Goal: Task Accomplishment & Management: Manage account settings

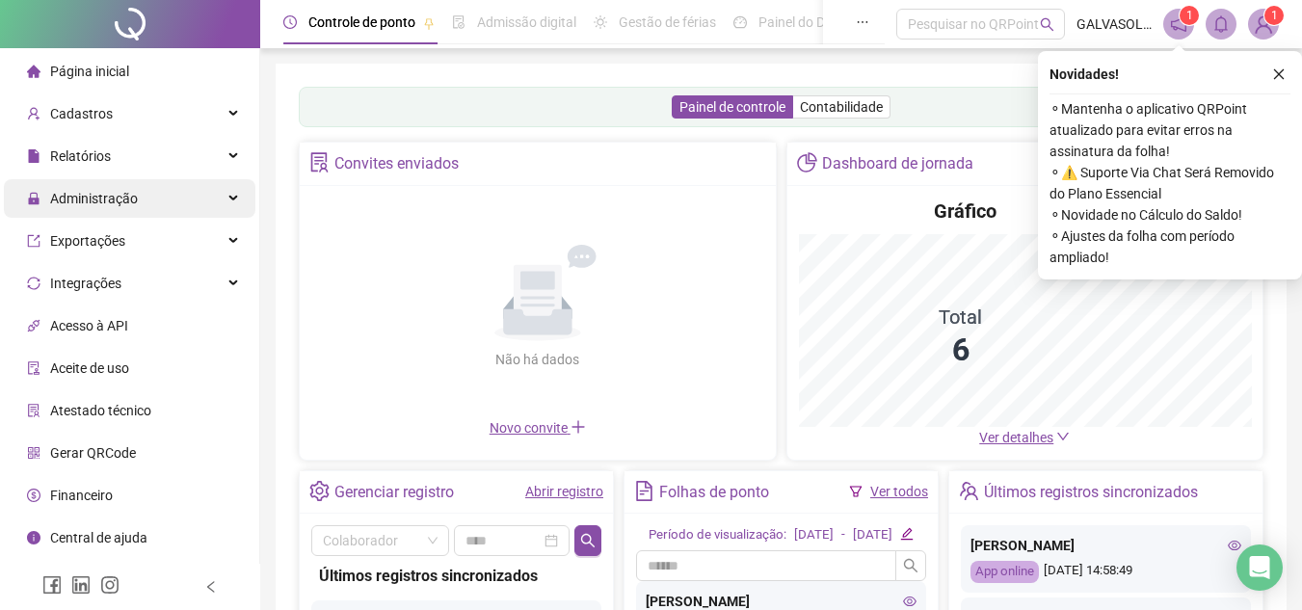
click at [233, 204] on div "Administração" at bounding box center [130, 198] width 252 height 39
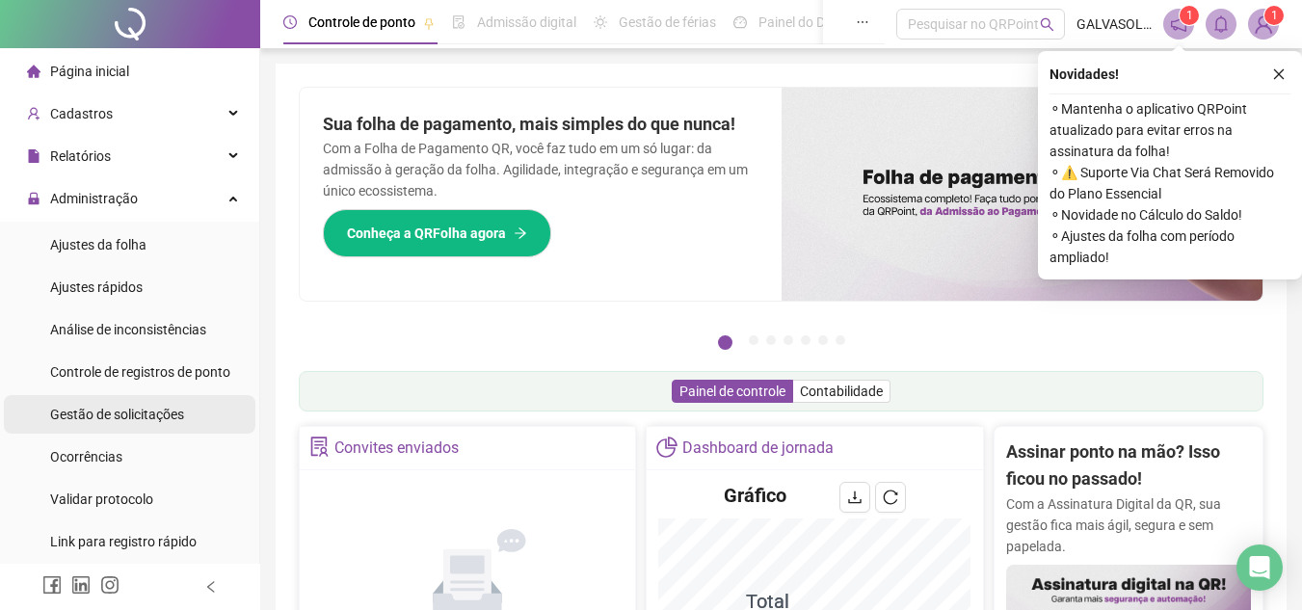
click at [122, 413] on span "Gestão de solicitações" at bounding box center [117, 414] width 134 height 15
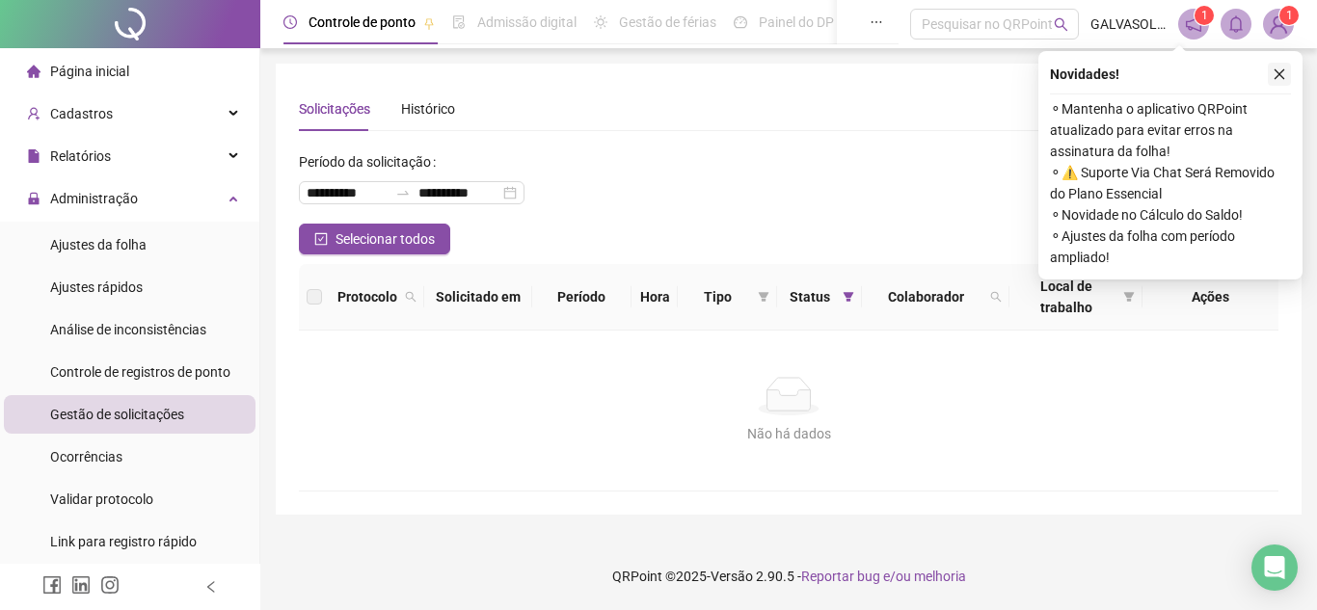
click at [1283, 70] on icon "close" at bounding box center [1279, 74] width 11 height 11
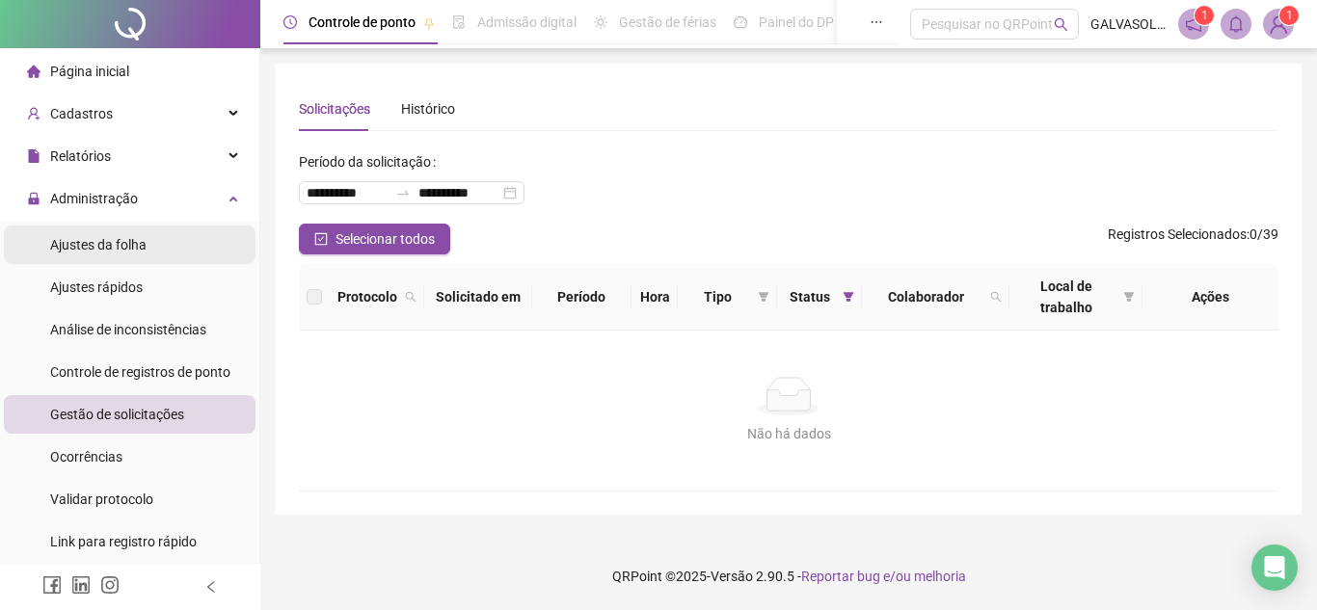
click at [74, 241] on span "Ajustes da folha" at bounding box center [98, 244] width 96 height 15
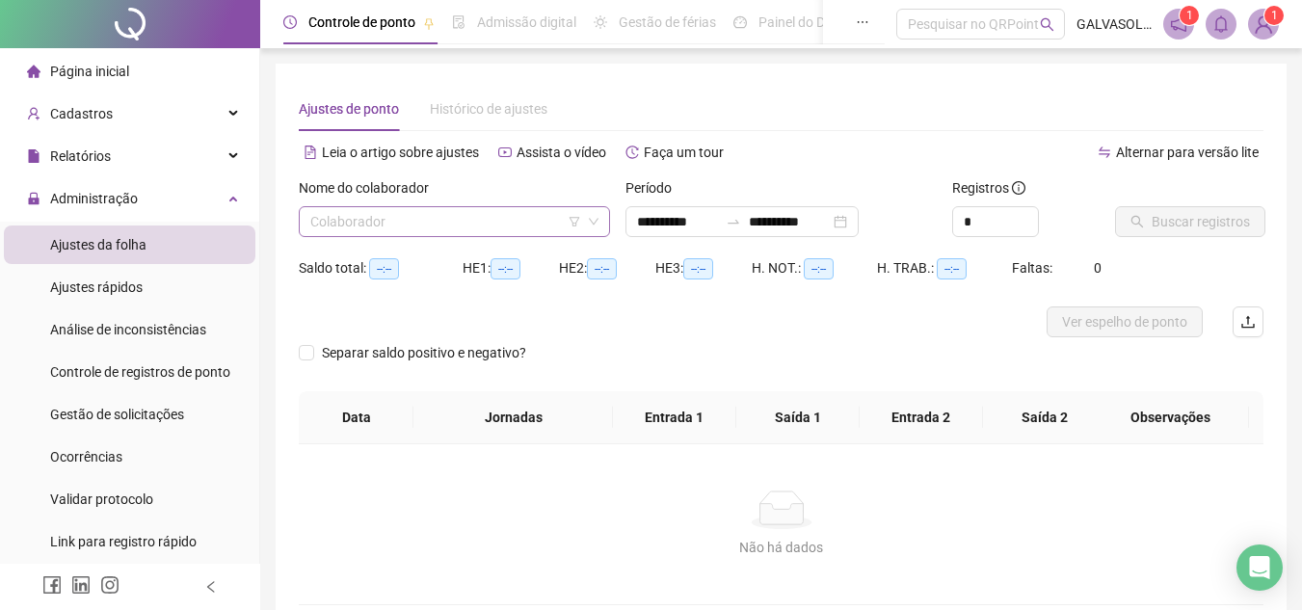
type input "**********"
click at [527, 218] on input "search" at bounding box center [445, 221] width 271 height 29
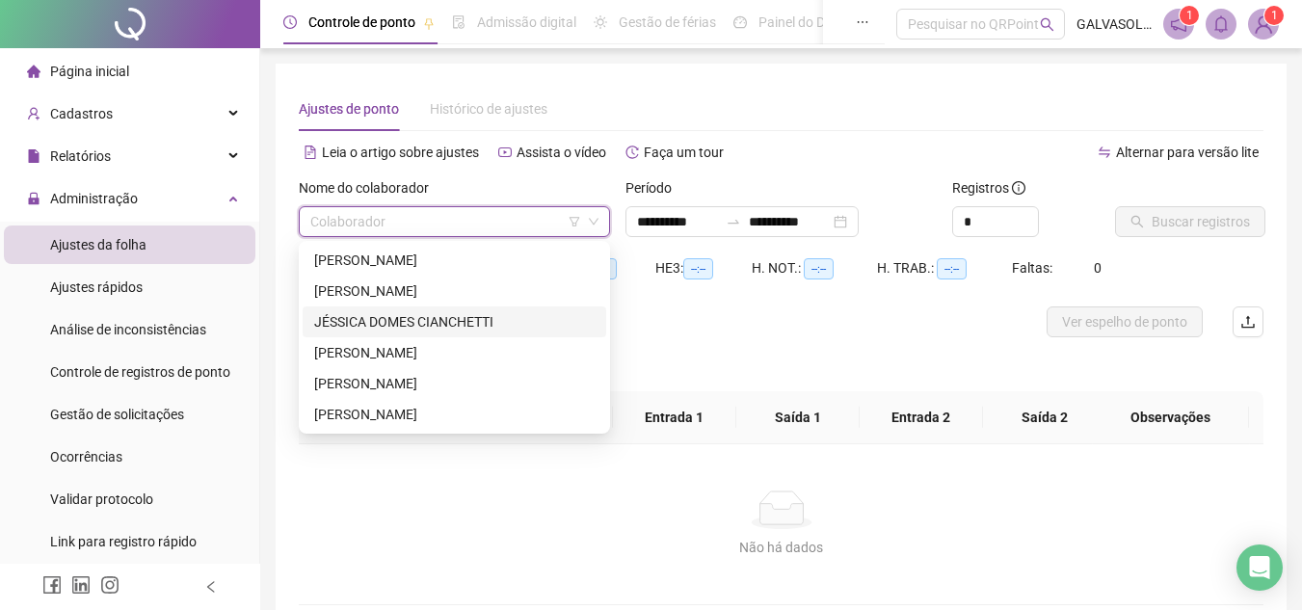
click at [400, 322] on div "JÉSSICA DOMES CIANCHETTI" at bounding box center [454, 321] width 280 height 21
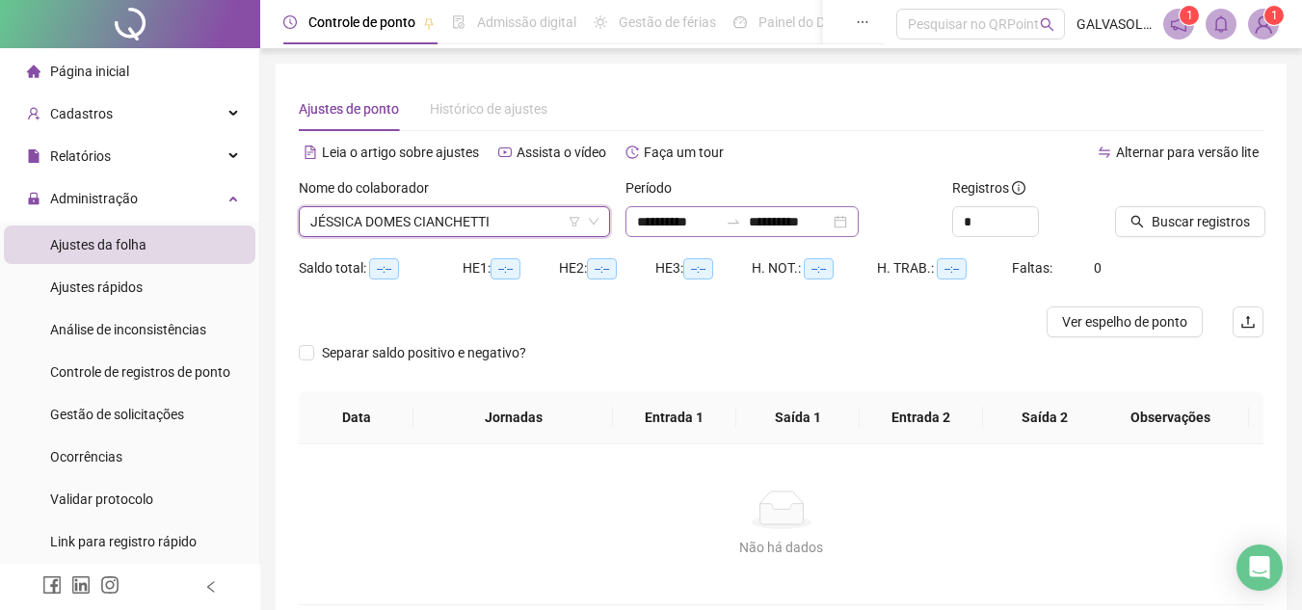
click at [859, 225] on div "**********" at bounding box center [742, 221] width 233 height 31
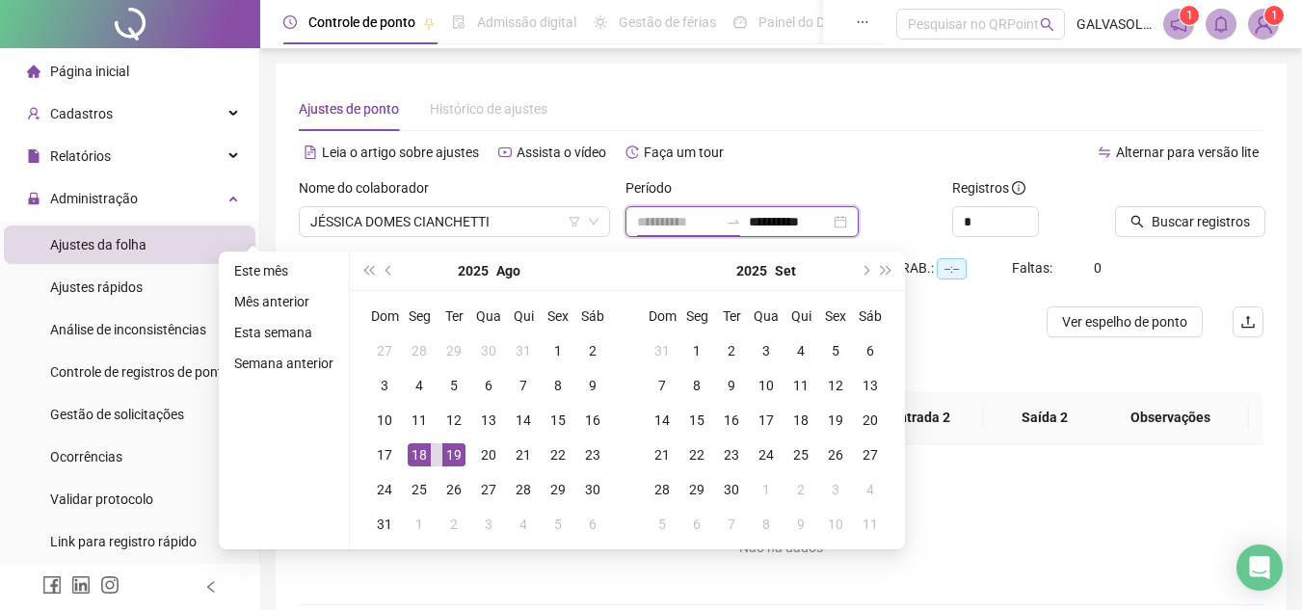
type input "**********"
click at [444, 454] on div "19" at bounding box center [453, 454] width 23 height 23
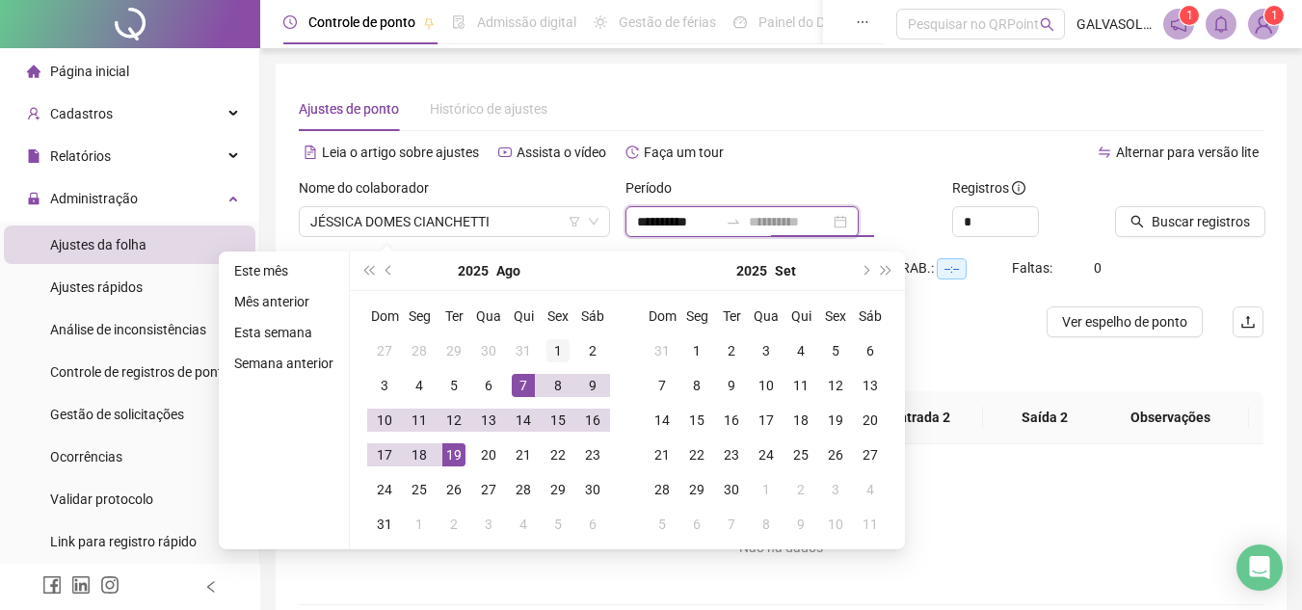
type input "**********"
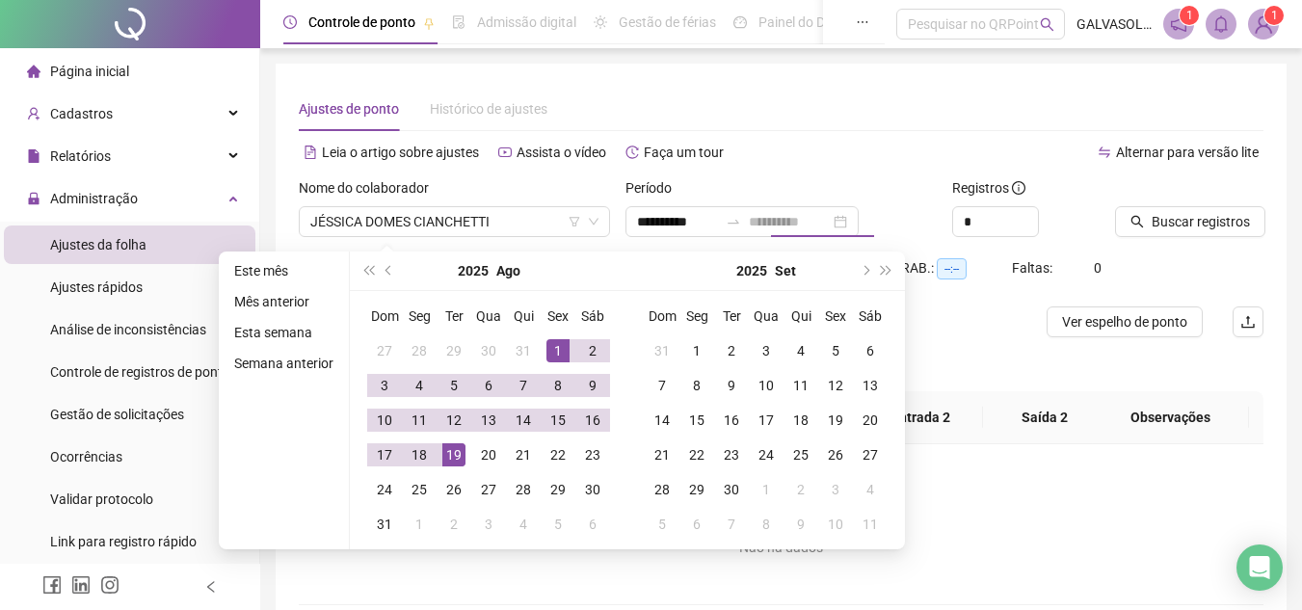
click at [563, 351] on div "1" at bounding box center [557, 350] width 23 height 23
type input "**********"
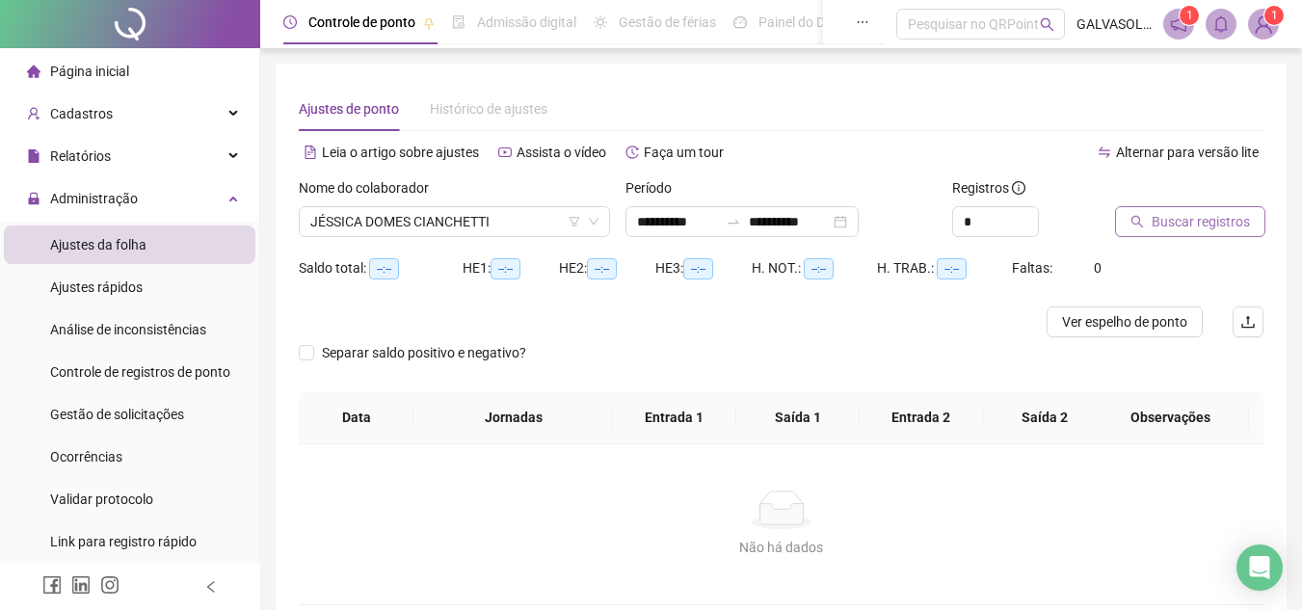
click at [1181, 218] on span "Buscar registros" at bounding box center [1201, 221] width 98 height 21
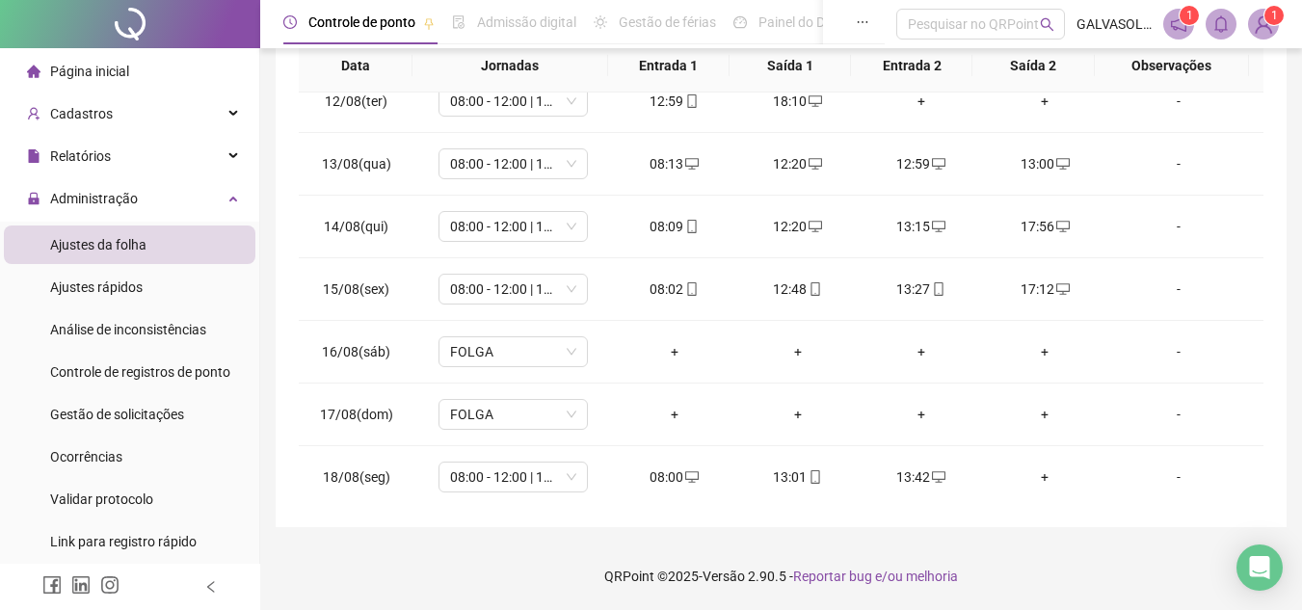
scroll to position [779, 0]
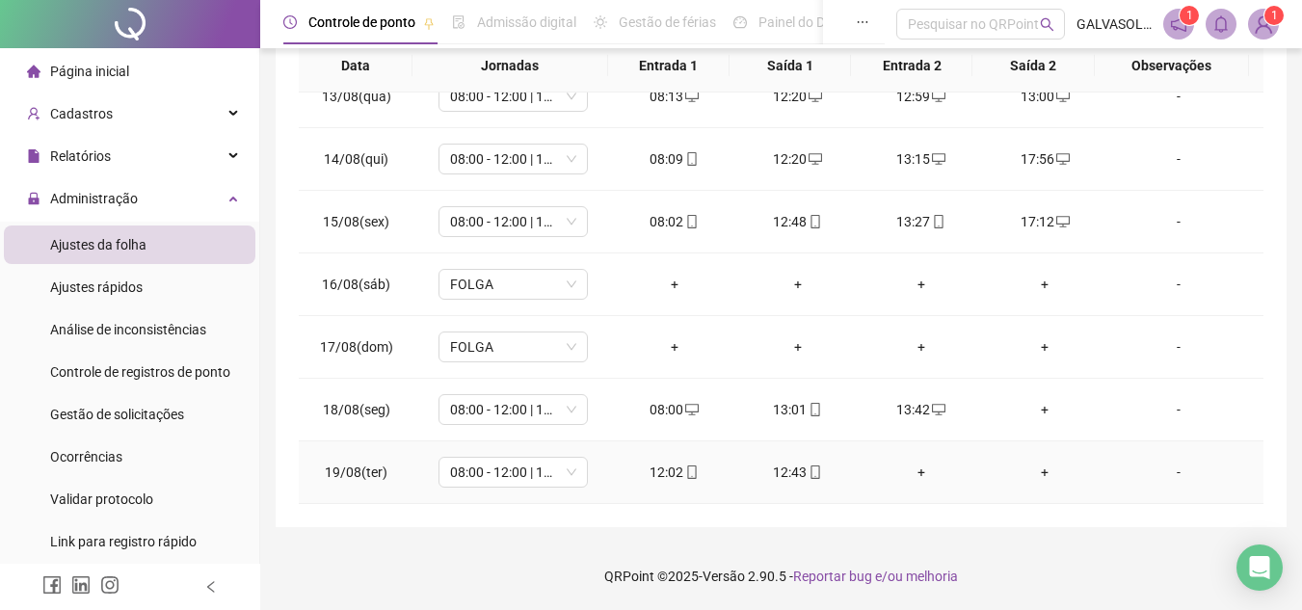
click at [909, 470] on div "+" at bounding box center [921, 472] width 93 height 21
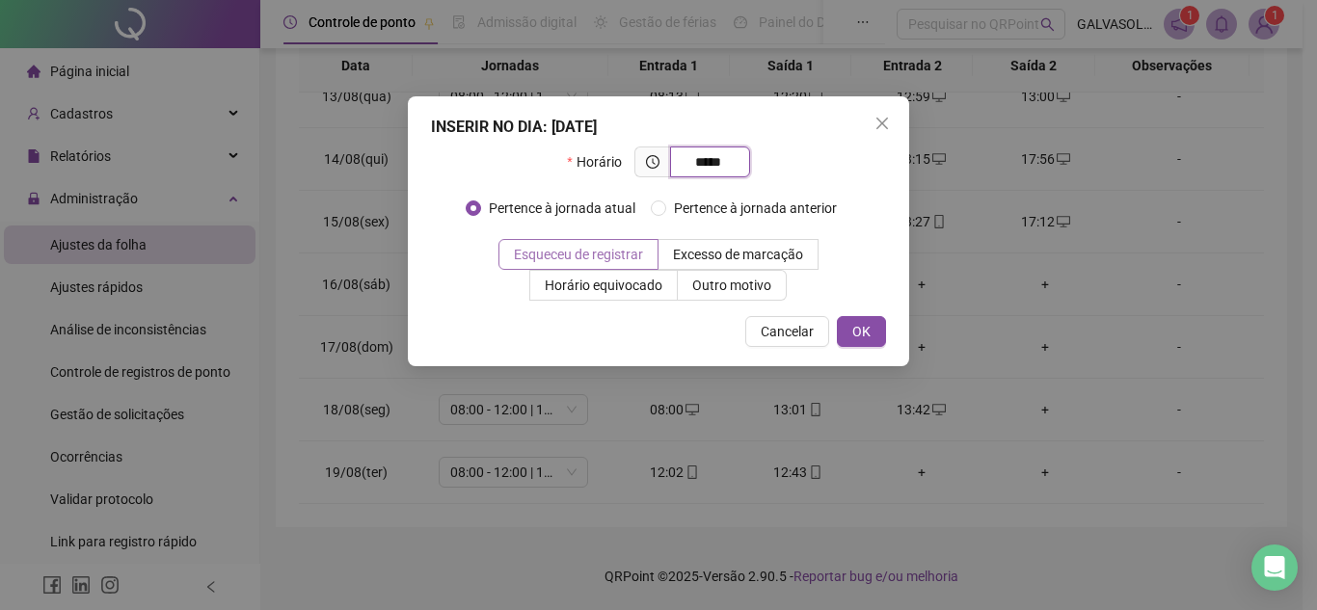
type input "*****"
click at [585, 254] on span "Esqueceu de registrar" at bounding box center [578, 254] width 129 height 15
click at [865, 332] on span "OK" at bounding box center [861, 331] width 18 height 21
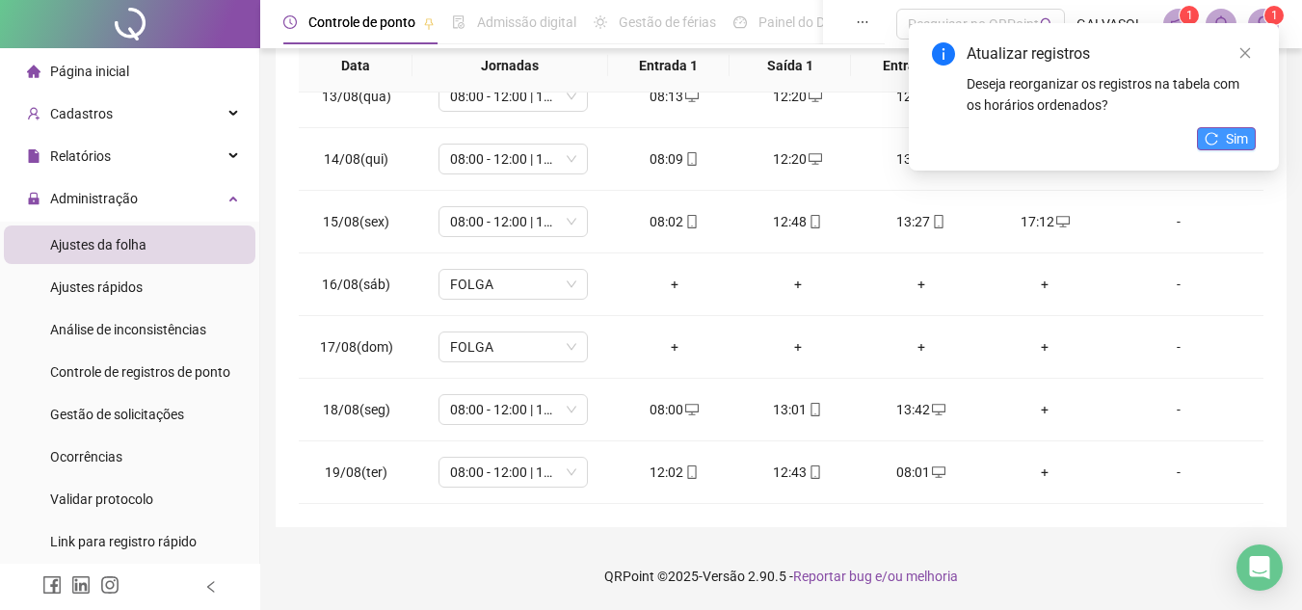
click at [1229, 137] on span "Sim" at bounding box center [1237, 138] width 22 height 21
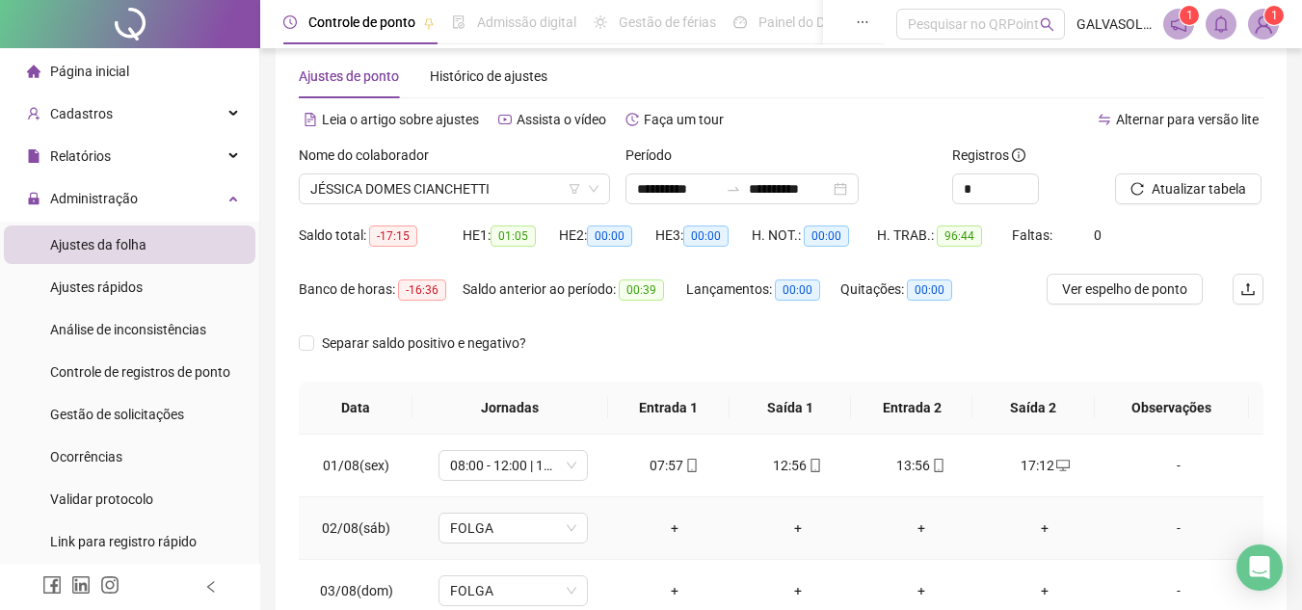
scroll to position [0, 0]
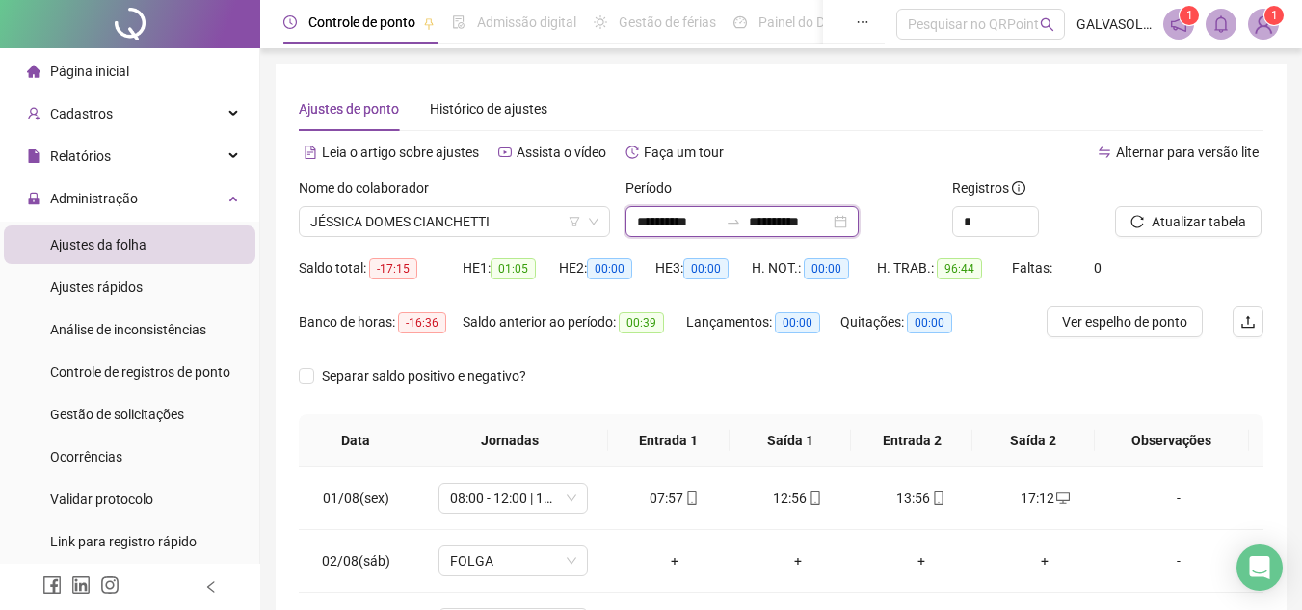
click at [674, 218] on input "**********" at bounding box center [677, 221] width 81 height 21
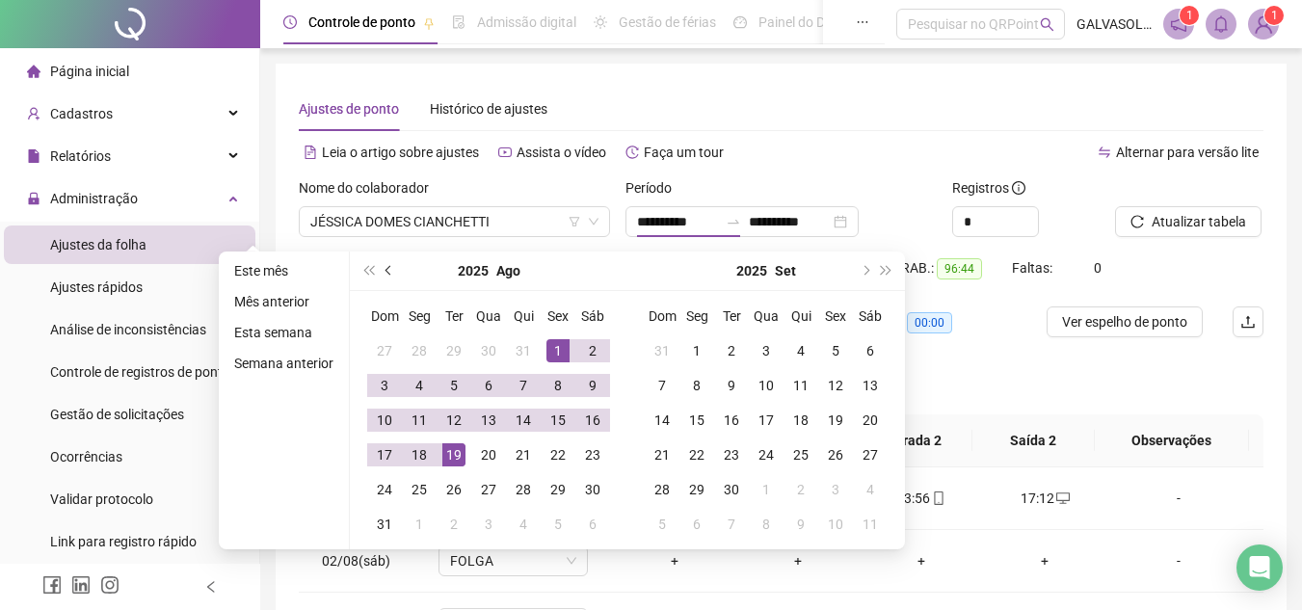
click at [381, 272] on button "prev-year" at bounding box center [389, 271] width 21 height 39
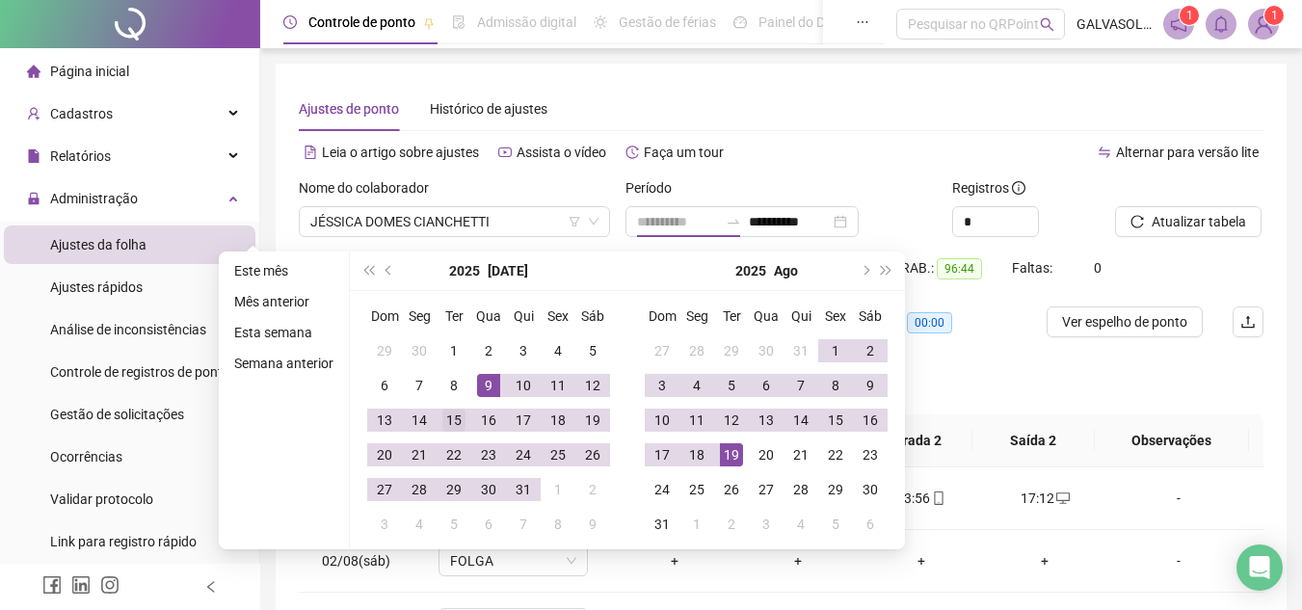
type input "**********"
click at [450, 417] on div "15" at bounding box center [453, 420] width 23 height 23
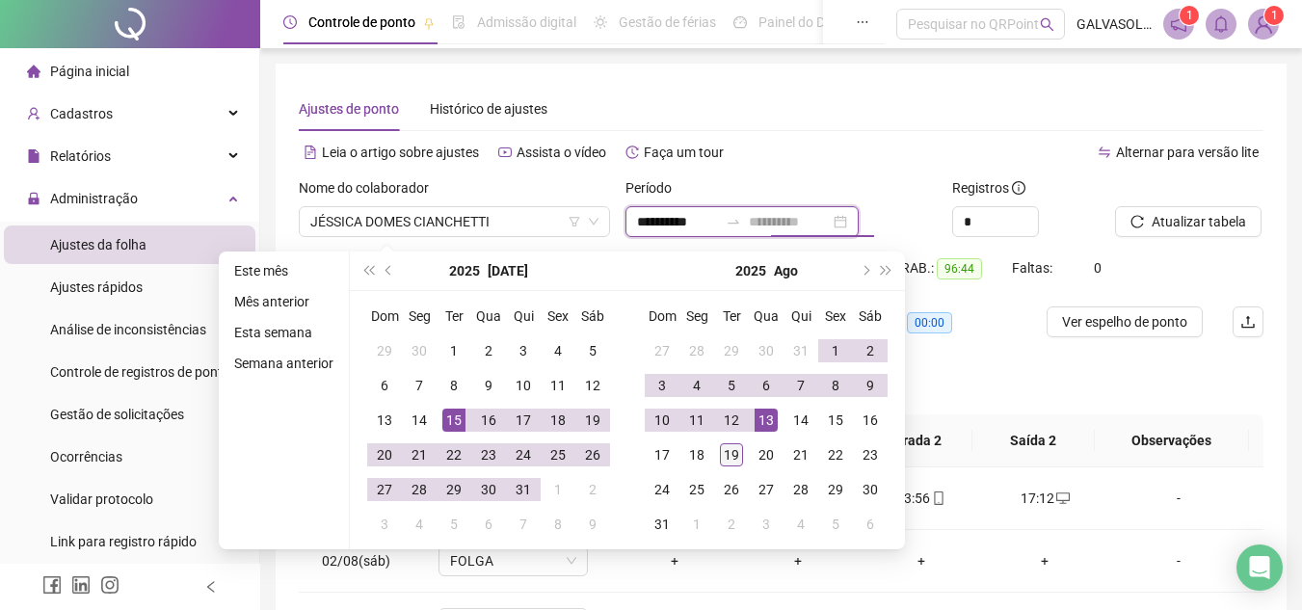
type input "**********"
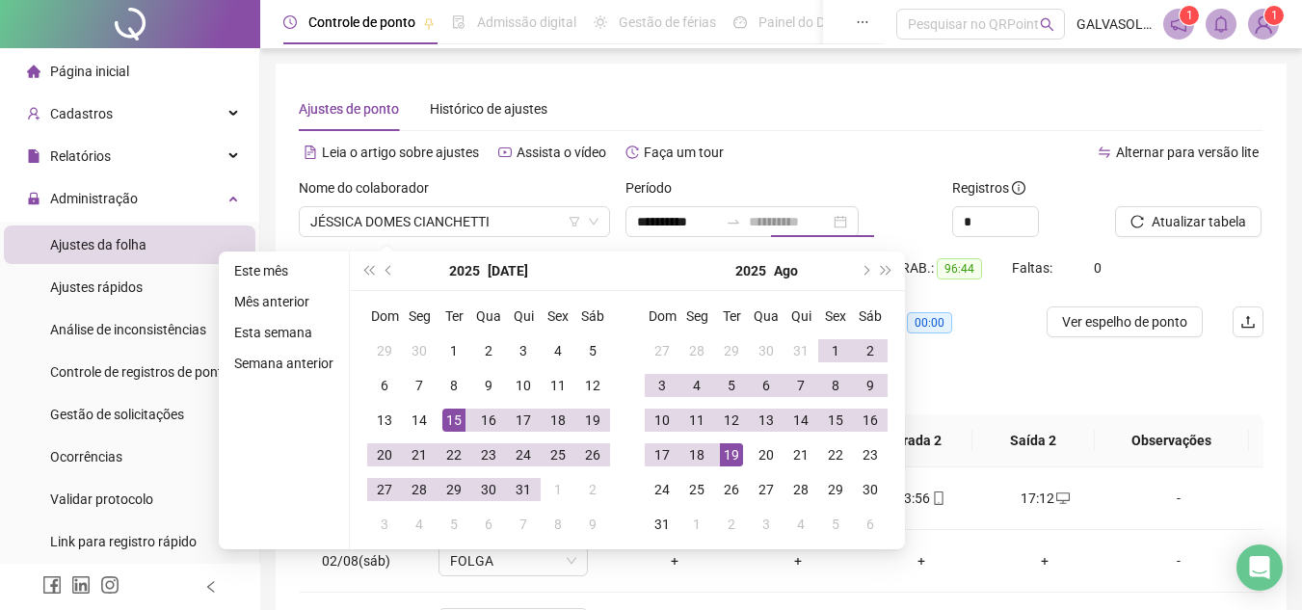
click at [732, 449] on div "19" at bounding box center [731, 454] width 23 height 23
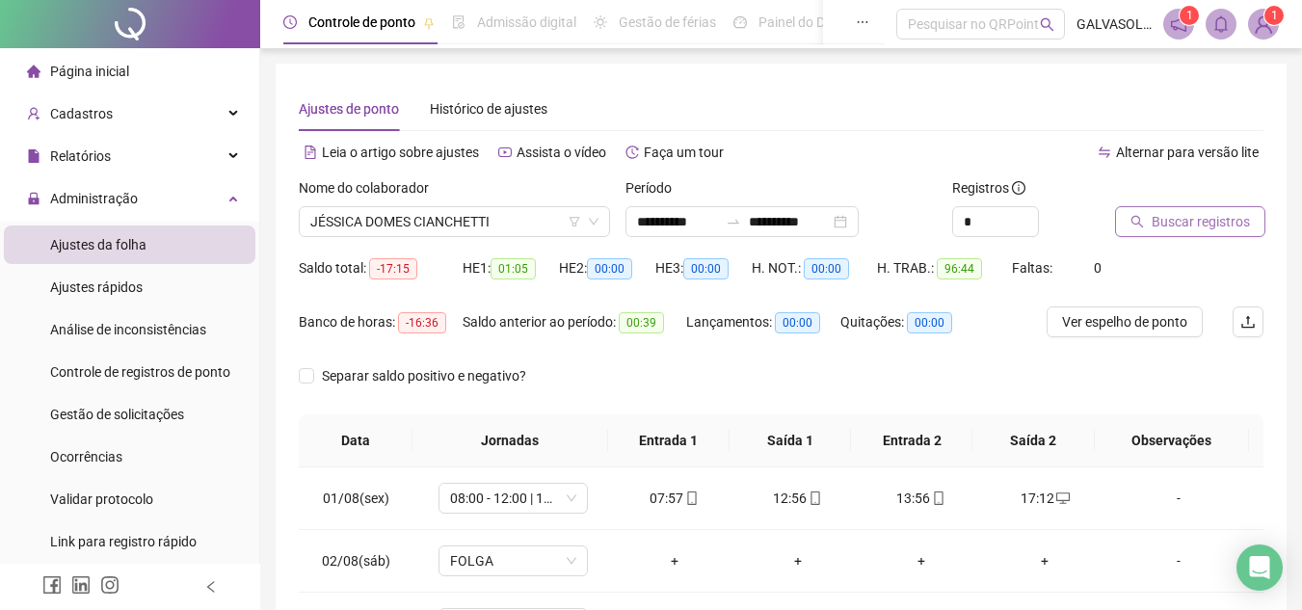
click at [1186, 218] on span "Buscar registros" at bounding box center [1201, 221] width 98 height 21
click at [1100, 315] on span "Ver espelho de ponto" at bounding box center [1124, 321] width 125 height 21
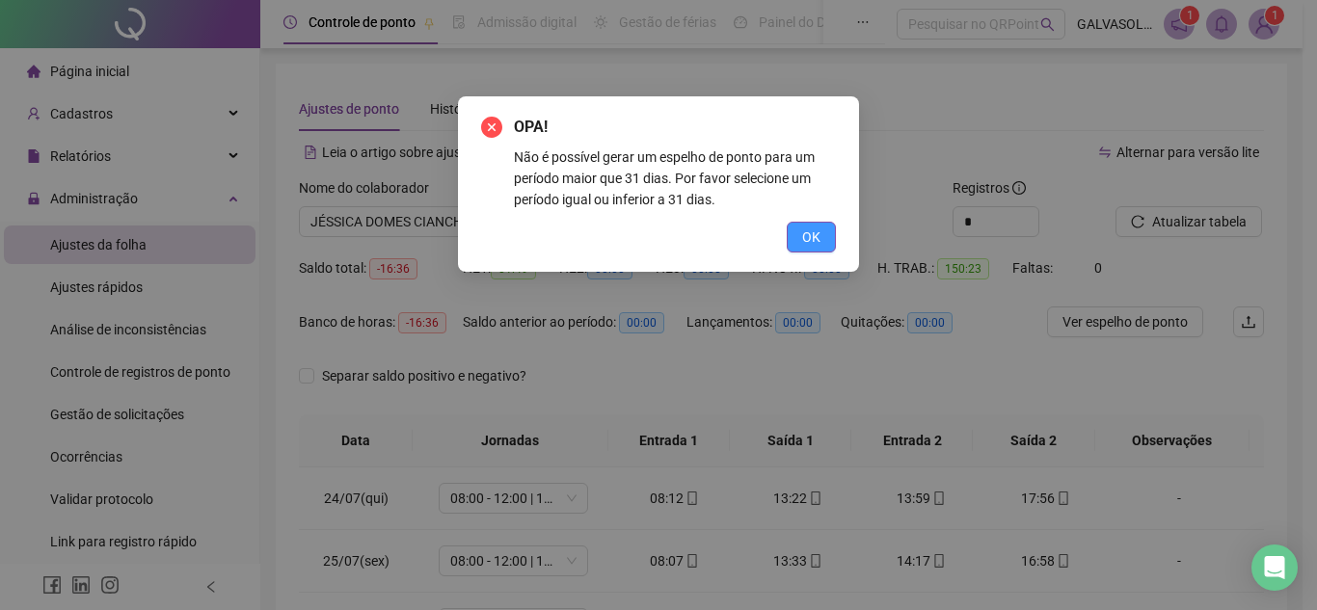
click at [812, 237] on span "OK" at bounding box center [811, 236] width 18 height 21
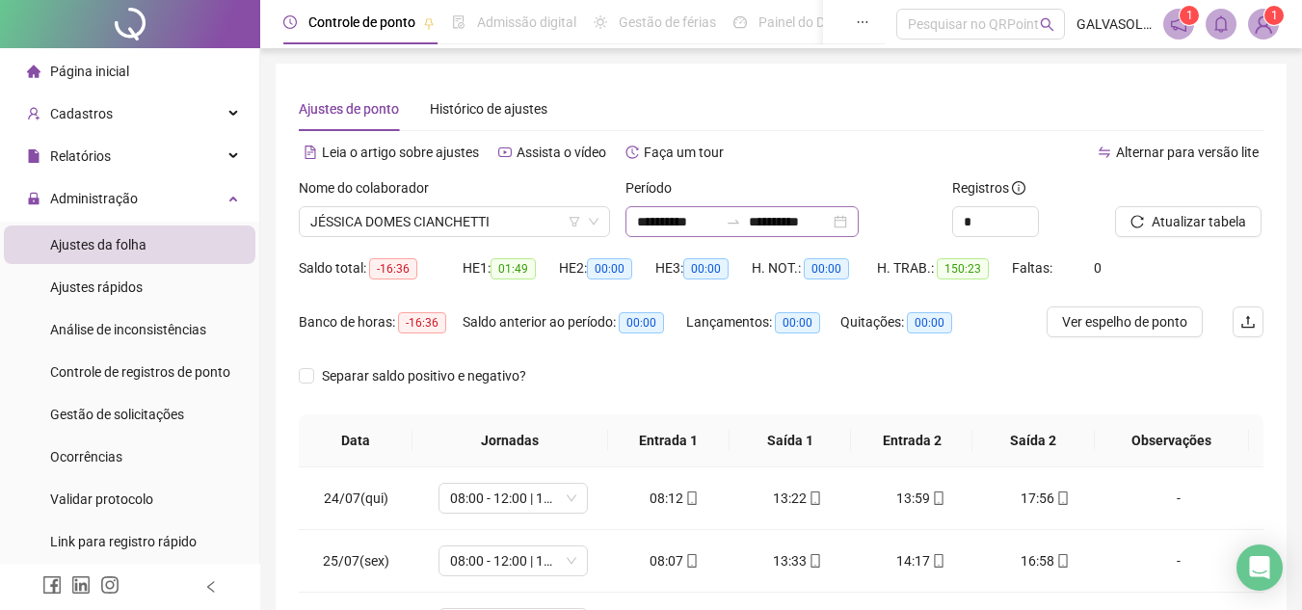
click at [744, 226] on div at bounding box center [733, 221] width 31 height 15
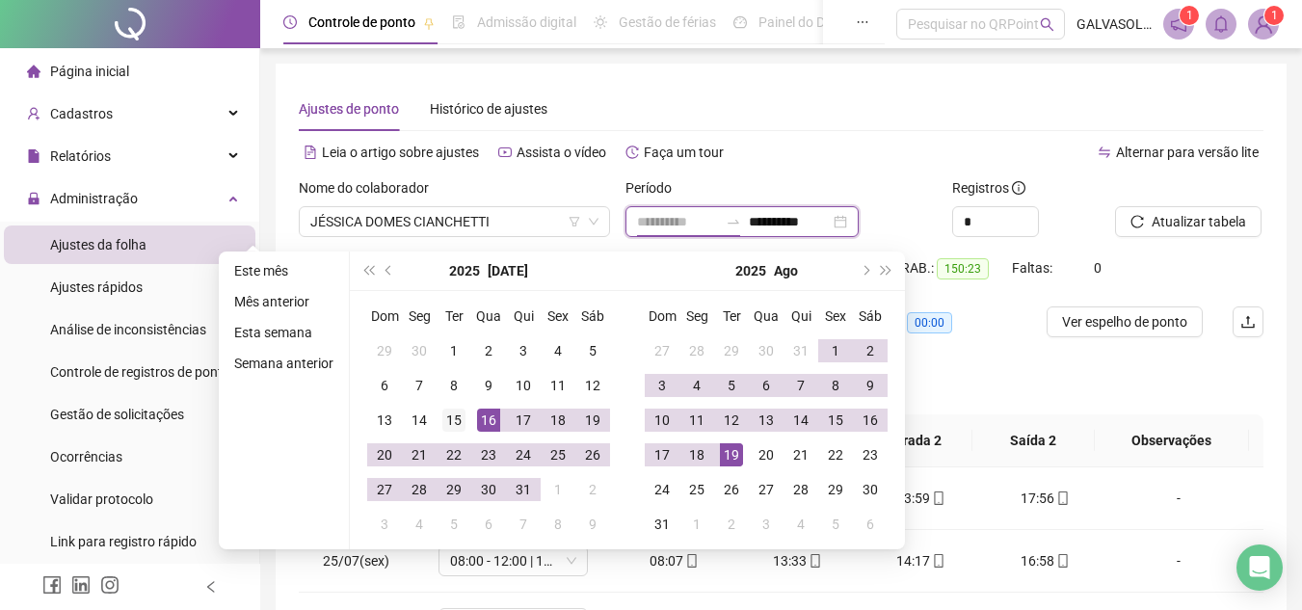
type input "**********"
click at [453, 418] on div "15" at bounding box center [453, 420] width 23 height 23
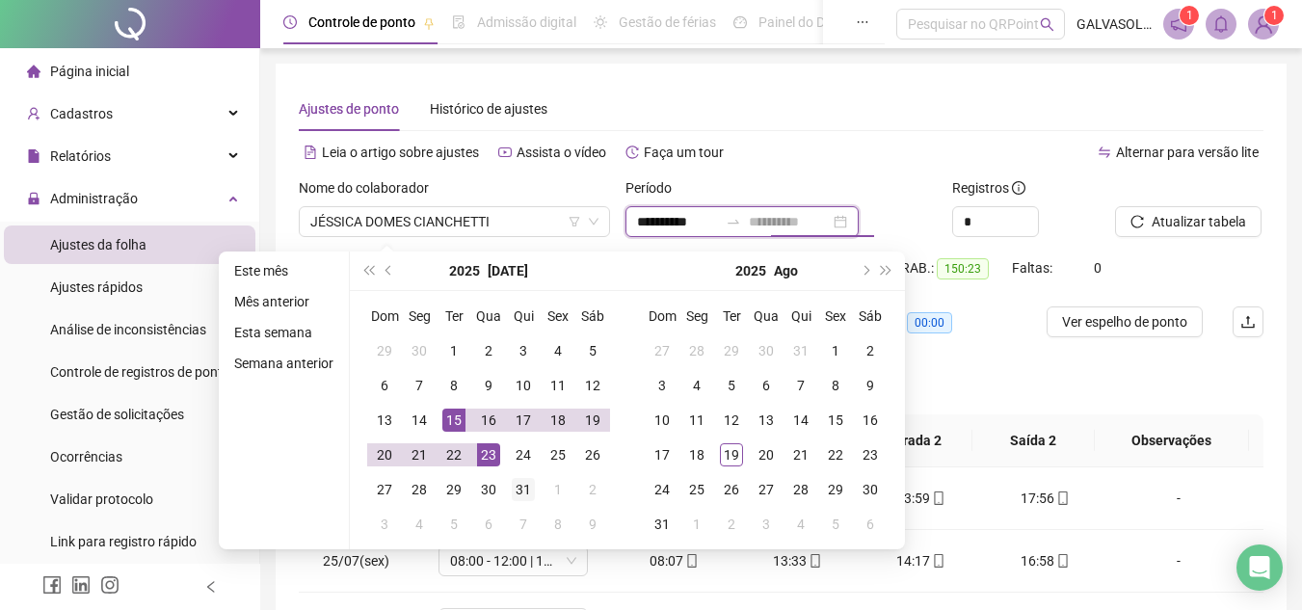
type input "**********"
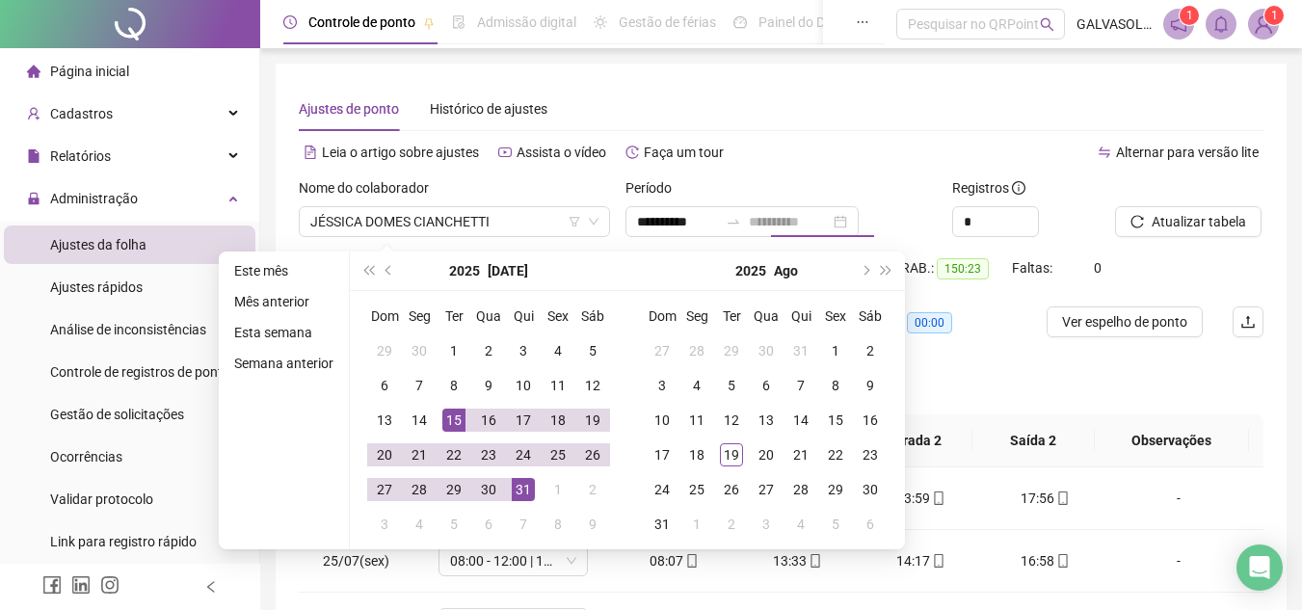
click at [525, 486] on div "31" at bounding box center [523, 489] width 23 height 23
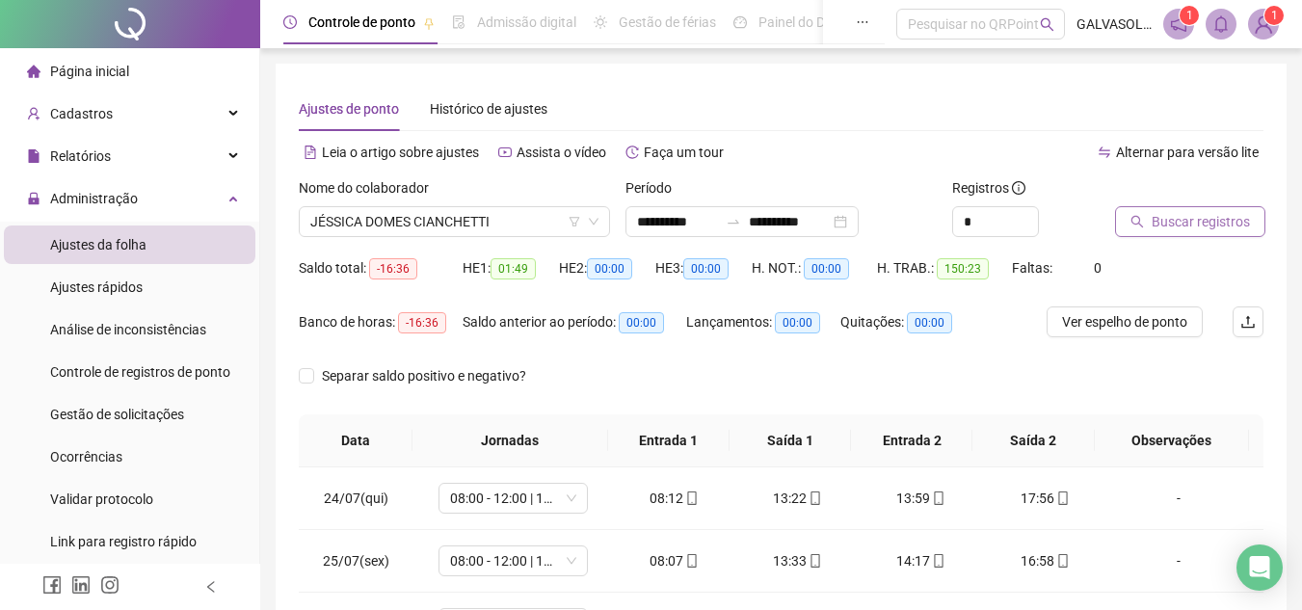
click at [1211, 223] on span "Buscar registros" at bounding box center [1201, 221] width 98 height 21
click at [1147, 320] on span "Ver espelho de ponto" at bounding box center [1124, 321] width 125 height 21
click at [694, 226] on input "**********" at bounding box center [677, 221] width 81 height 21
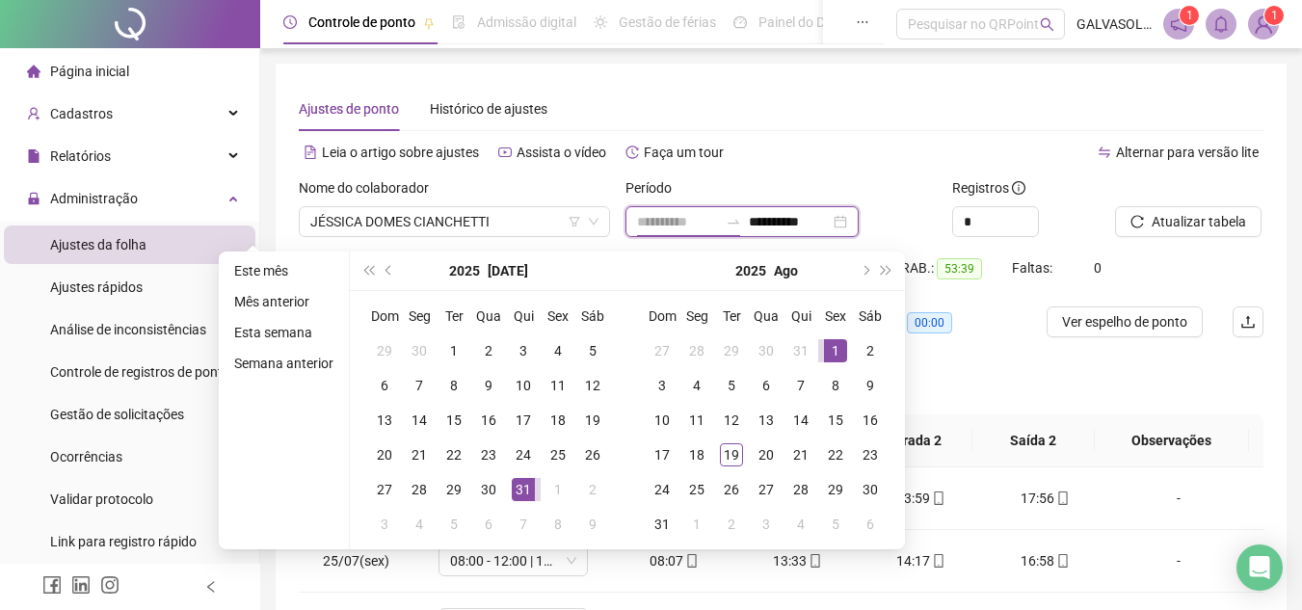
type input "**********"
click at [840, 353] on div "1" at bounding box center [835, 350] width 23 height 23
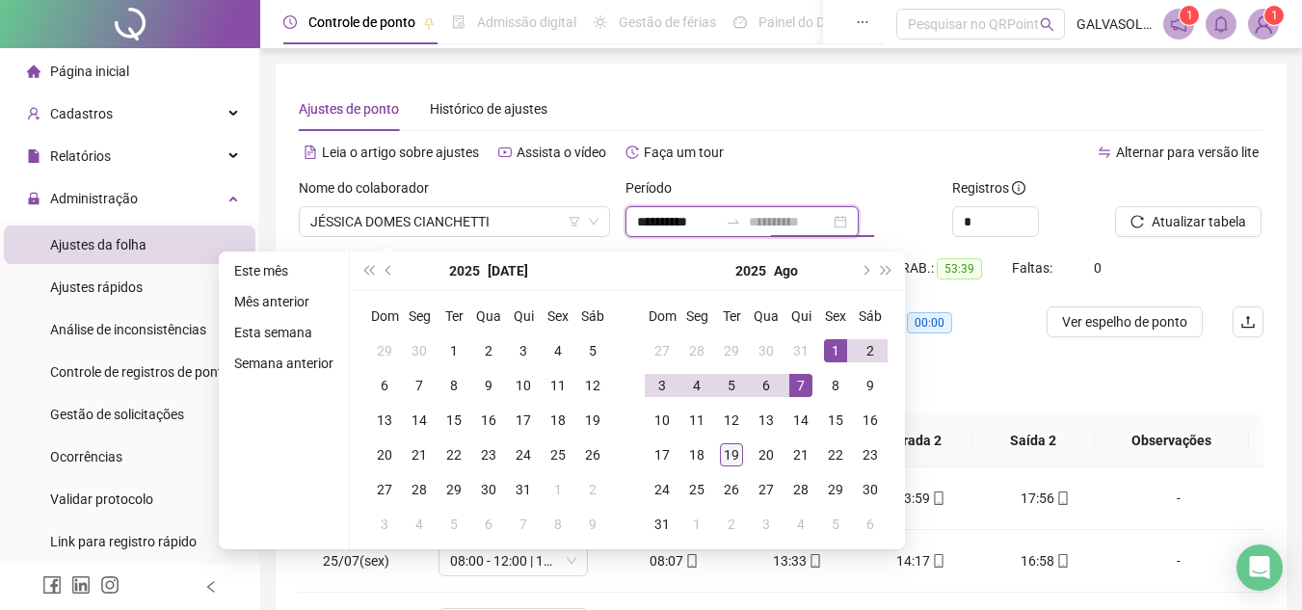
type input "**********"
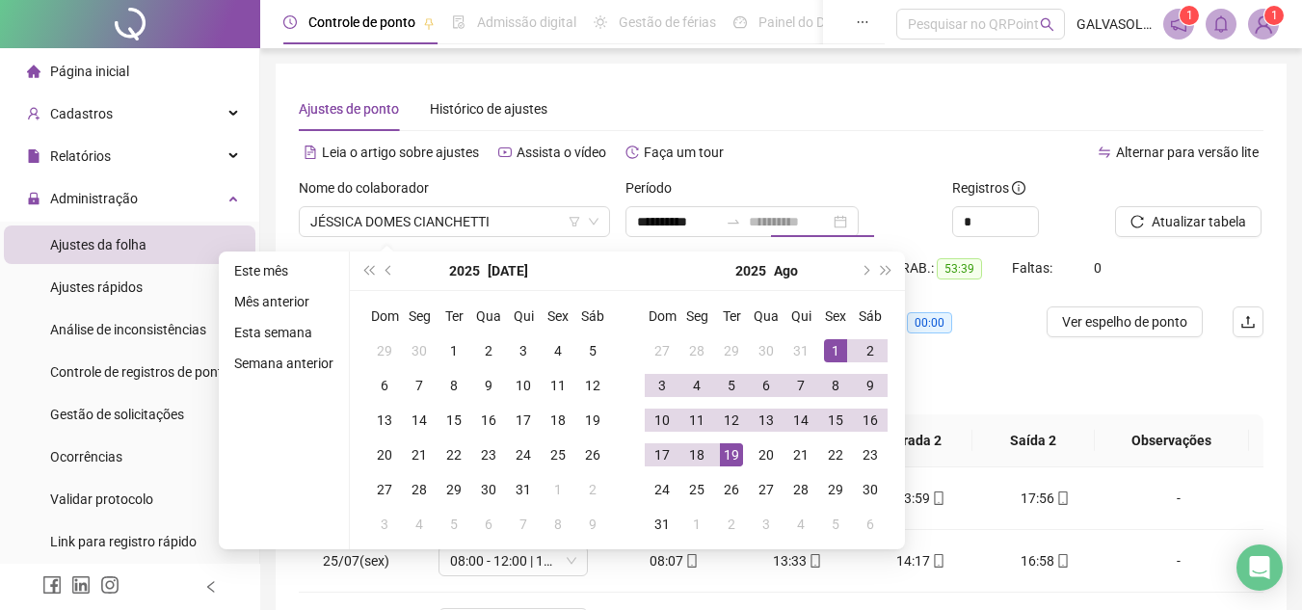
click at [735, 448] on div "19" at bounding box center [731, 454] width 23 height 23
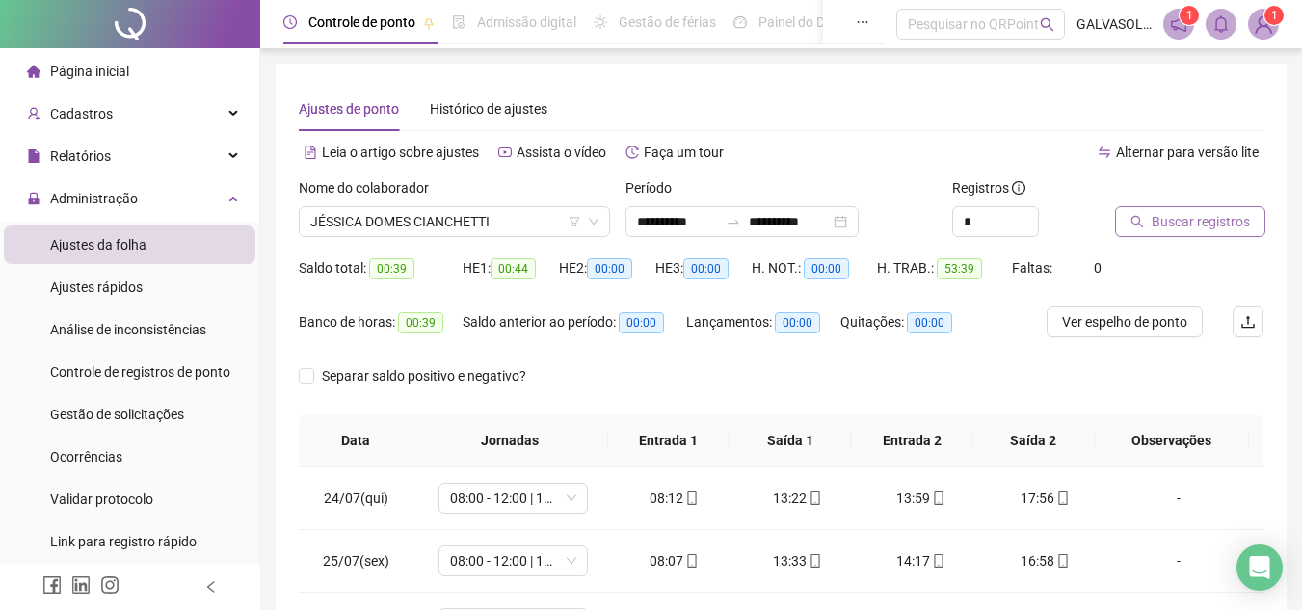
click at [1198, 224] on span "Buscar registros" at bounding box center [1201, 221] width 98 height 21
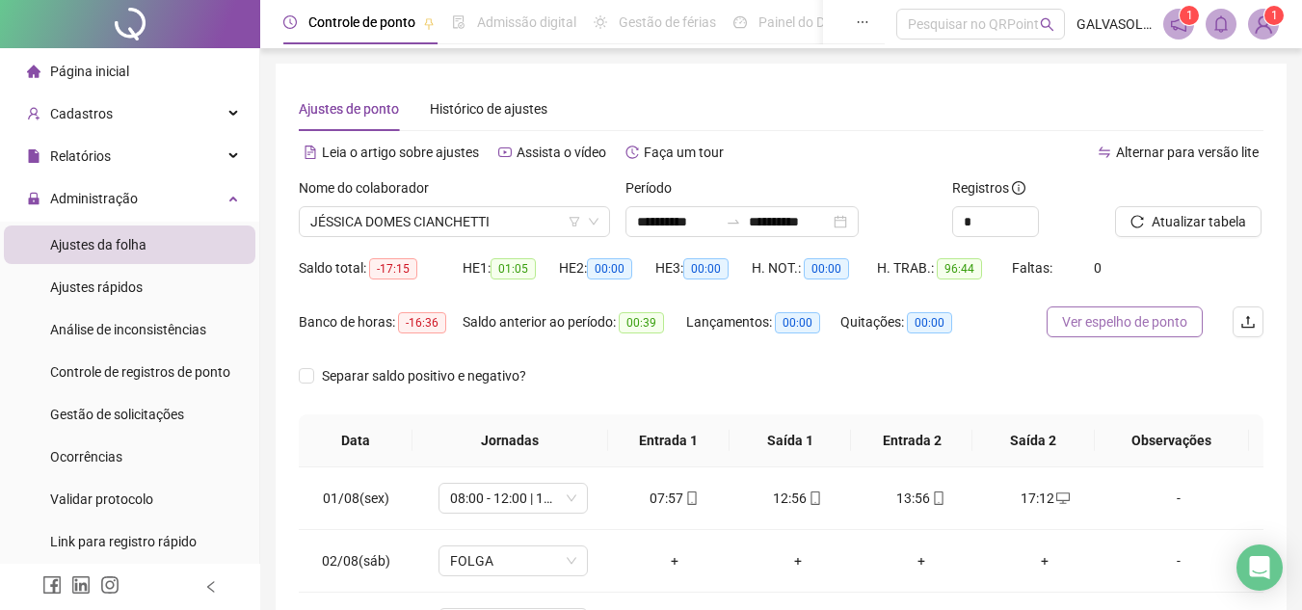
click at [1154, 314] on span "Ver espelho de ponto" at bounding box center [1124, 321] width 125 height 21
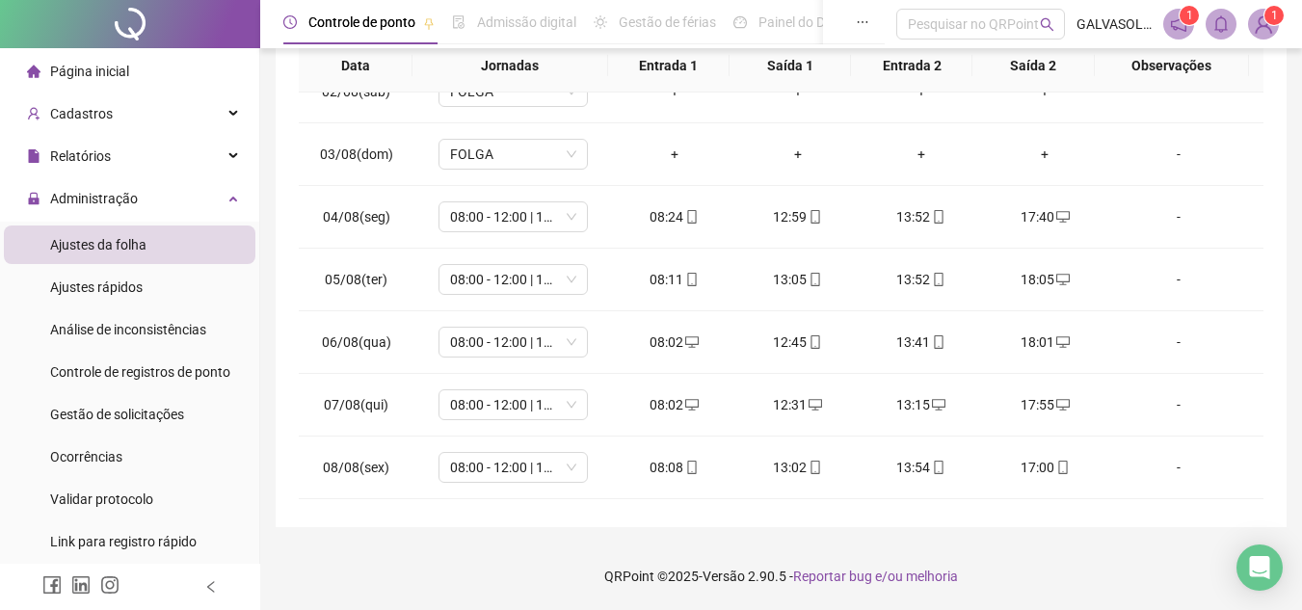
scroll to position [386, 0]
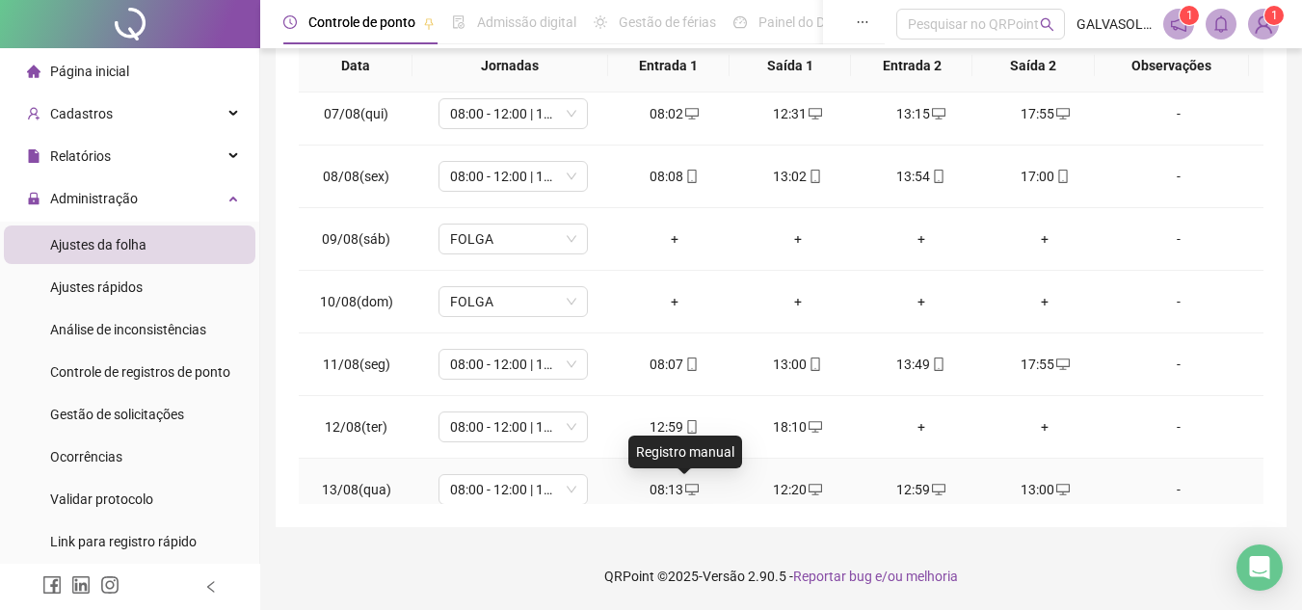
click at [689, 492] on icon "desktop" at bounding box center [691, 489] width 13 height 13
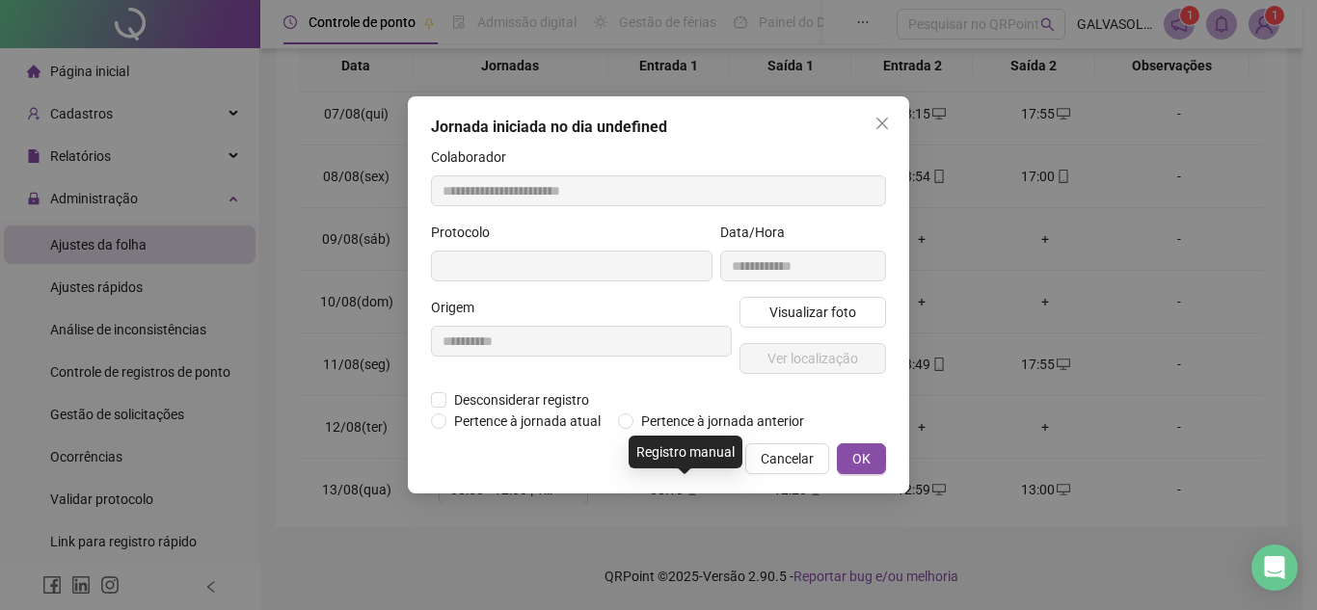
type input "**********"
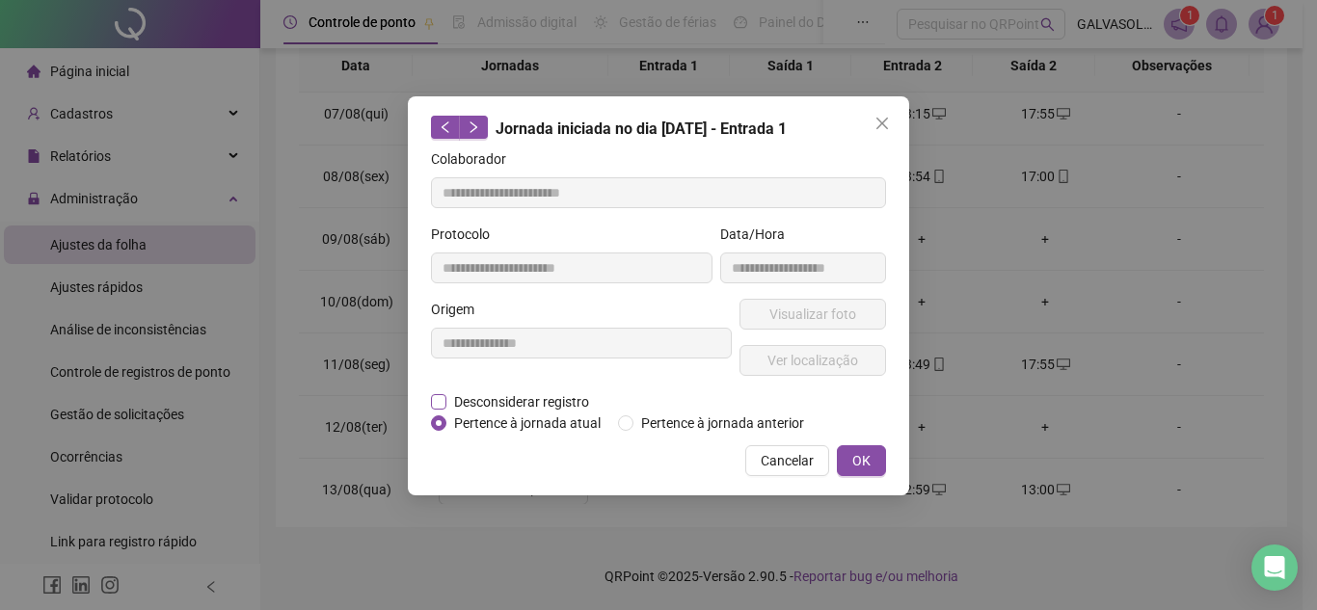
click at [536, 402] on span "Desconsiderar registro" at bounding box center [521, 401] width 150 height 21
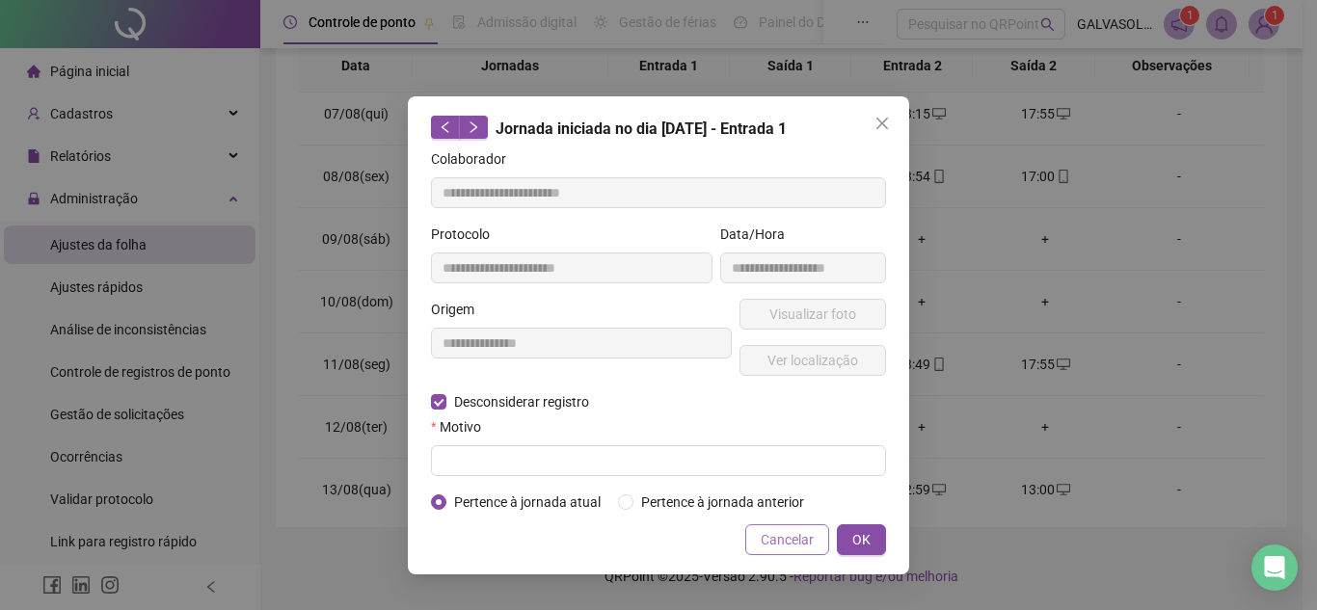
click at [772, 532] on span "Cancelar" at bounding box center [786, 539] width 53 height 21
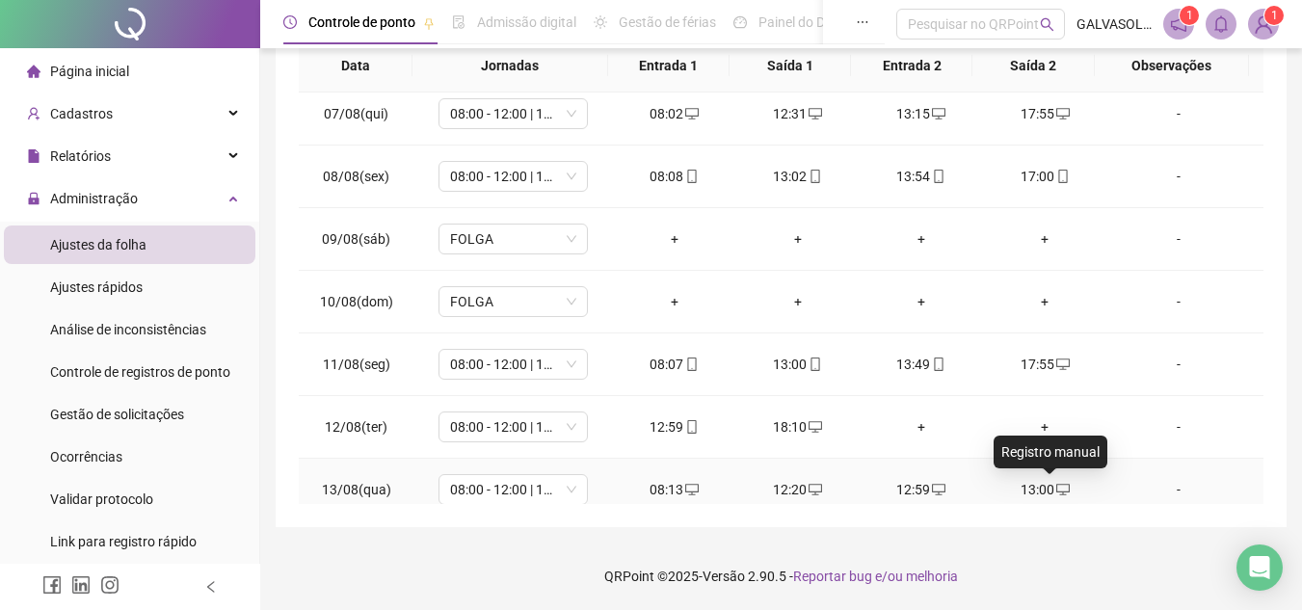
click at [1056, 492] on icon "desktop" at bounding box center [1062, 490] width 13 height 12
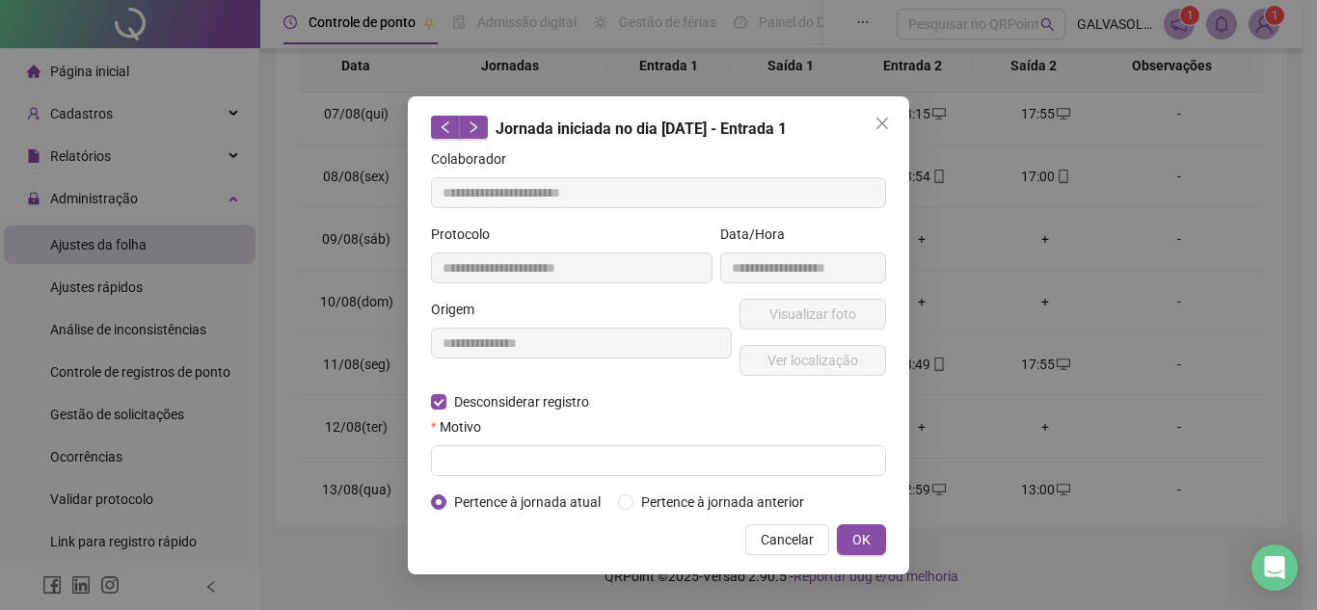
type input "**********"
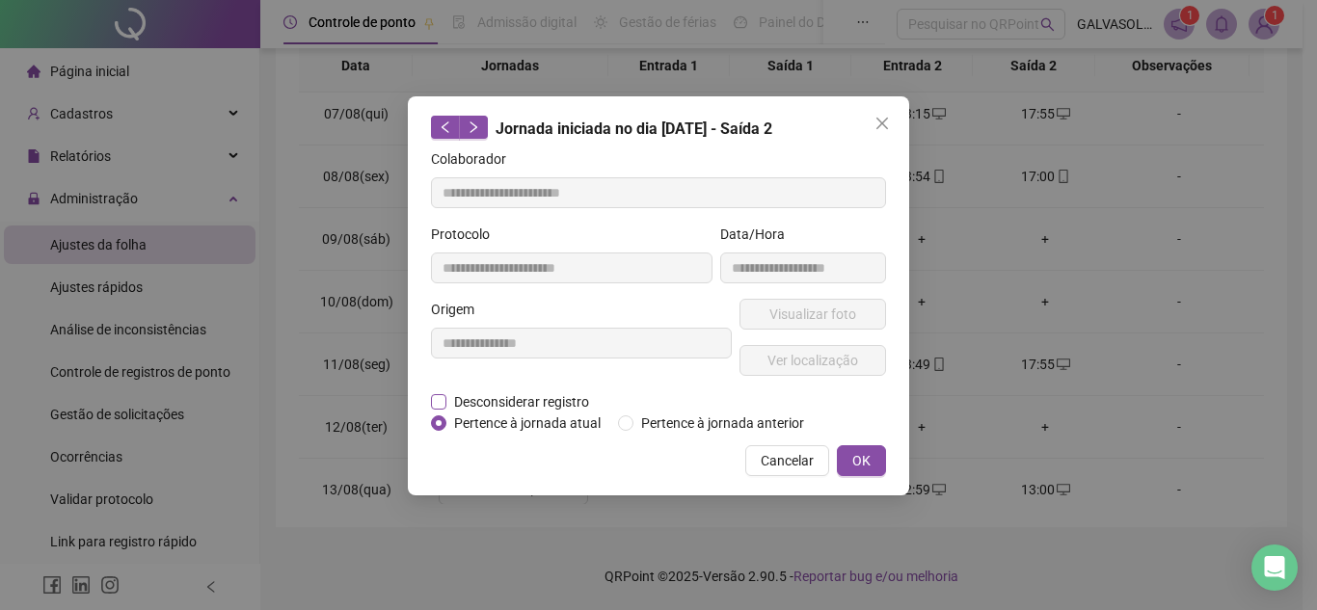
click at [471, 396] on span "Desconsiderar registro" at bounding box center [521, 401] width 150 height 21
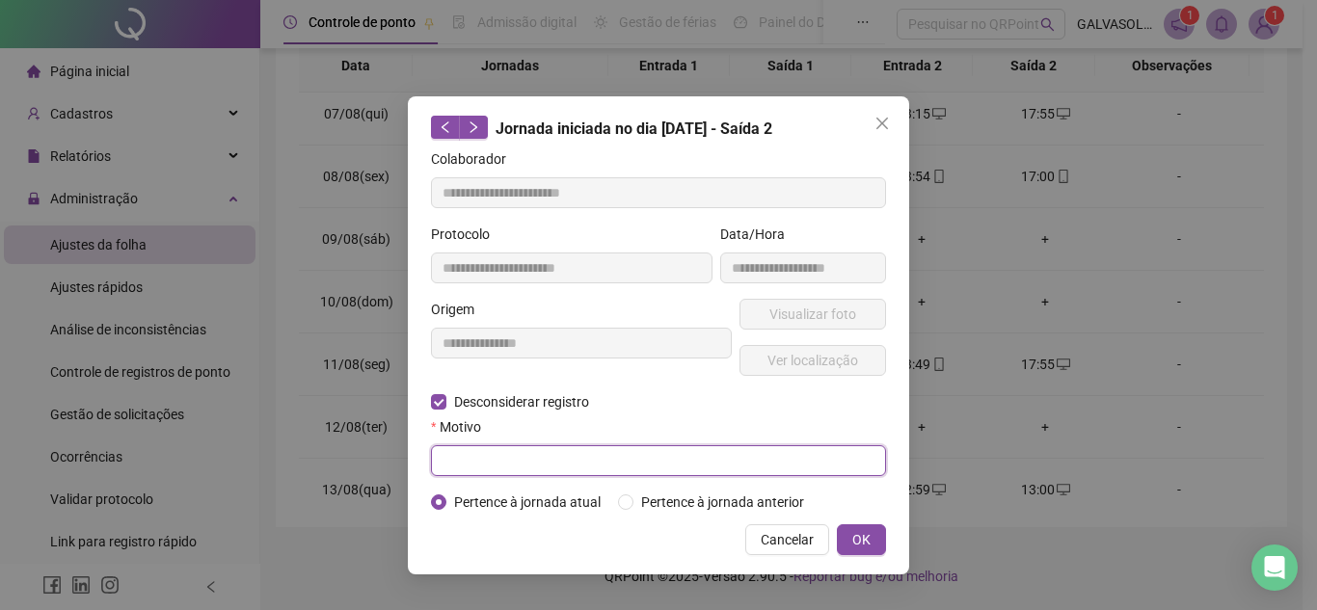
click at [586, 465] on input "text" at bounding box center [658, 460] width 455 height 31
type input "**********"
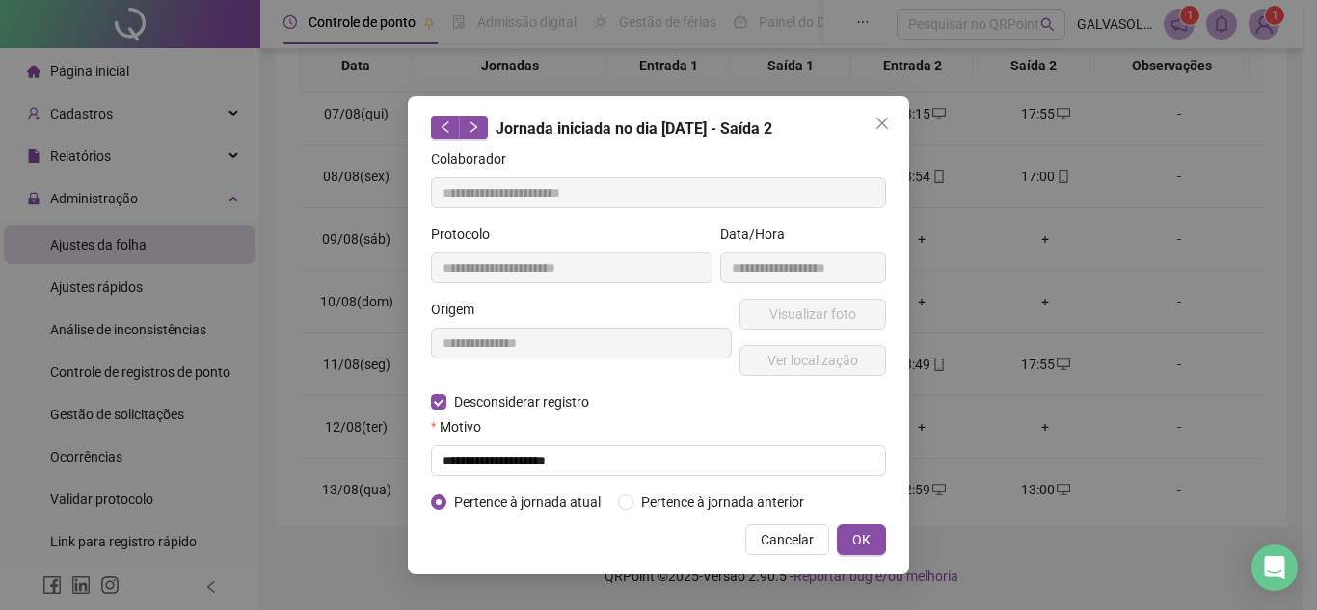
click at [886, 532] on div "**********" at bounding box center [658, 335] width 501 height 478
click at [874, 532] on button "OK" at bounding box center [861, 539] width 49 height 31
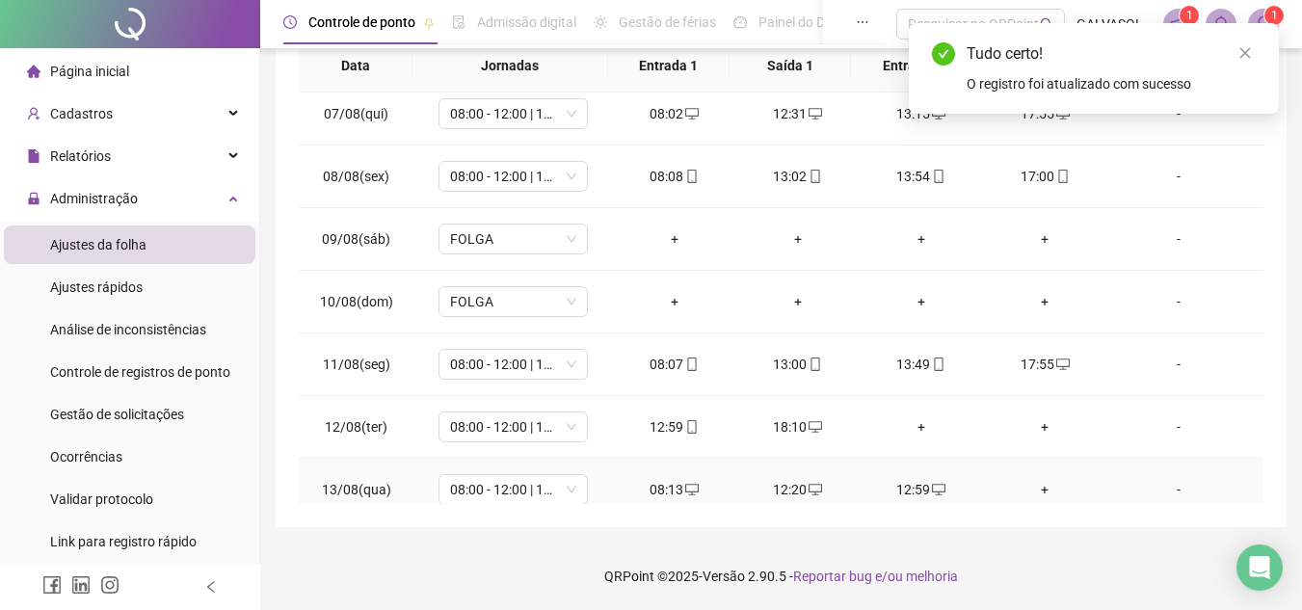
click at [1036, 491] on div "+" at bounding box center [1044, 489] width 93 height 21
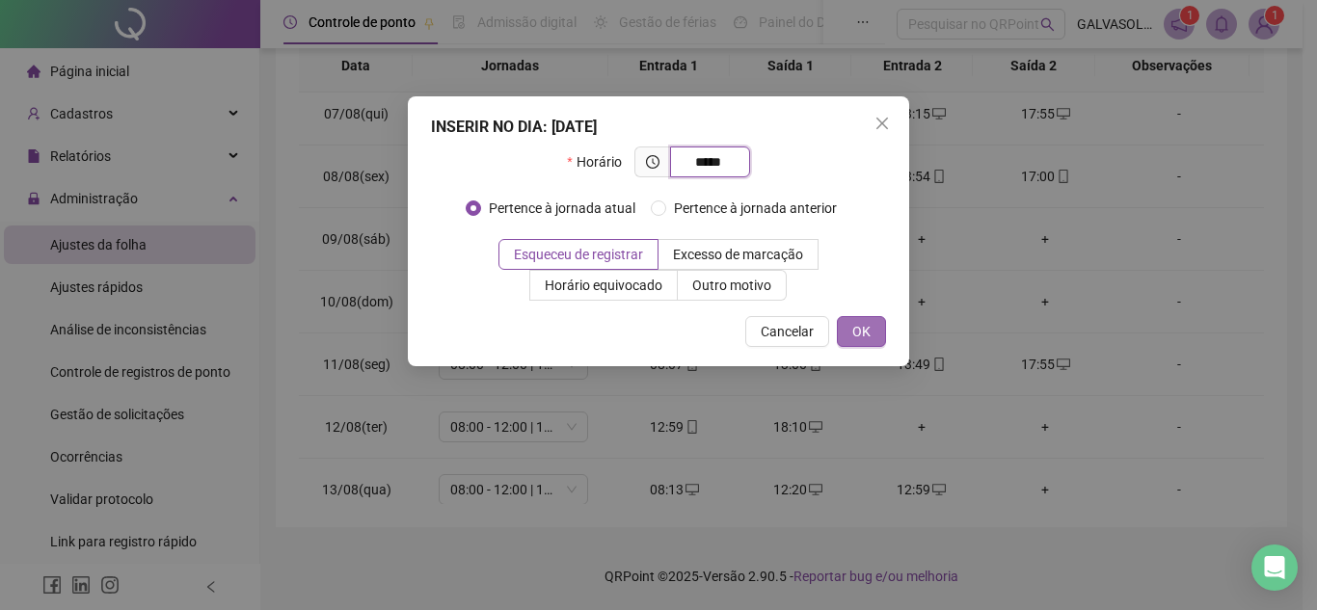
type input "*****"
click at [846, 327] on button "OK" at bounding box center [861, 331] width 49 height 31
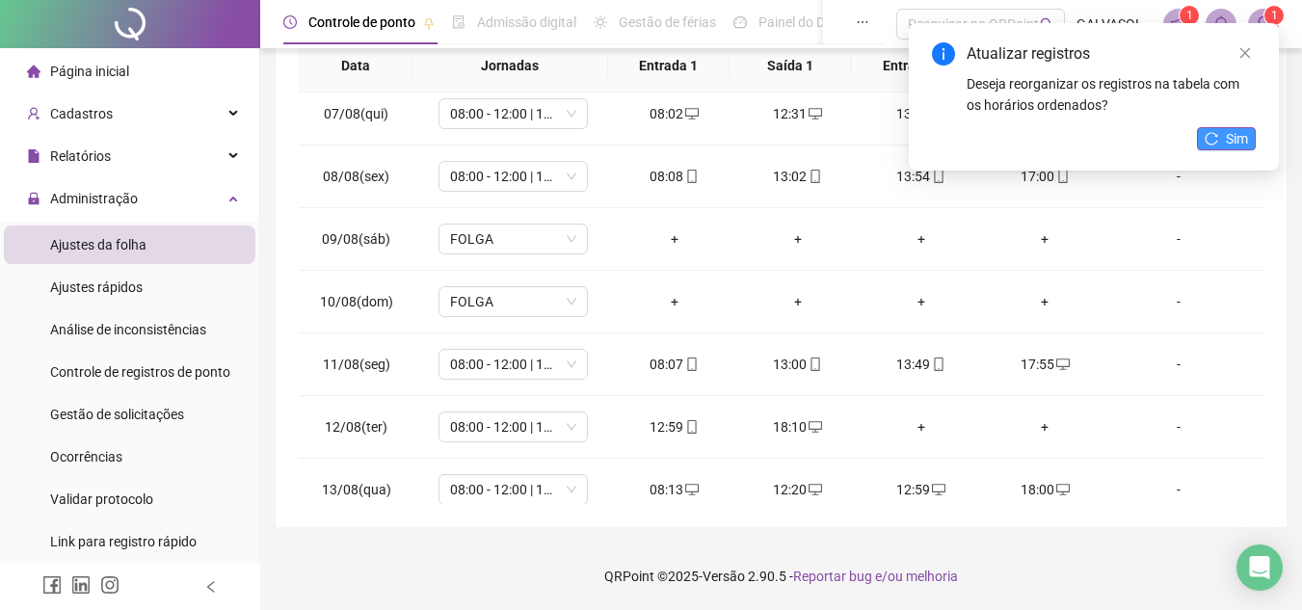
click at [1212, 140] on icon "reload" at bounding box center [1211, 138] width 13 height 13
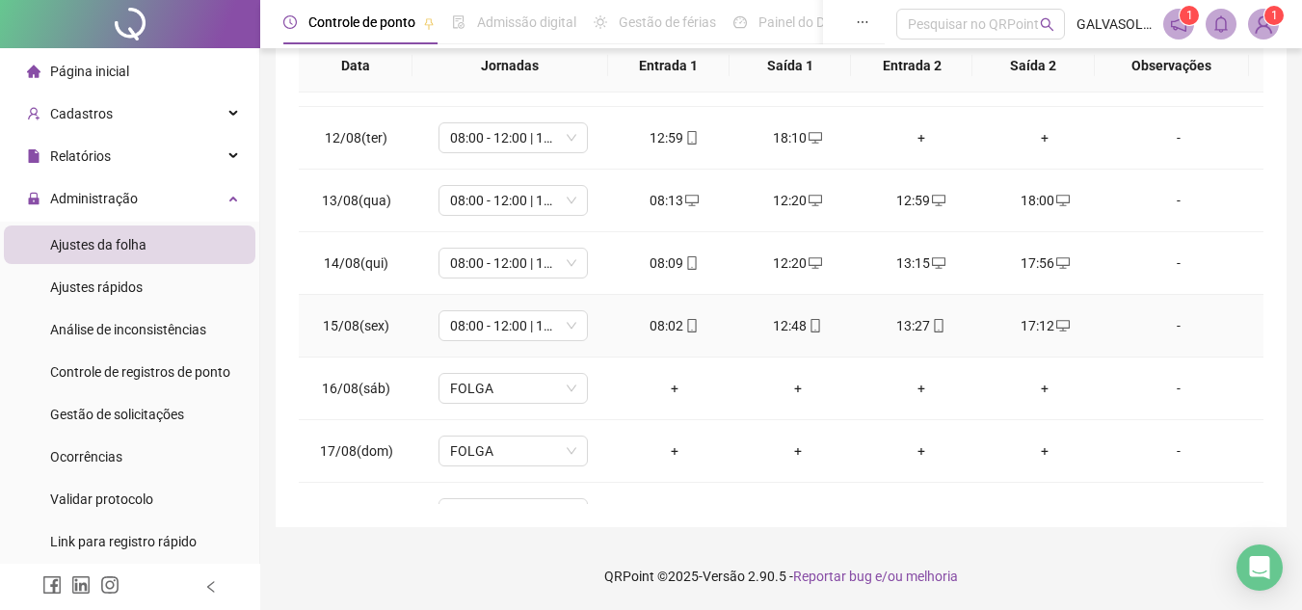
scroll to position [779, 0]
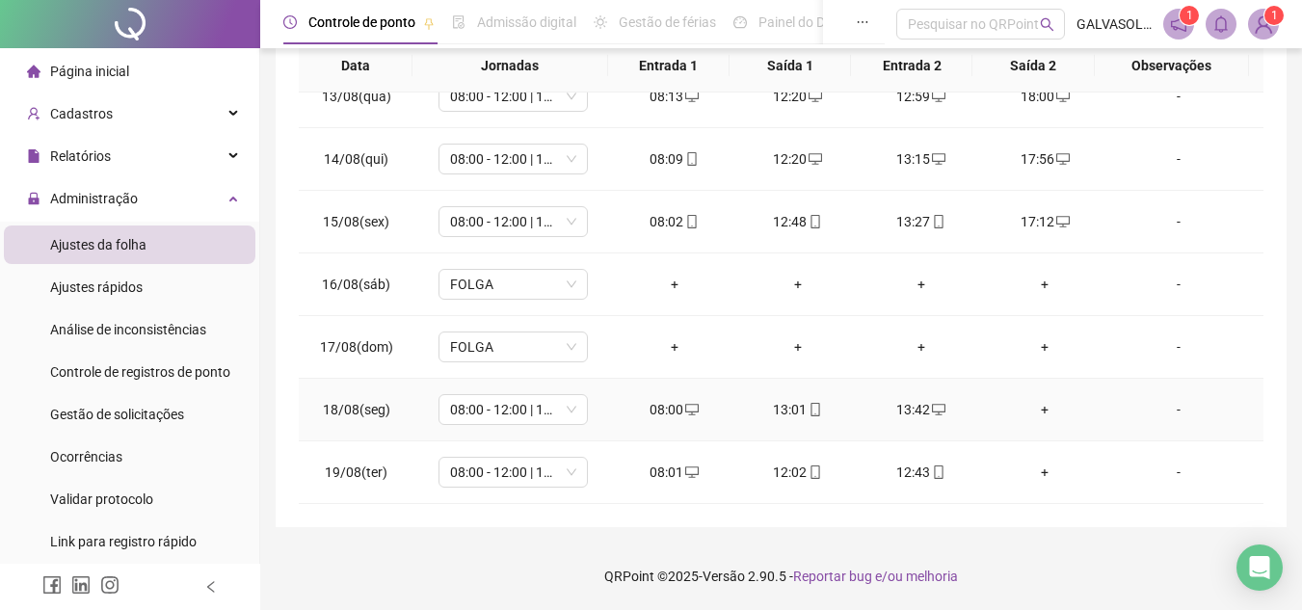
click at [1038, 409] on div "+" at bounding box center [1044, 409] width 93 height 21
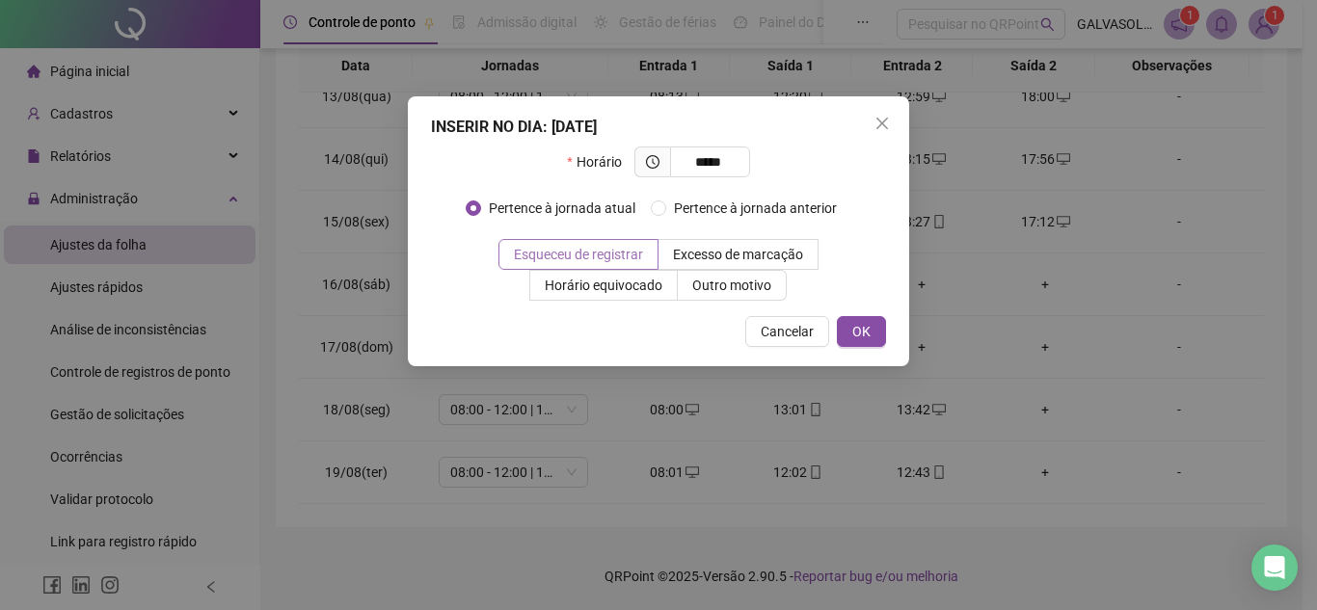
type input "*****"
click at [586, 250] on span "Esqueceu de registrar" at bounding box center [578, 254] width 129 height 15
click at [861, 325] on span "OK" at bounding box center [861, 331] width 18 height 21
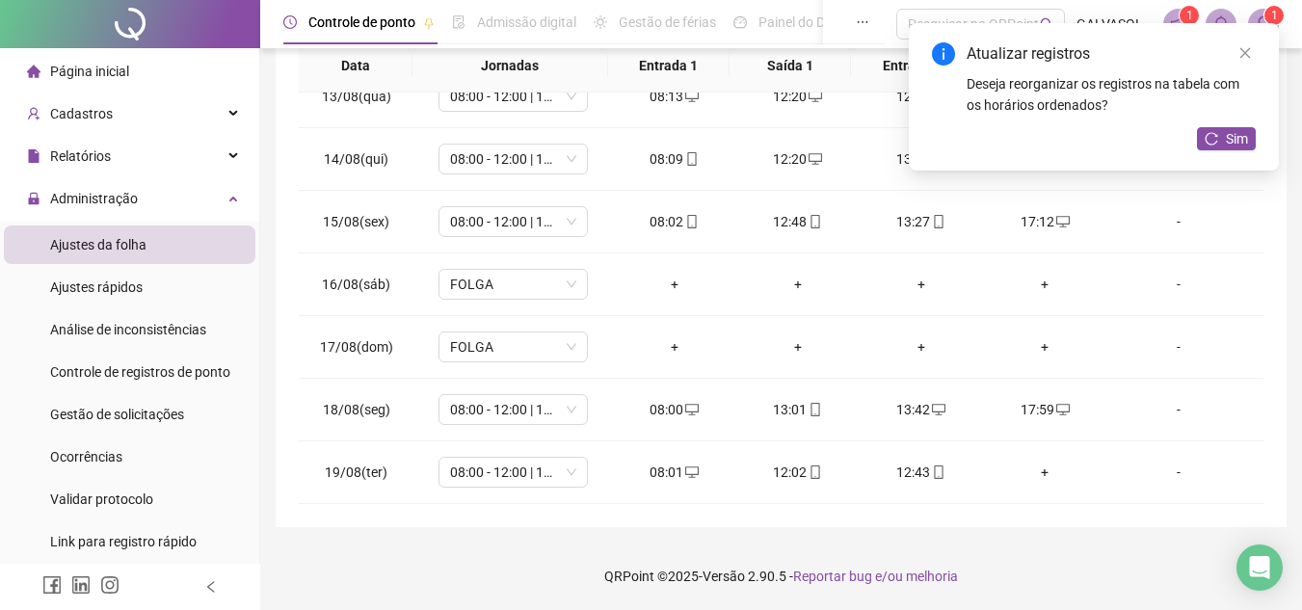
drag, startPoint x: 1230, startPoint y: 141, endPoint x: 1221, endPoint y: 154, distance: 16.0
click at [1231, 141] on span "Sim" at bounding box center [1237, 138] width 22 height 21
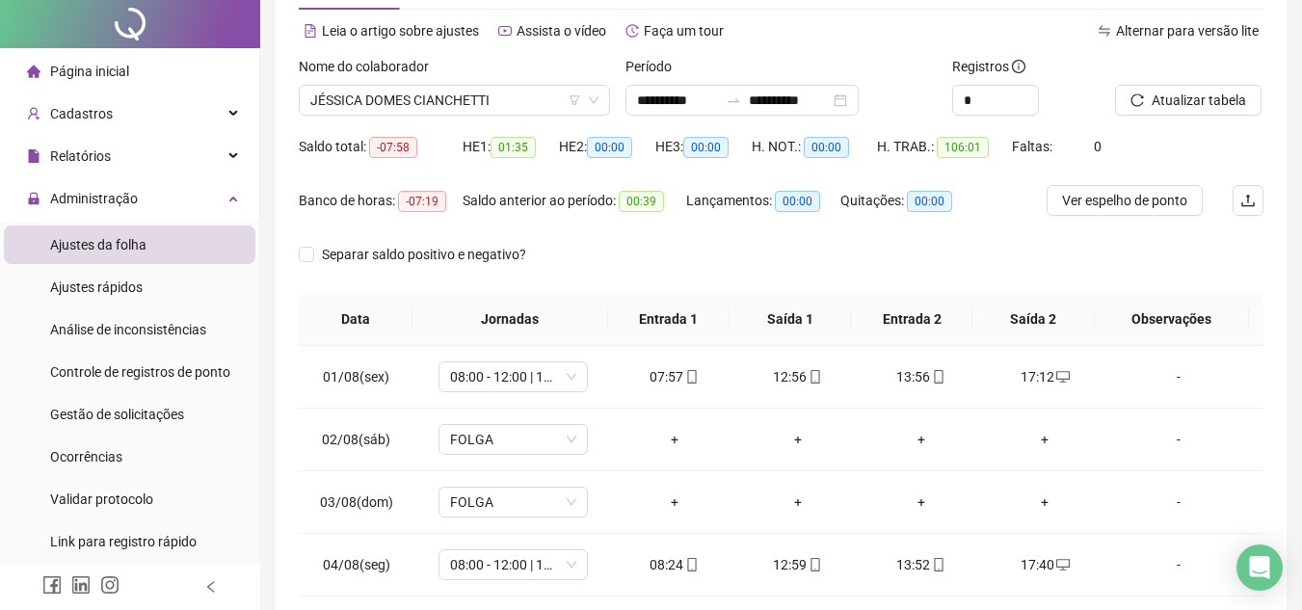
scroll to position [0, 0]
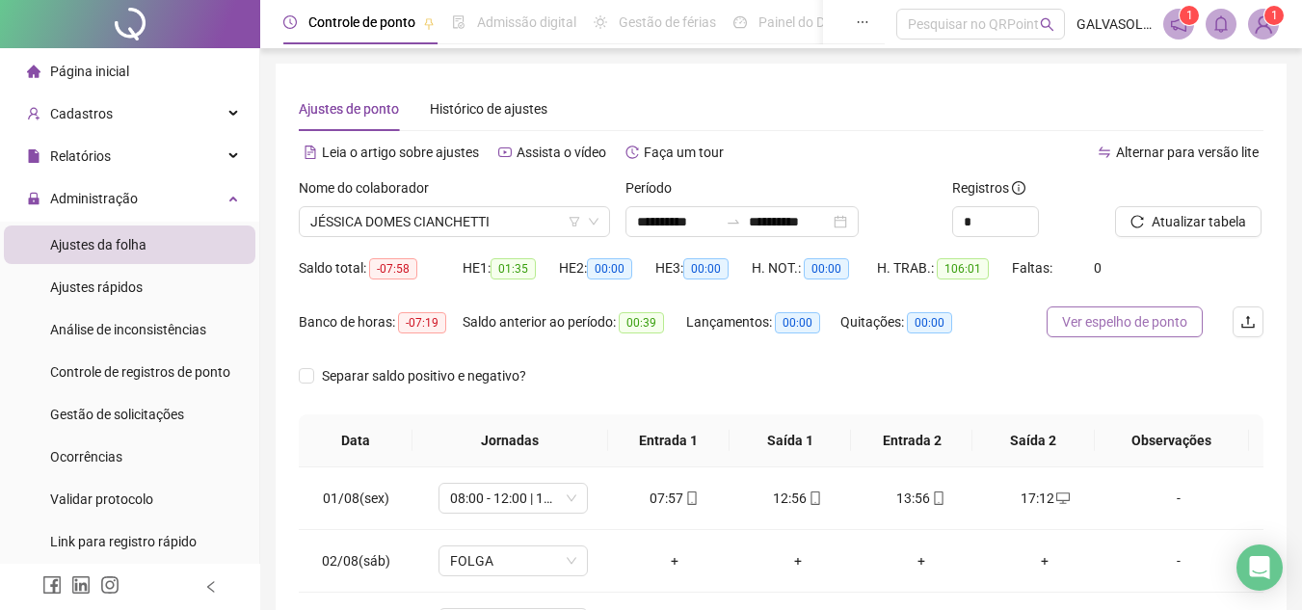
click at [1165, 327] on span "Ver espelho de ponto" at bounding box center [1124, 321] width 125 height 21
click at [952, 109] on div "Ajustes de ponto Histórico de ajustes" at bounding box center [781, 109] width 965 height 44
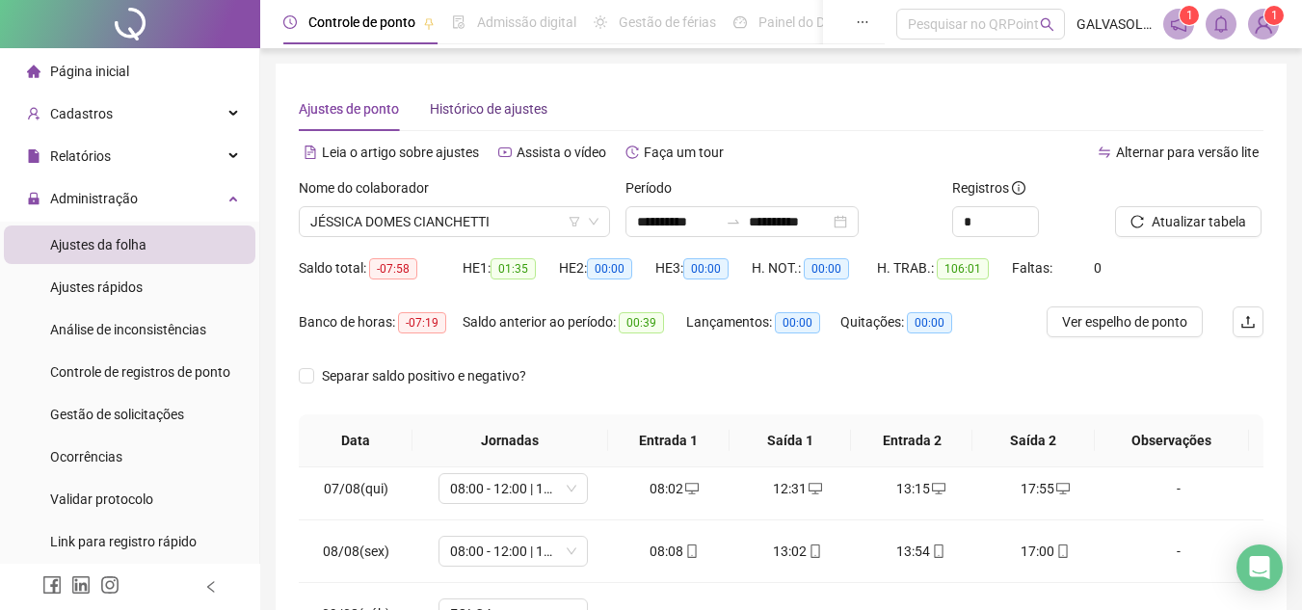
click at [492, 108] on span "Histórico de ajustes" at bounding box center [489, 108] width 118 height 15
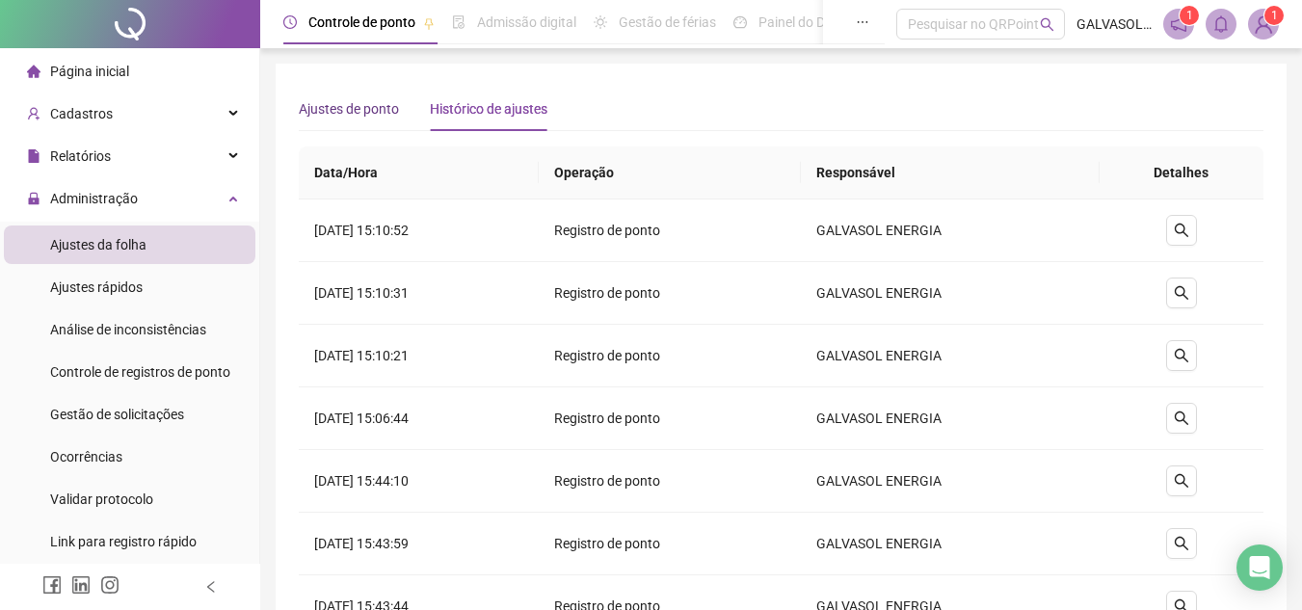
click at [325, 104] on span "Ajustes de ponto" at bounding box center [349, 108] width 100 height 15
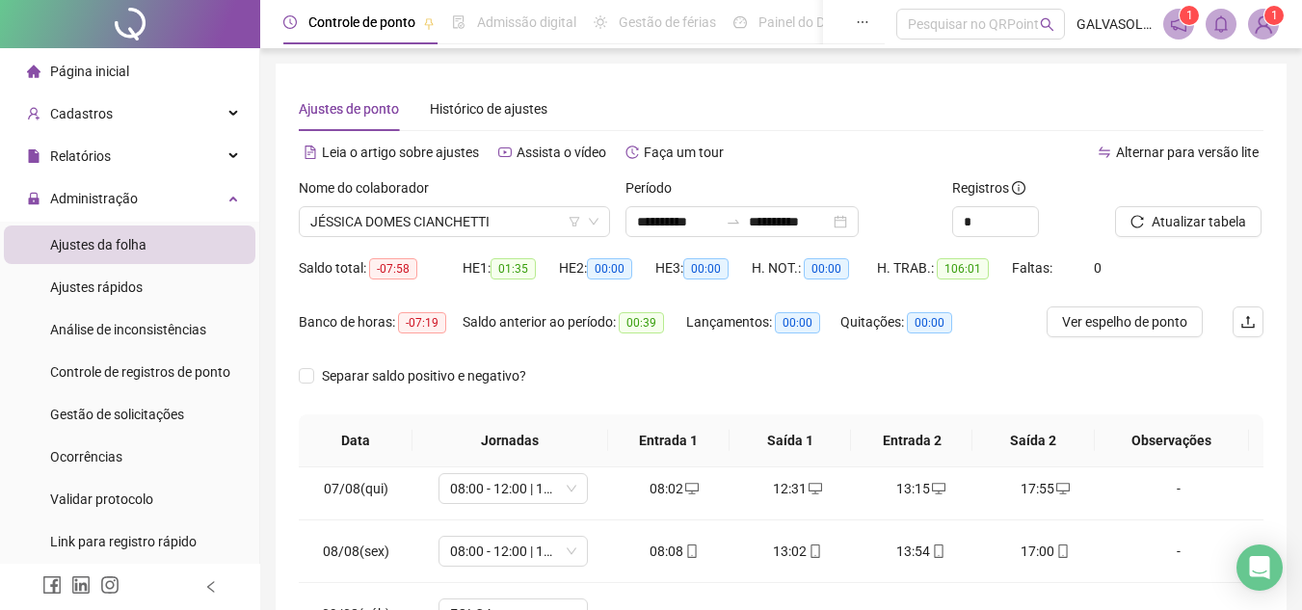
click at [957, 114] on div "Ajustes de ponto Histórico de ajustes" at bounding box center [781, 109] width 965 height 44
click at [1015, 185] on icon "info-circle" at bounding box center [1018, 187] width 13 height 13
click at [530, 217] on span "JÉSSICA DOMES CIANCHETTI" at bounding box center [454, 221] width 288 height 29
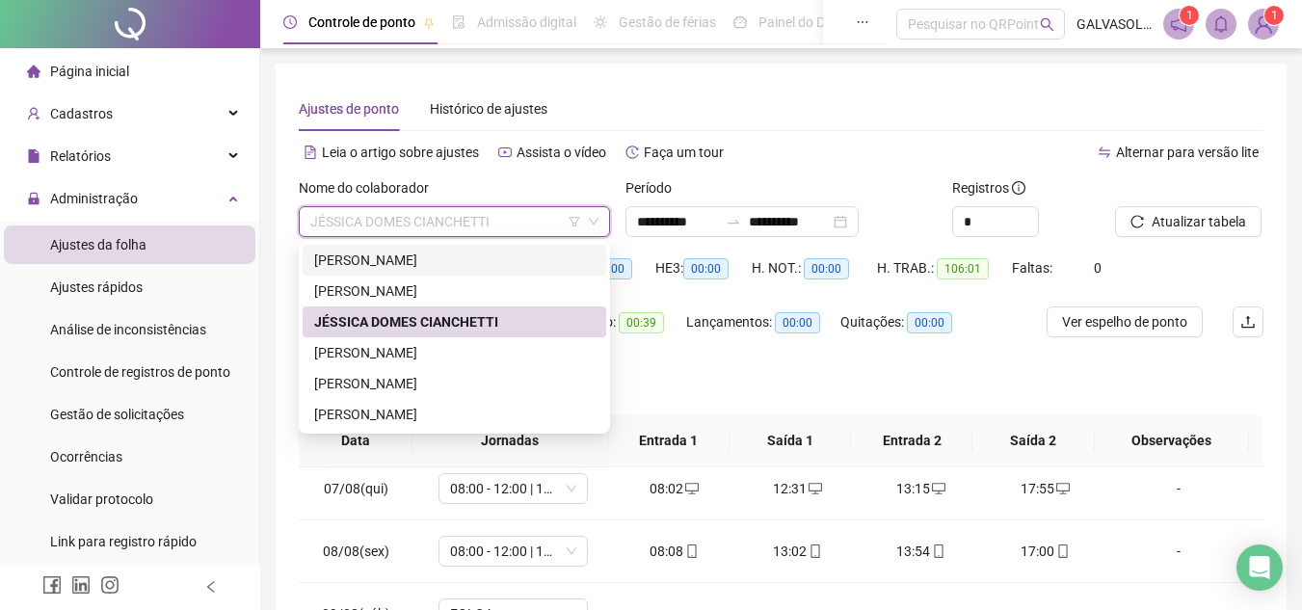
click at [537, 256] on div "[PERSON_NAME]" at bounding box center [454, 260] width 280 height 21
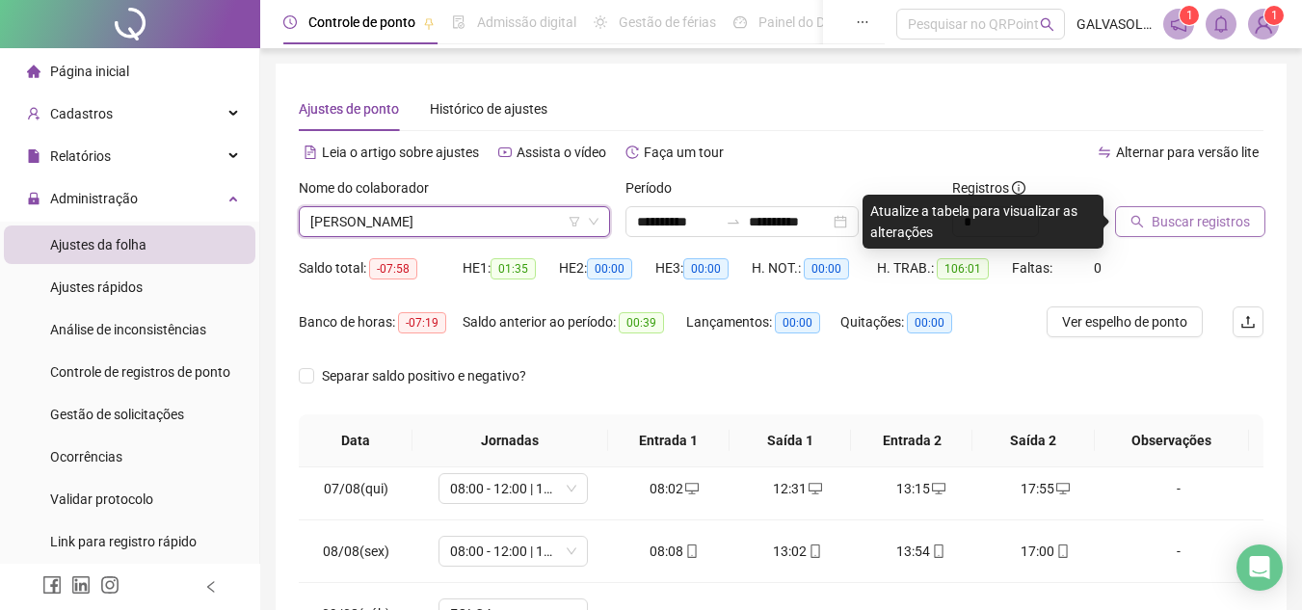
click at [1183, 219] on span "Buscar registros" at bounding box center [1201, 221] width 98 height 21
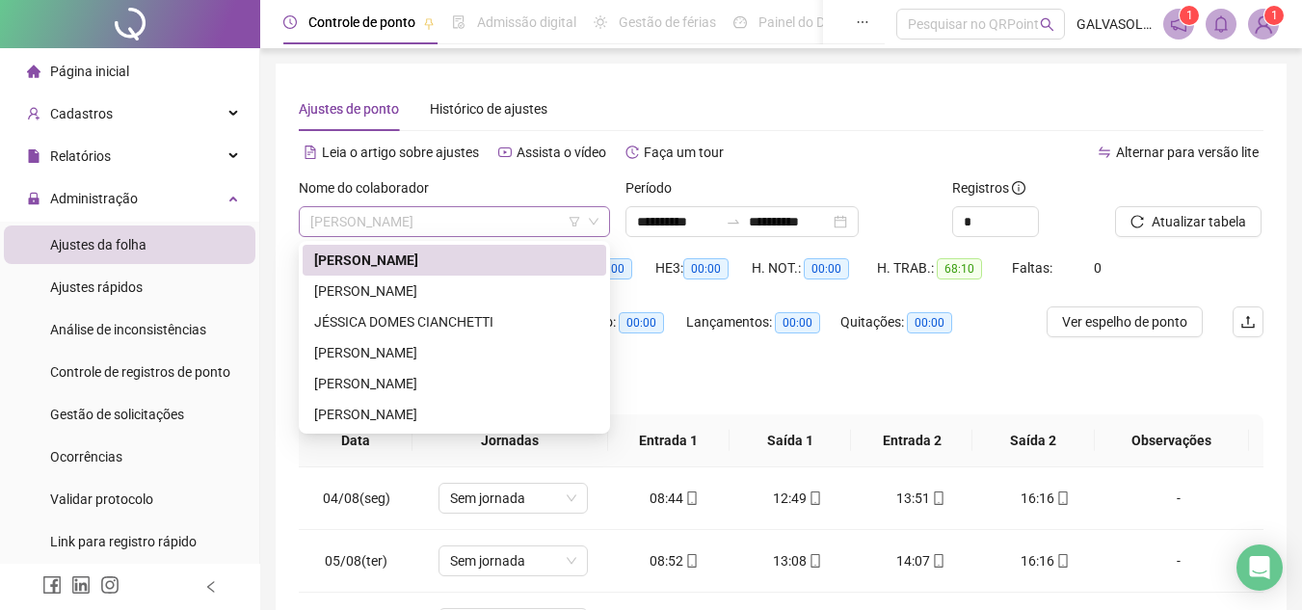
click at [449, 221] on span "[PERSON_NAME]" at bounding box center [454, 221] width 288 height 29
click at [409, 290] on div "[PERSON_NAME]" at bounding box center [454, 290] width 280 height 21
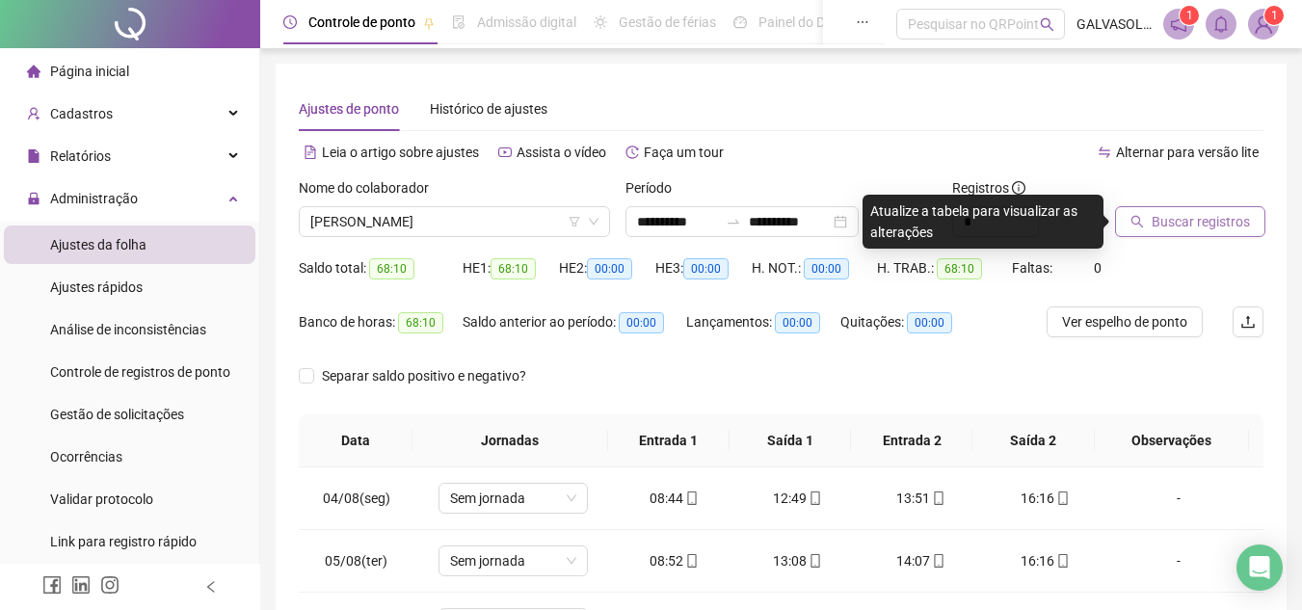
click at [1197, 222] on span "Buscar registros" at bounding box center [1201, 221] width 98 height 21
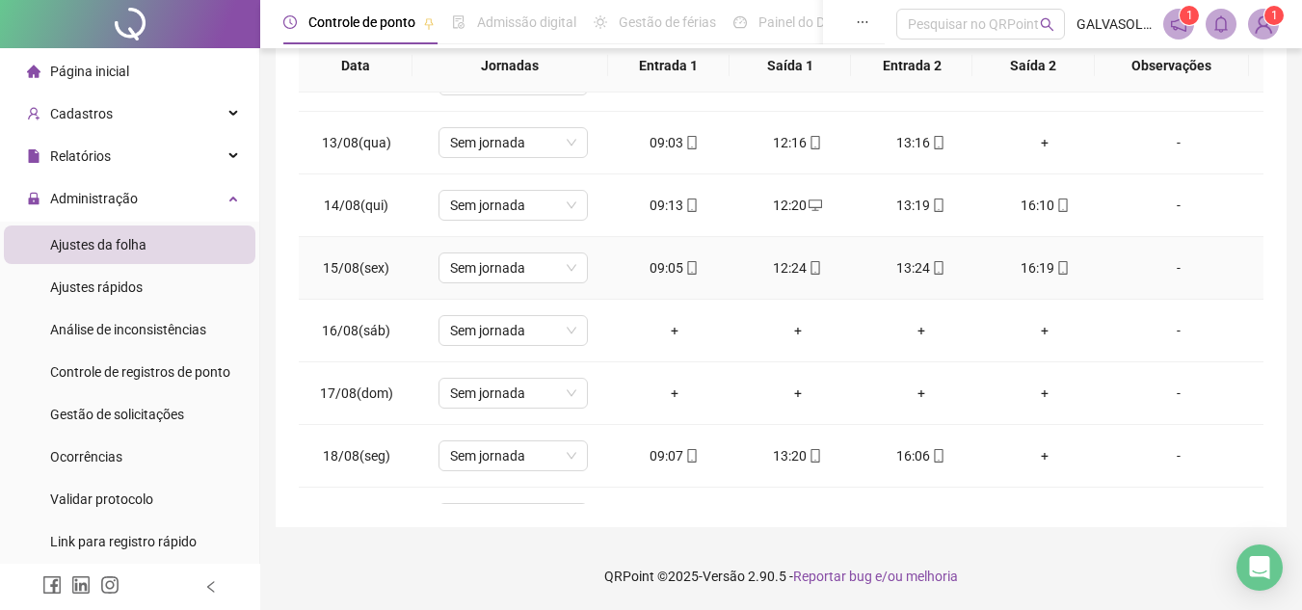
scroll to position [591, 0]
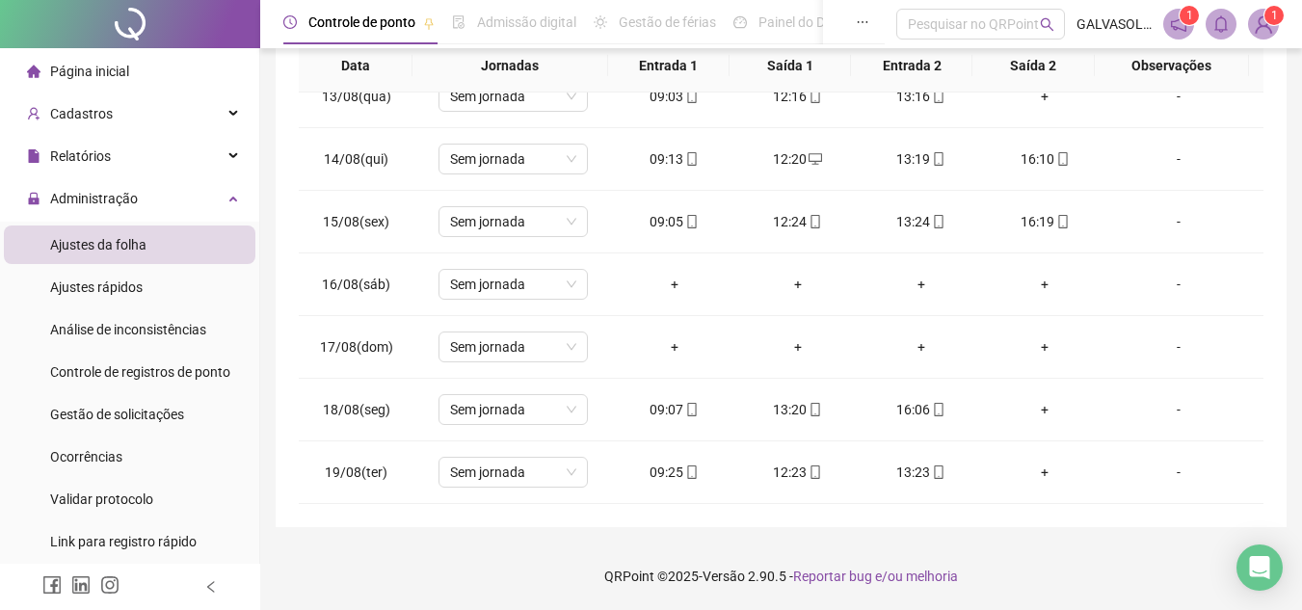
click at [597, 506] on div "**********" at bounding box center [781, 108] width 1011 height 839
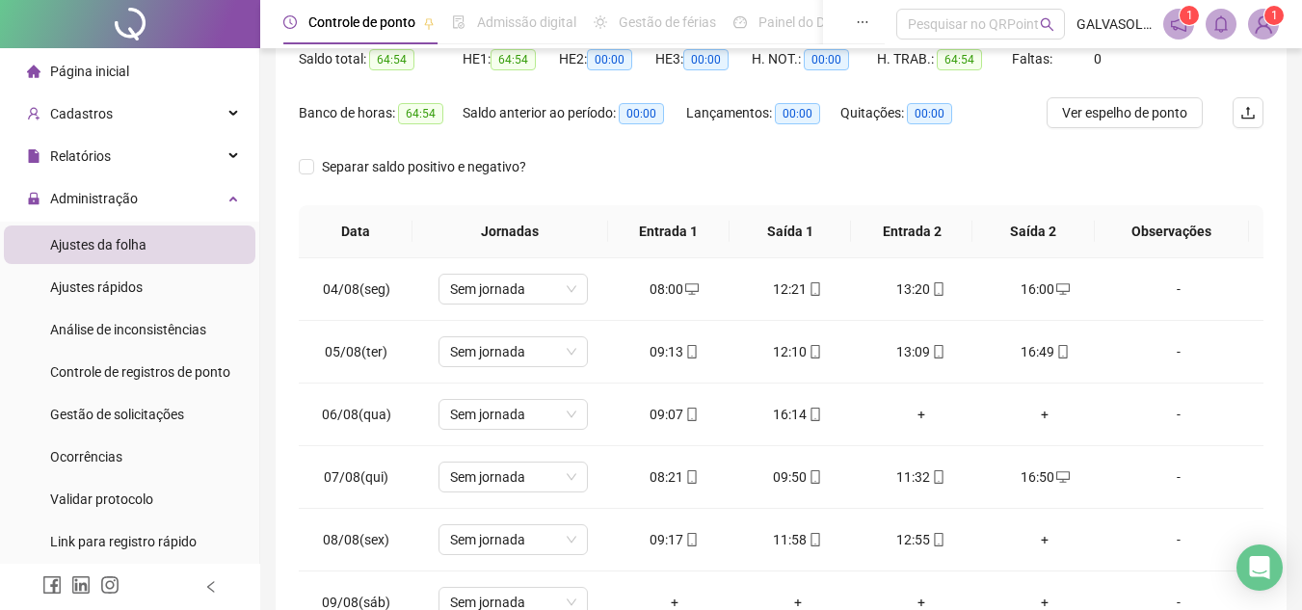
scroll to position [0, 0]
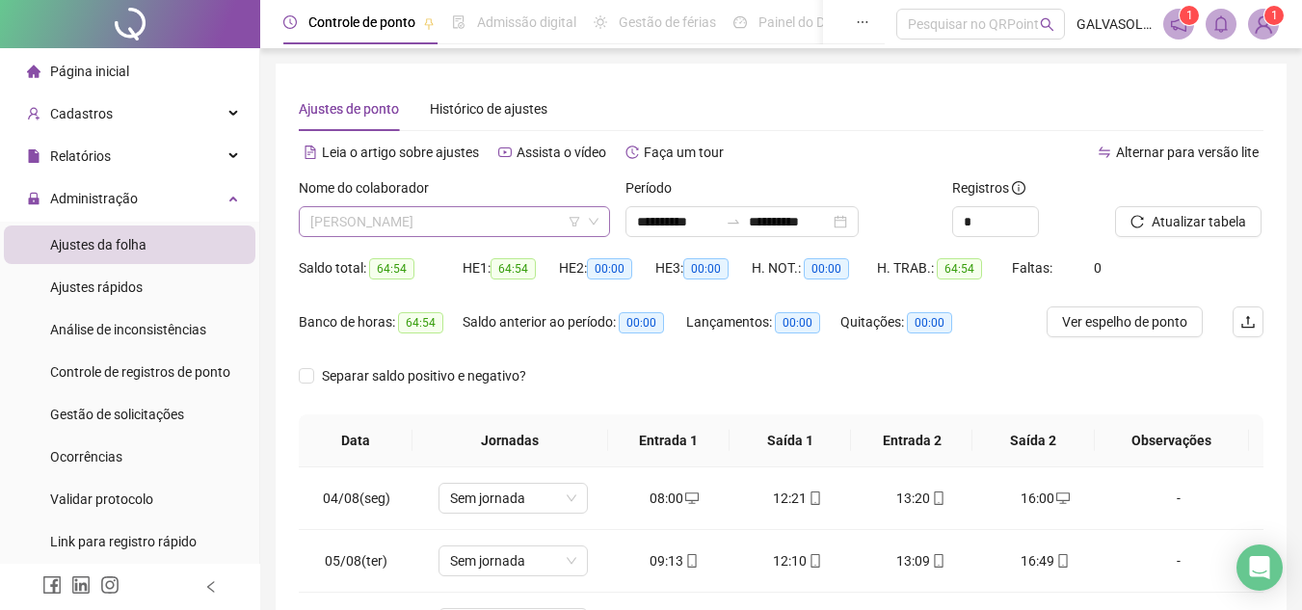
click at [440, 221] on span "[PERSON_NAME]" at bounding box center [454, 221] width 288 height 29
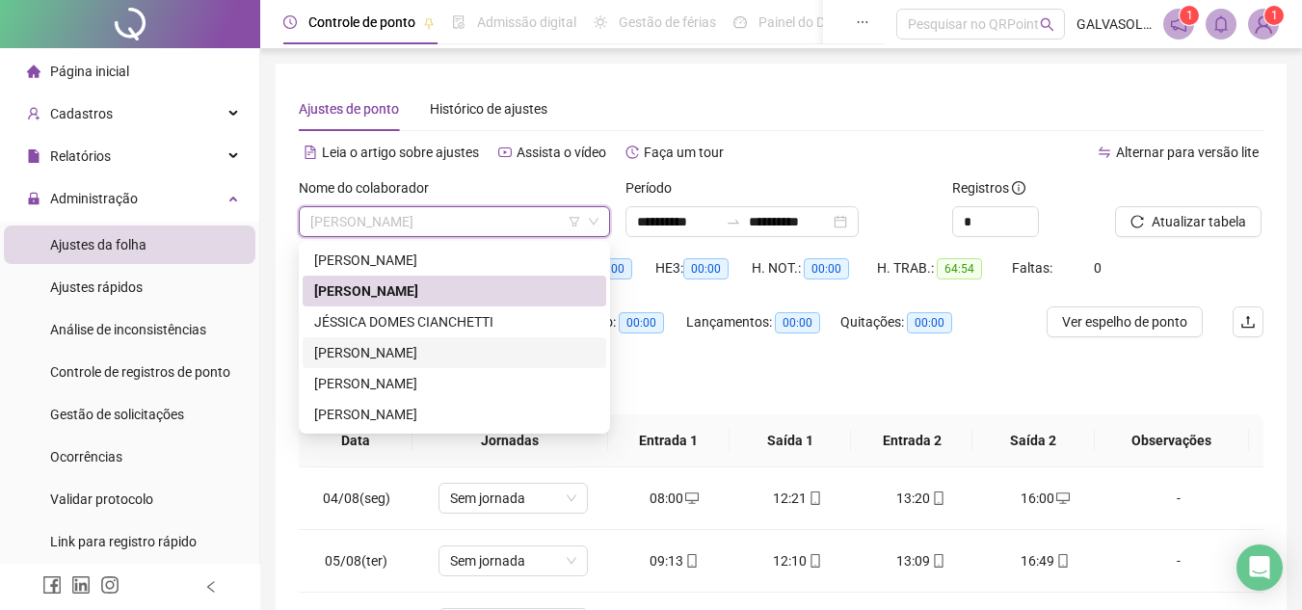
click at [386, 357] on div "[PERSON_NAME]" at bounding box center [454, 352] width 280 height 21
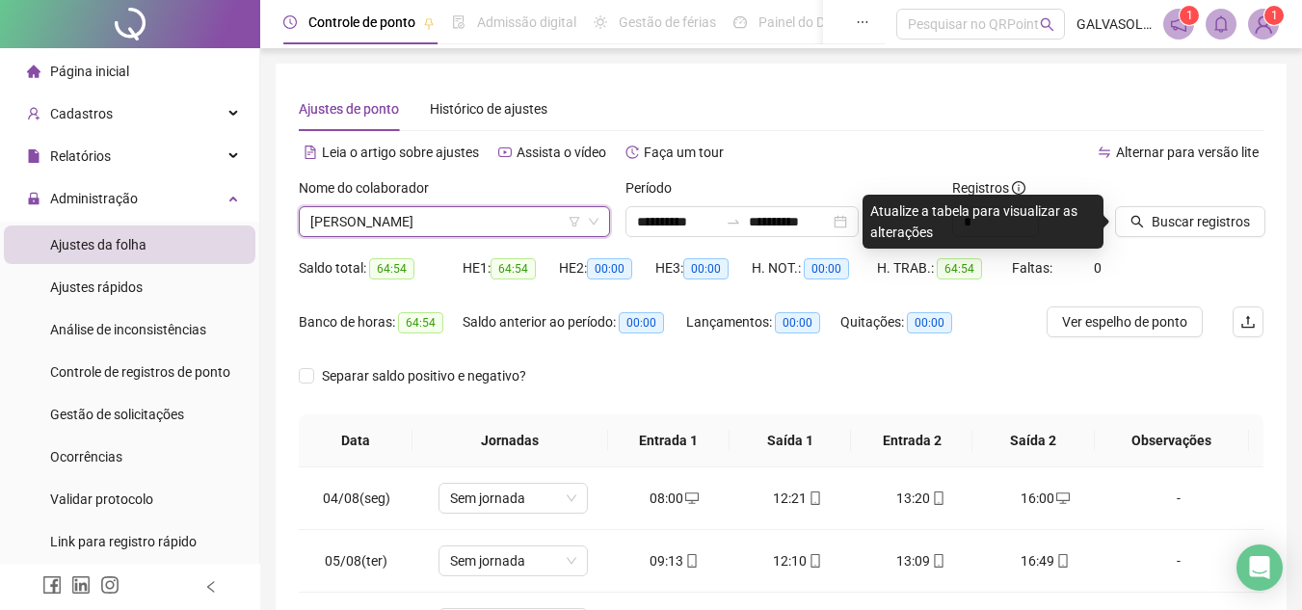
click at [454, 220] on span "[PERSON_NAME]" at bounding box center [454, 221] width 288 height 29
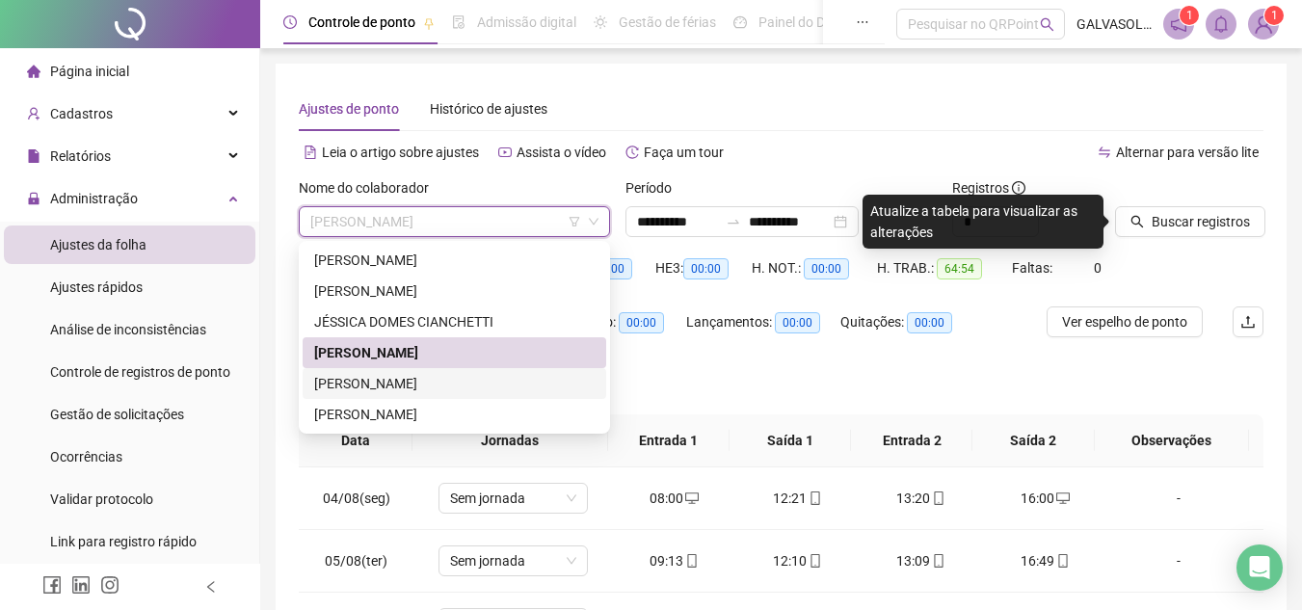
click at [389, 382] on div "[PERSON_NAME]" at bounding box center [454, 383] width 280 height 21
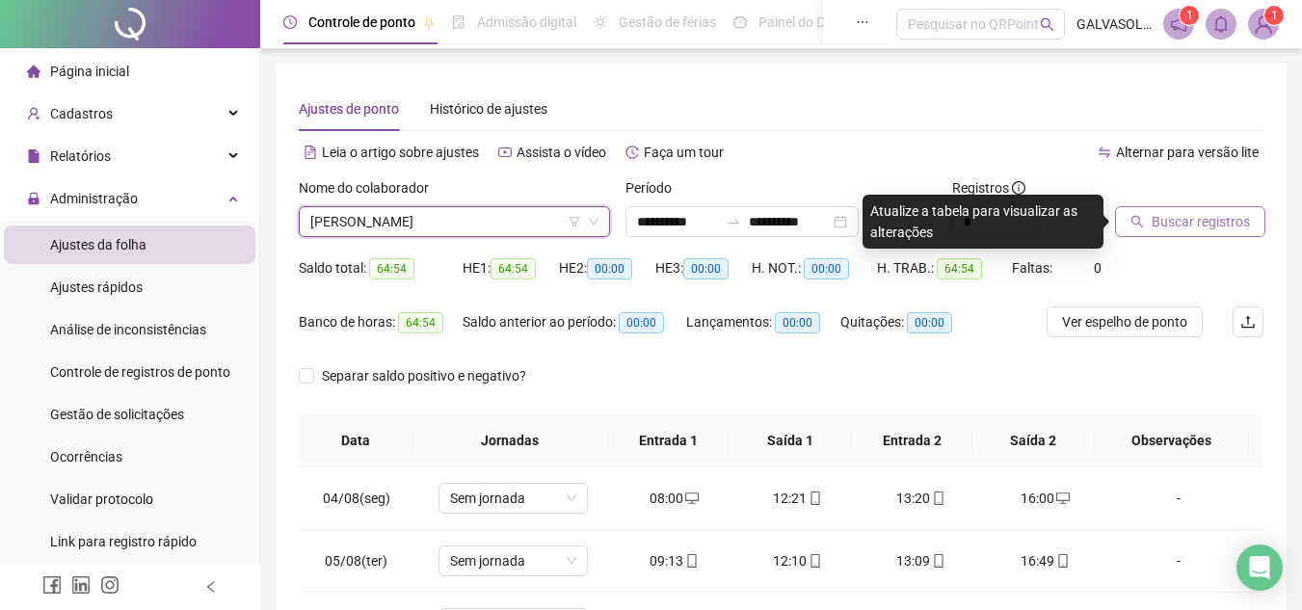
click at [1209, 226] on span "Buscar registros" at bounding box center [1201, 221] width 98 height 21
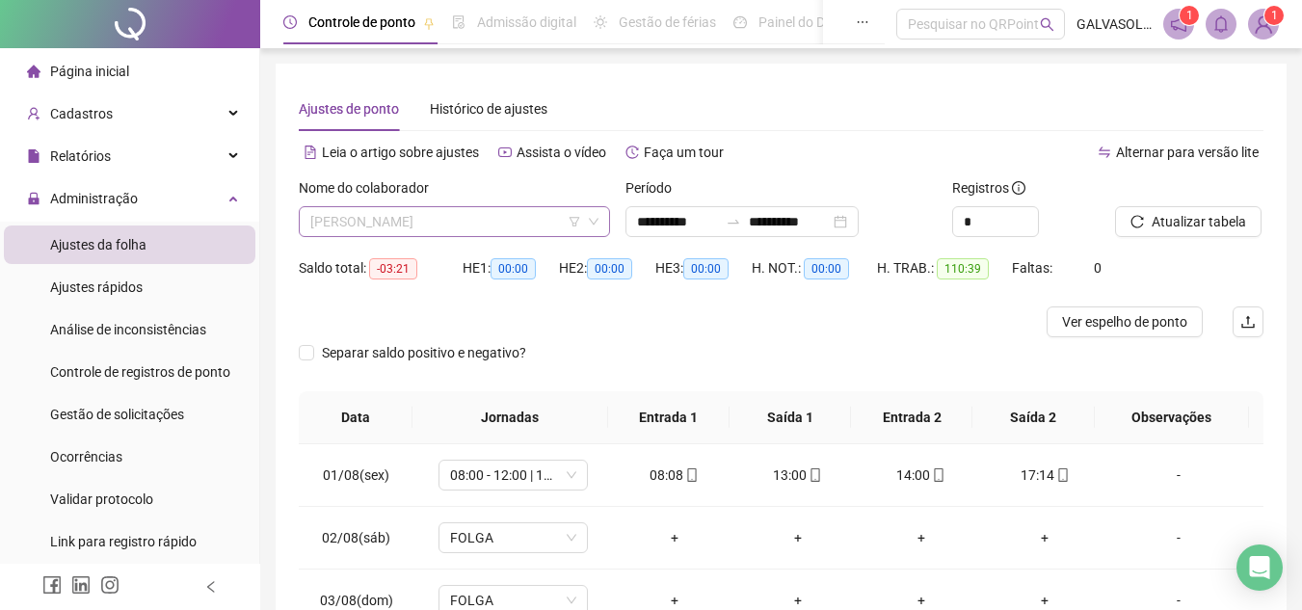
click at [418, 220] on span "[PERSON_NAME]" at bounding box center [454, 221] width 288 height 29
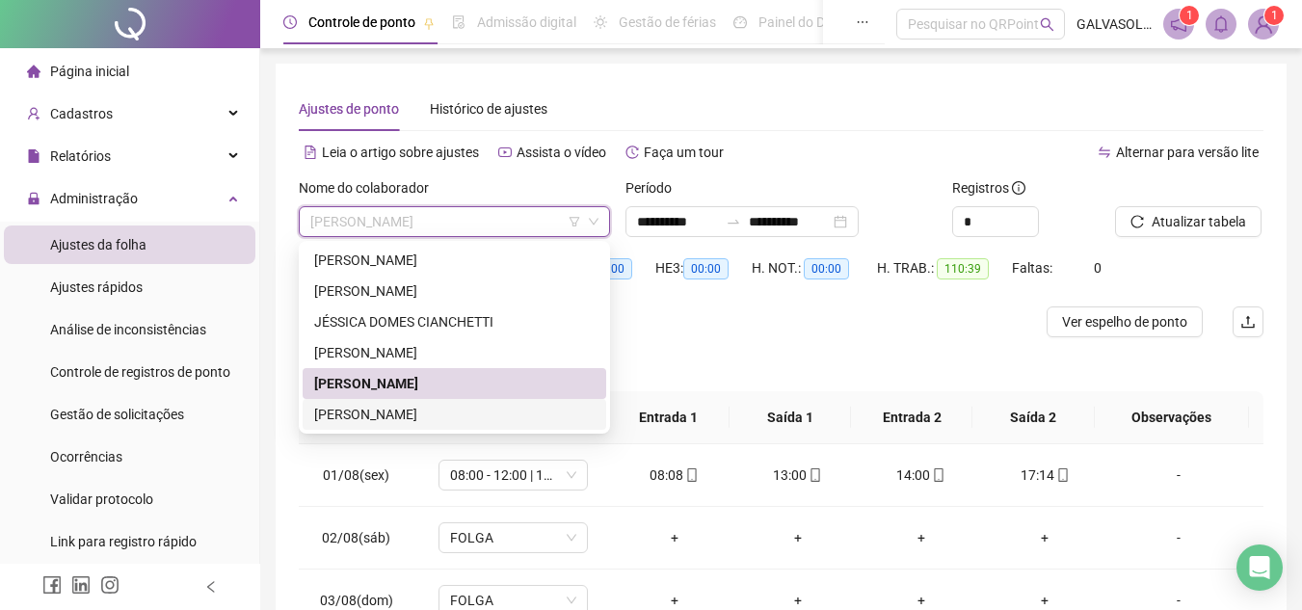
click at [388, 413] on div "[PERSON_NAME]" at bounding box center [454, 414] width 280 height 21
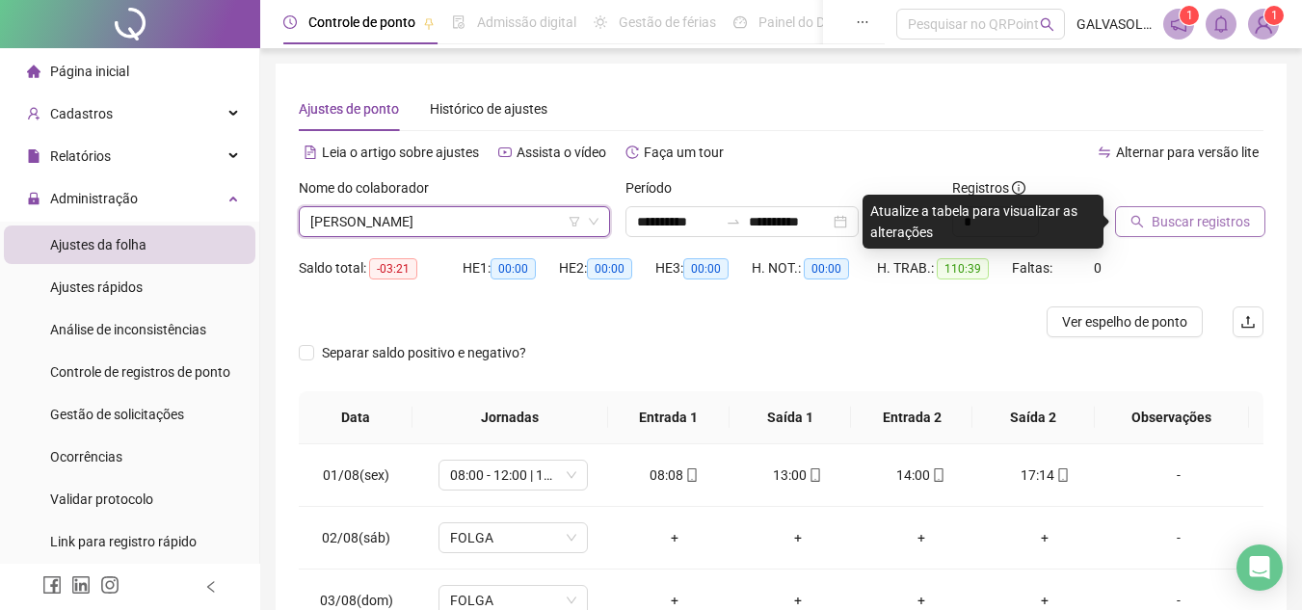
click at [1180, 226] on span "Buscar registros" at bounding box center [1201, 221] width 98 height 21
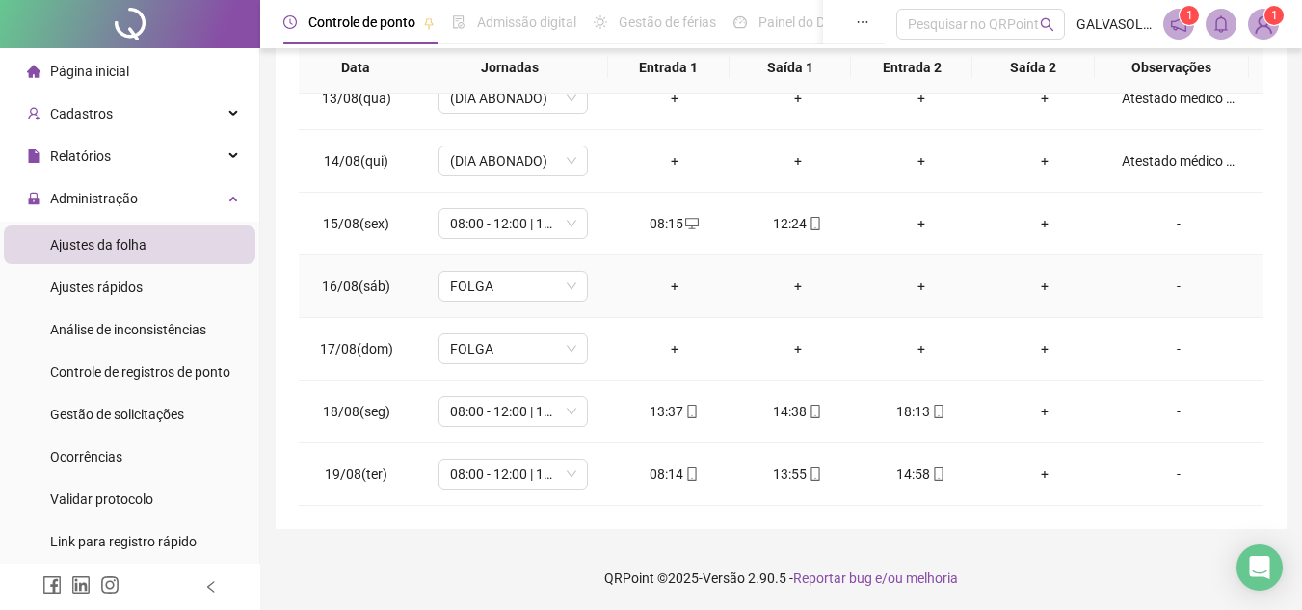
scroll to position [375, 0]
click at [738, 317] on td "+" at bounding box center [797, 347] width 123 height 63
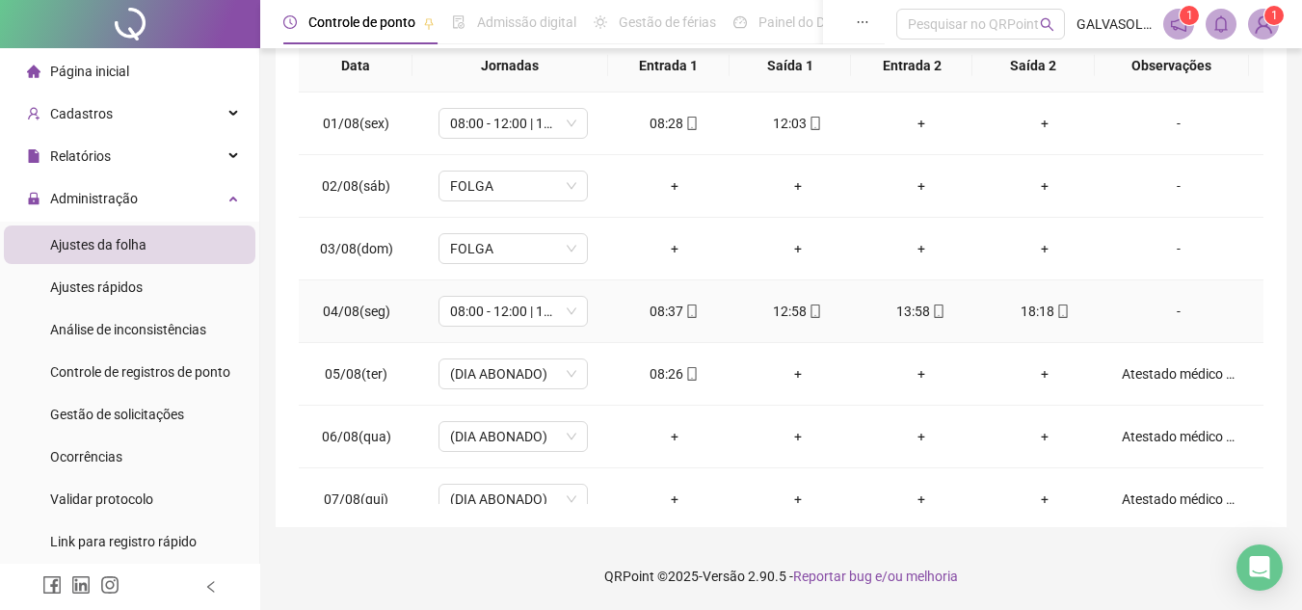
scroll to position [279, 0]
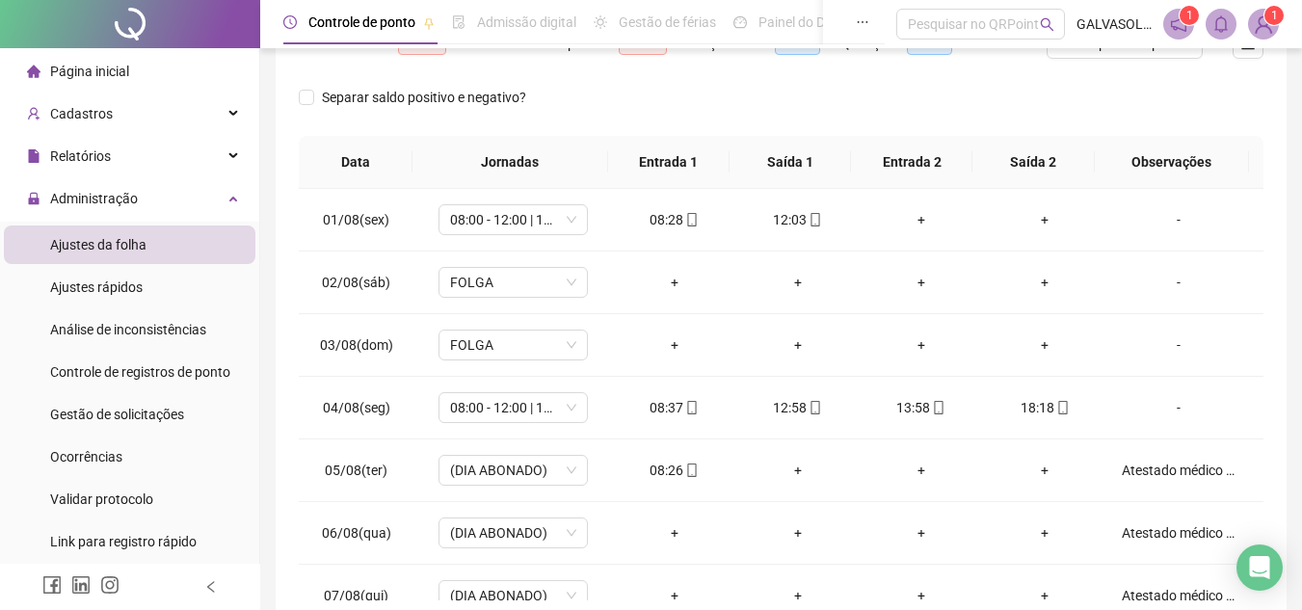
click at [637, 110] on div "Separar saldo positivo e negativo?" at bounding box center [781, 109] width 965 height 54
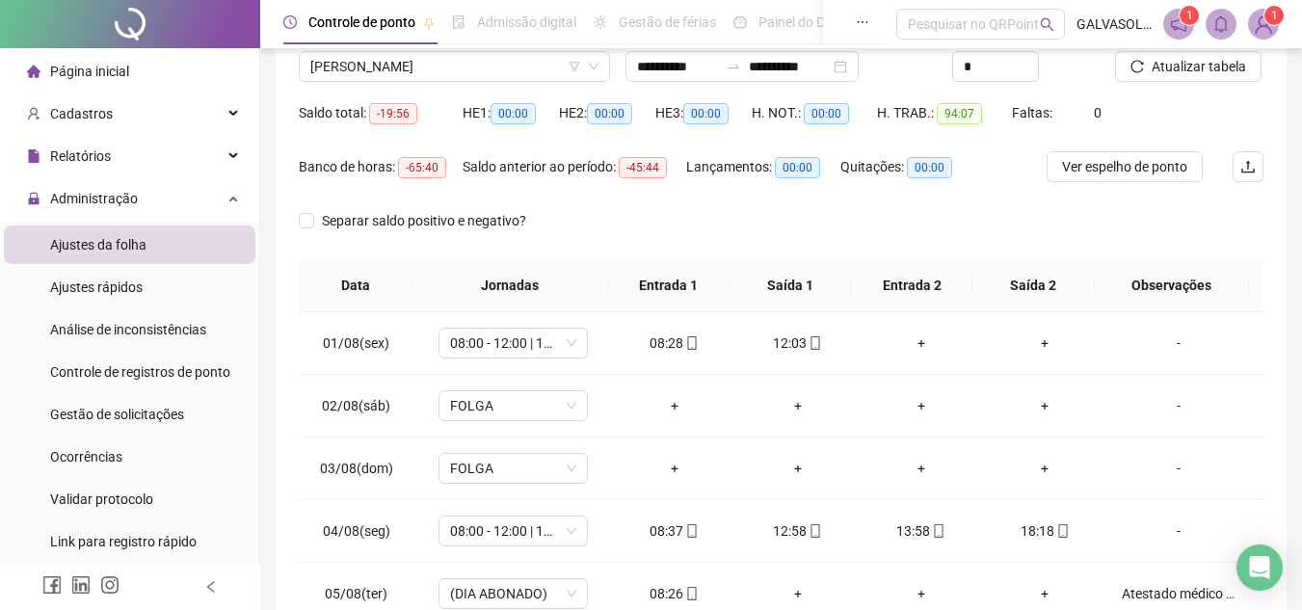
scroll to position [0, 0]
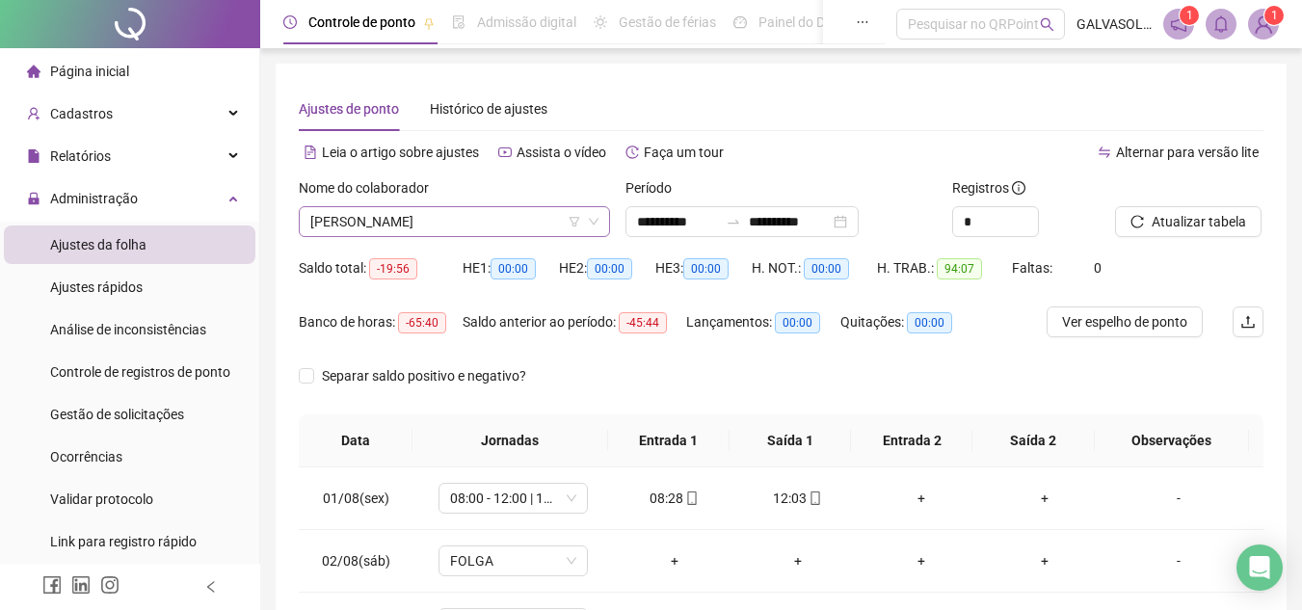
click at [546, 220] on span "[PERSON_NAME]" at bounding box center [454, 221] width 288 height 29
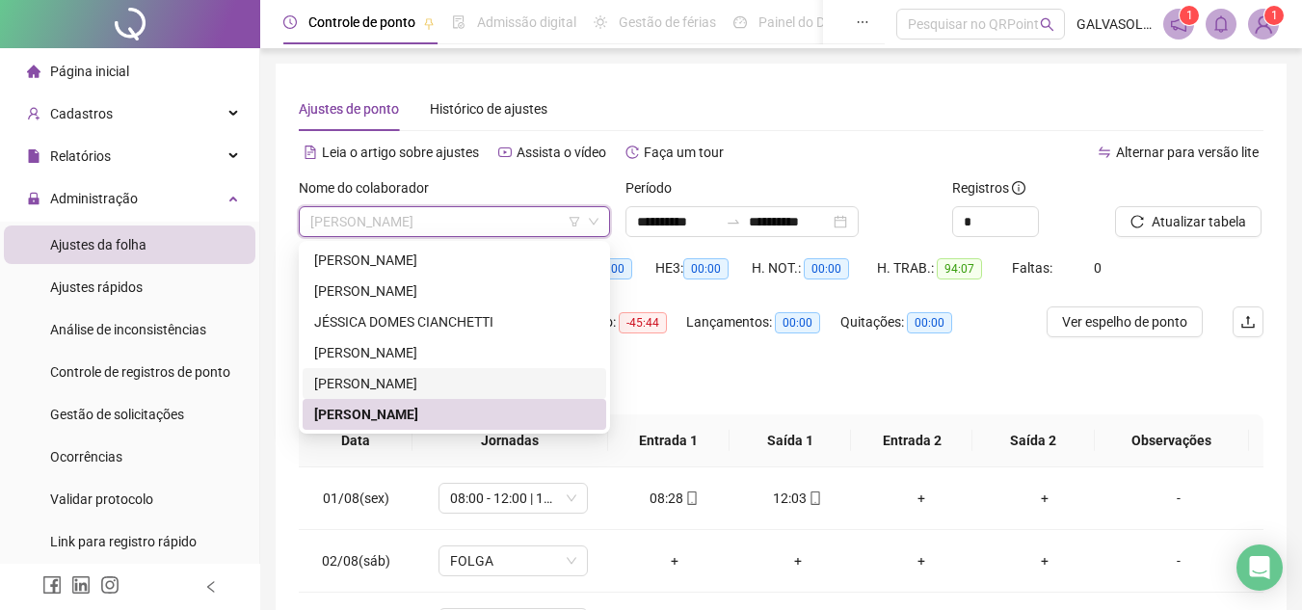
click at [375, 380] on div "[PERSON_NAME]" at bounding box center [454, 383] width 280 height 21
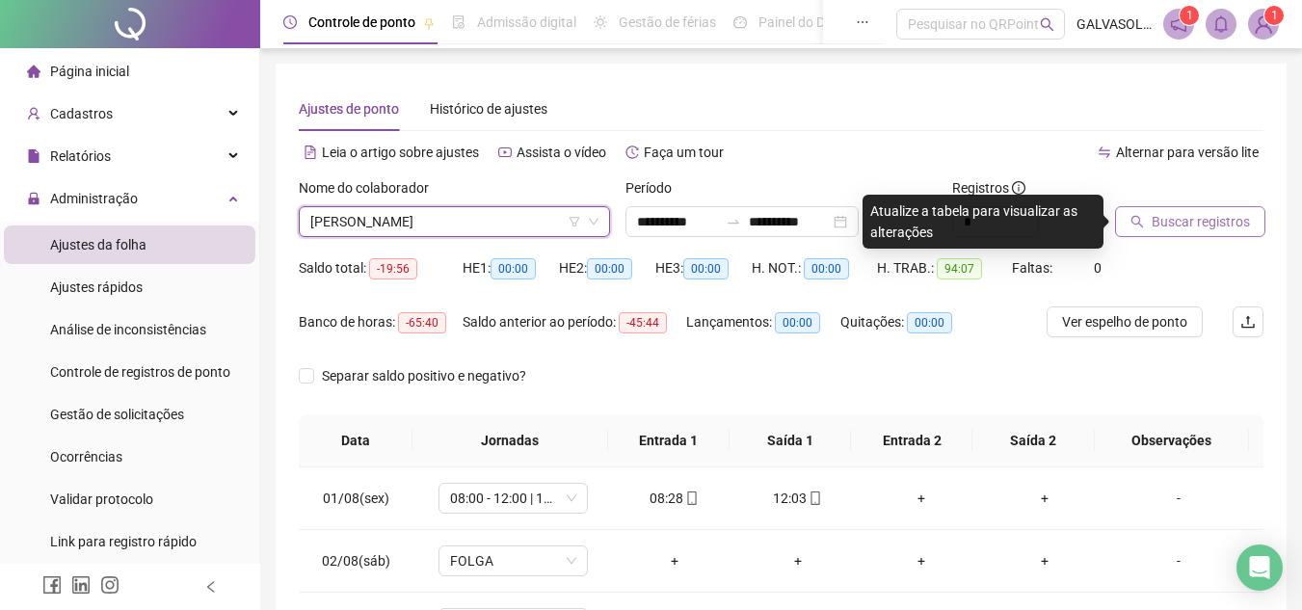
click at [1204, 218] on span "Buscar registros" at bounding box center [1201, 221] width 98 height 21
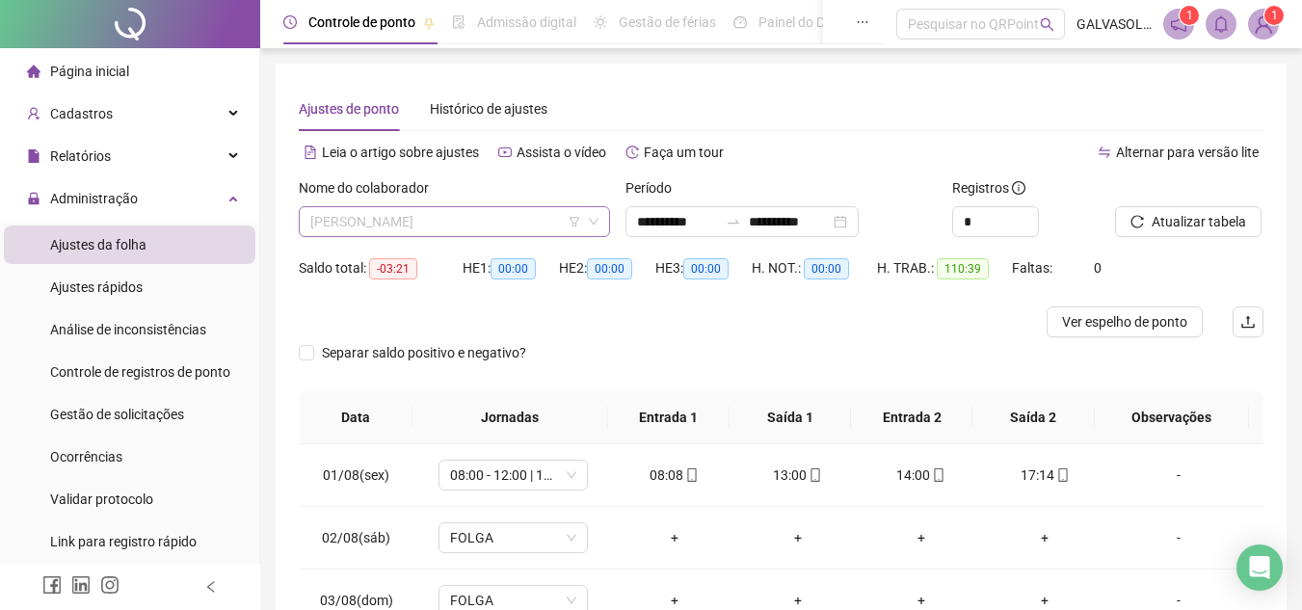
click at [525, 215] on span "[PERSON_NAME]" at bounding box center [454, 221] width 288 height 29
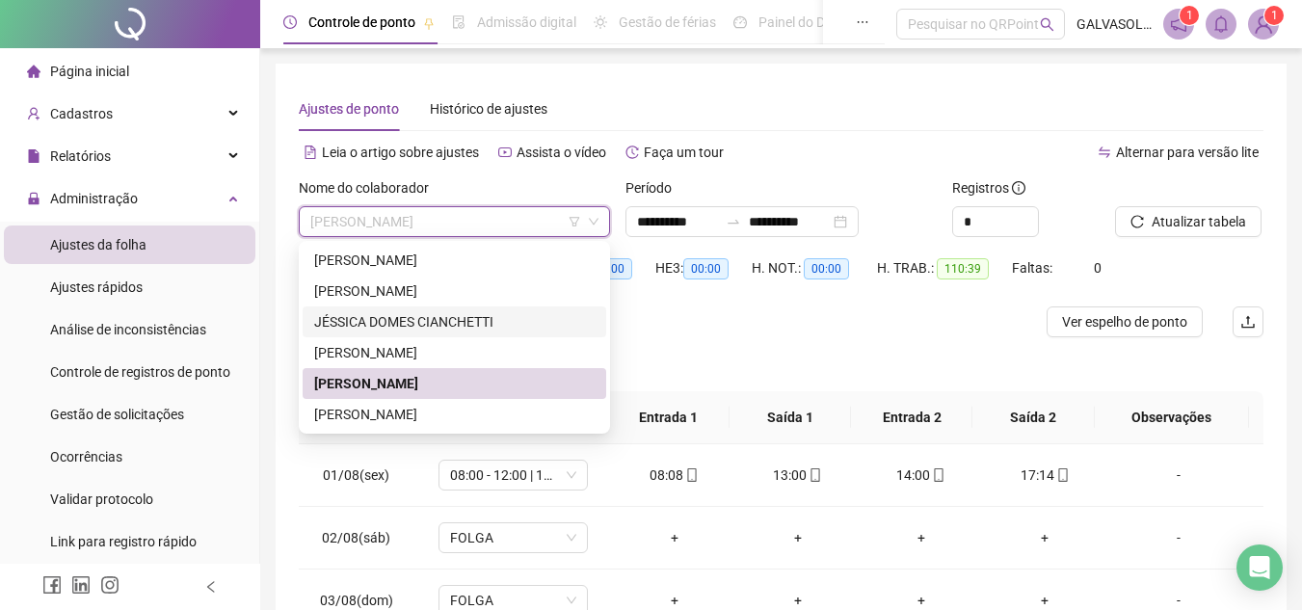
click at [369, 317] on div "JÉSSICA DOMES CIANCHETTI" at bounding box center [454, 321] width 280 height 21
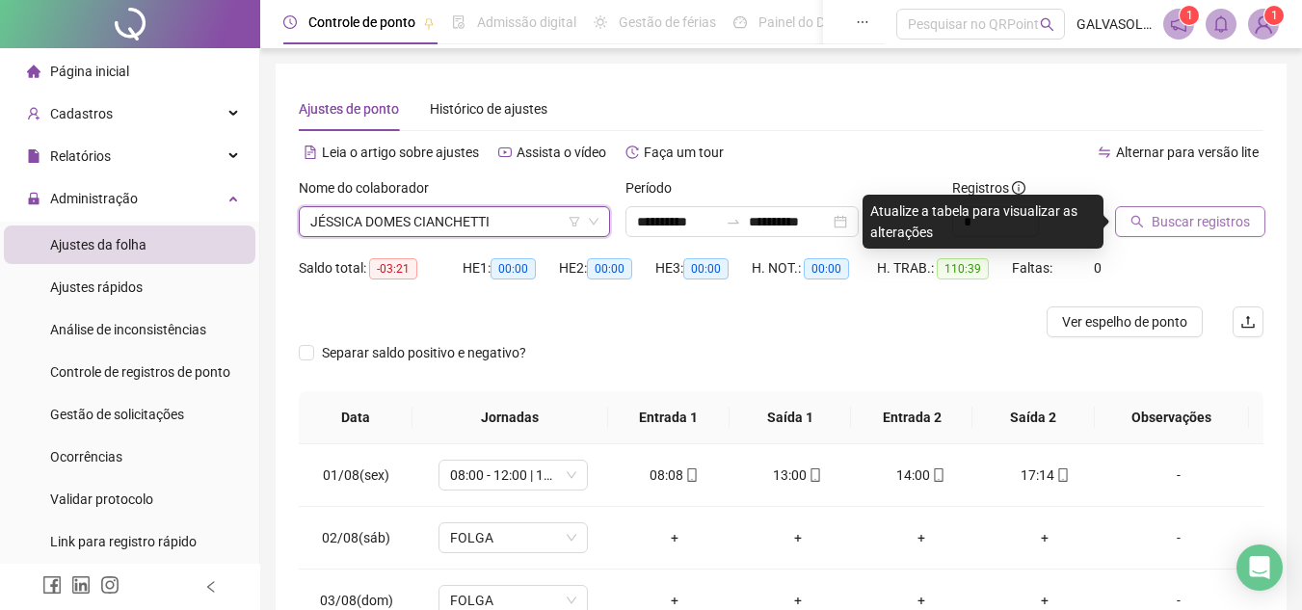
click at [1193, 221] on span "Buscar registros" at bounding box center [1201, 221] width 98 height 21
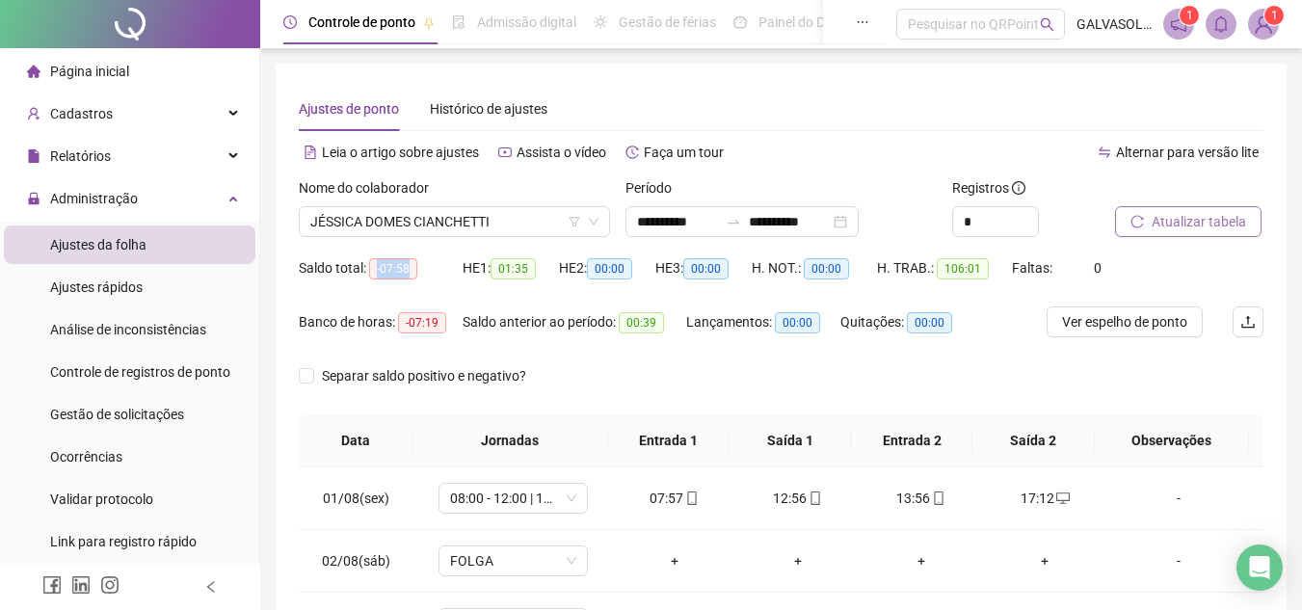
drag, startPoint x: 377, startPoint y: 265, endPoint x: 416, endPoint y: 276, distance: 40.9
click at [416, 276] on span "-07:58" at bounding box center [393, 268] width 48 height 21
click at [434, 287] on div "Saldo total: -07:58" at bounding box center [381, 280] width 164 height 54
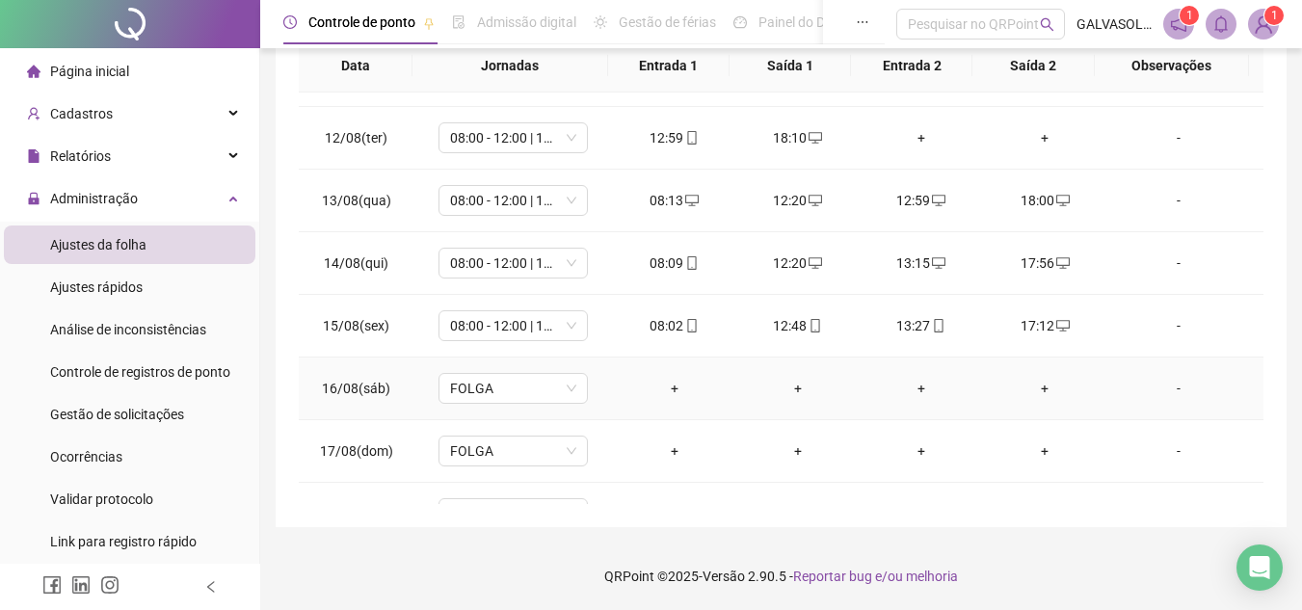
scroll to position [779, 0]
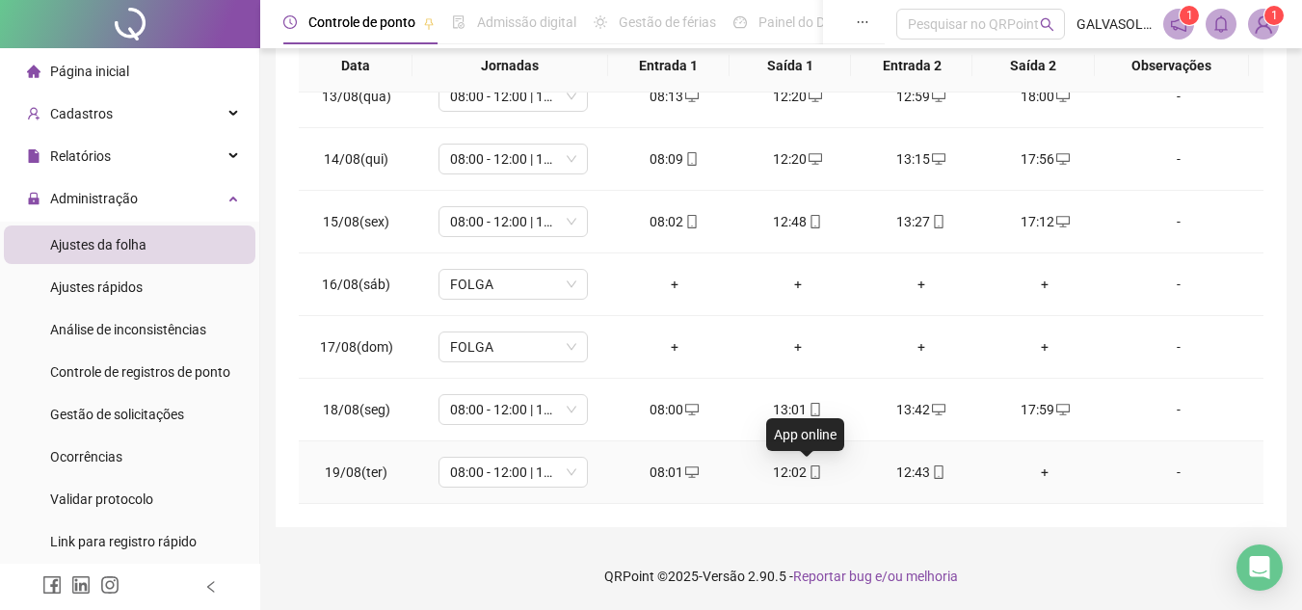
click at [807, 470] on span "mobile" at bounding box center [814, 472] width 15 height 13
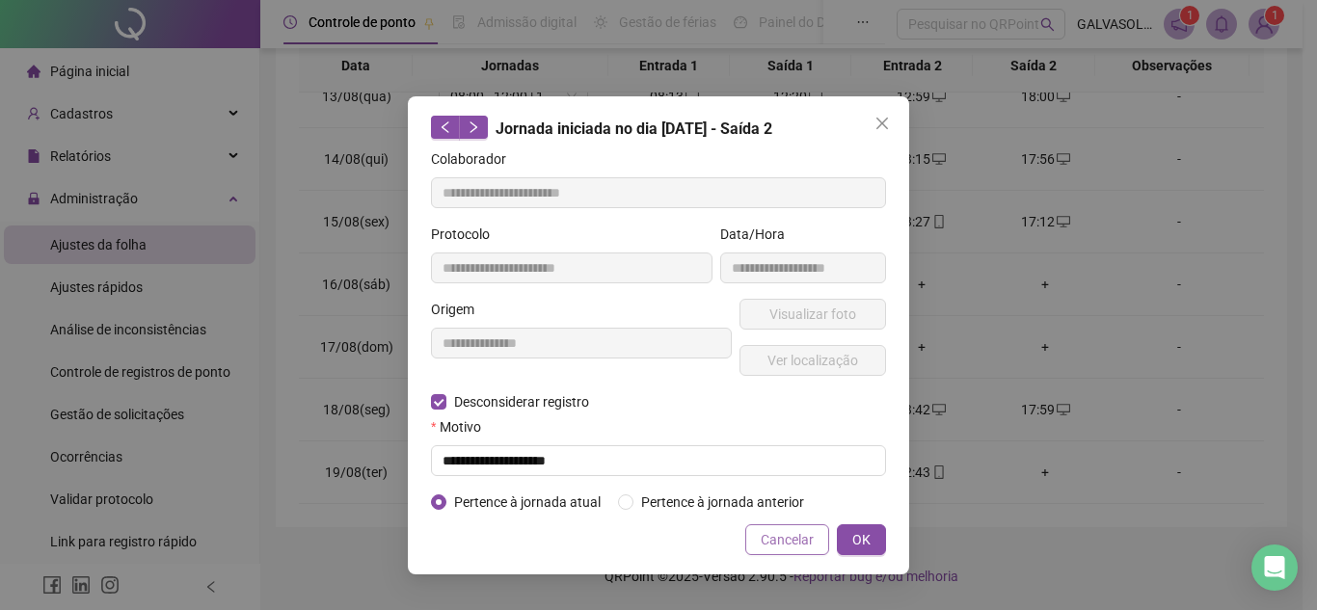
type input "**********"
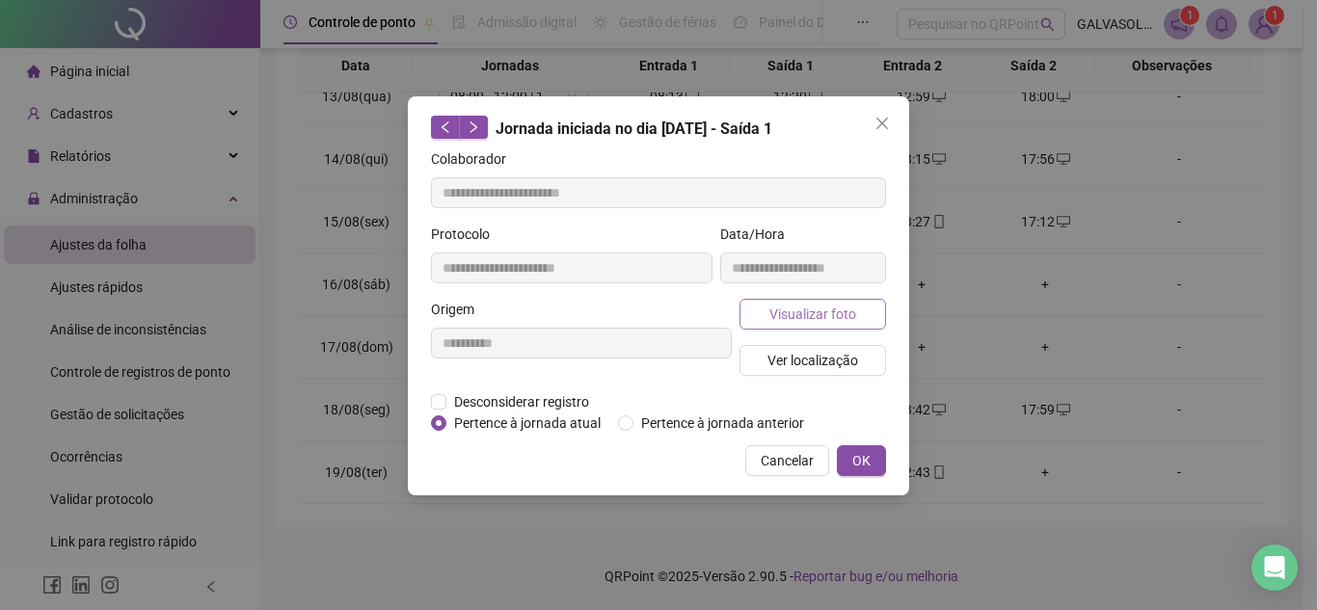
click at [809, 313] on span "Visualizar foto" at bounding box center [812, 314] width 87 height 21
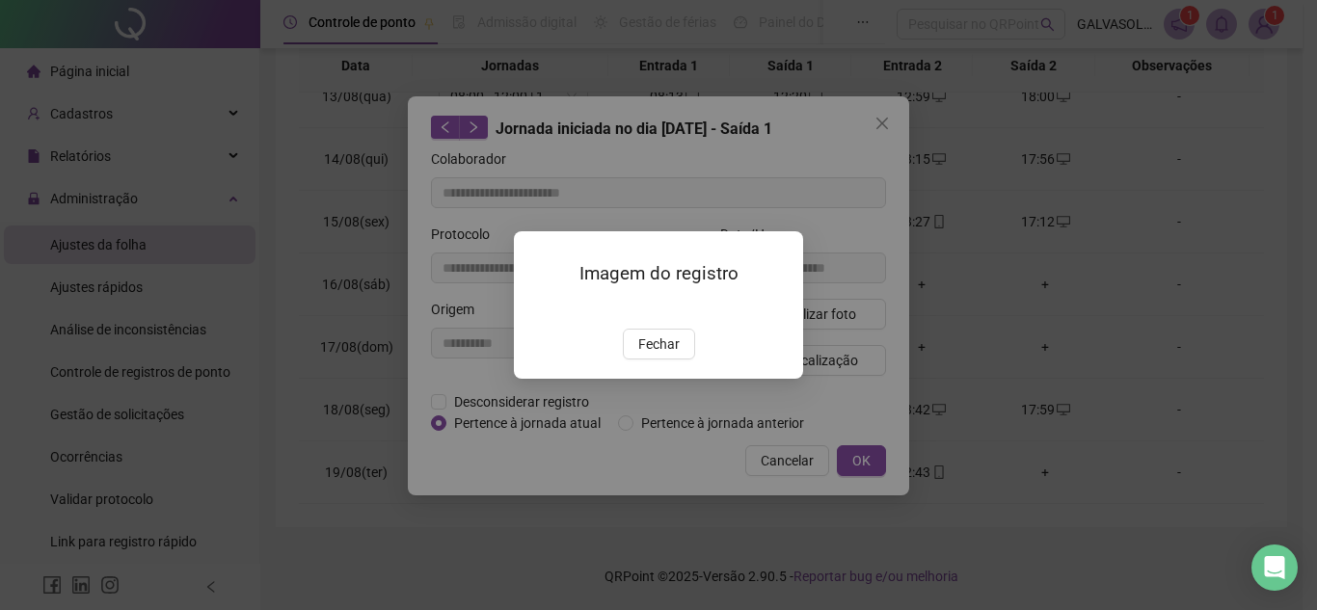
click at [657, 355] on span "Fechar" at bounding box center [658, 343] width 41 height 21
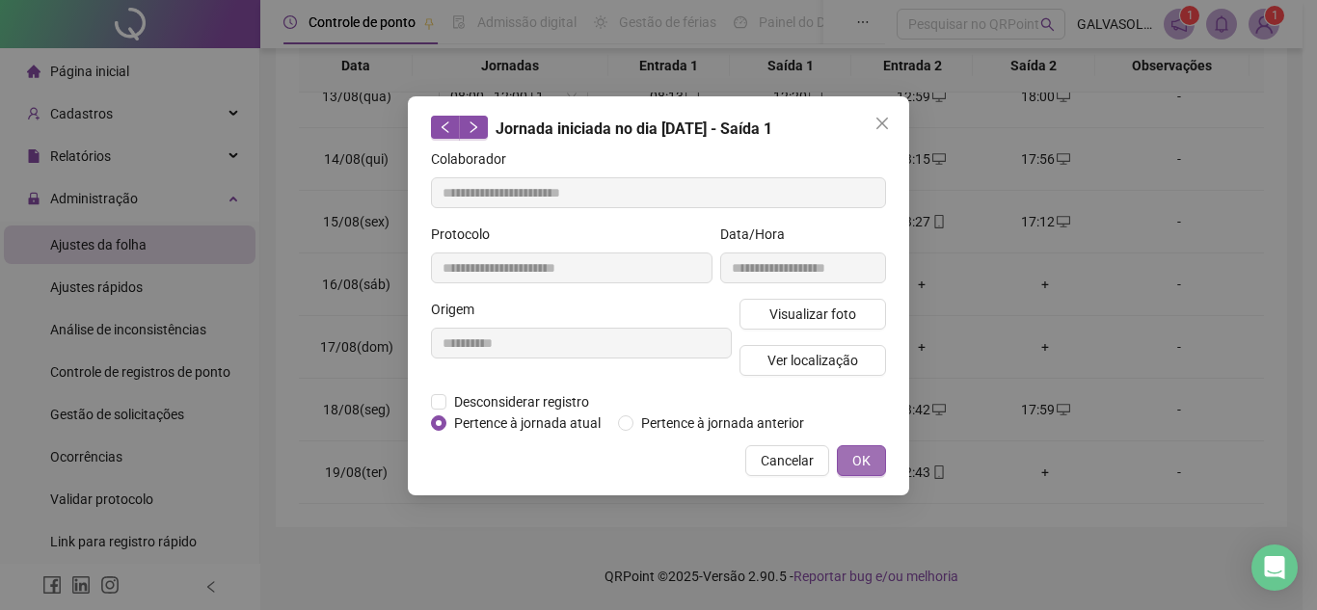
click at [858, 457] on span "OK" at bounding box center [861, 460] width 18 height 21
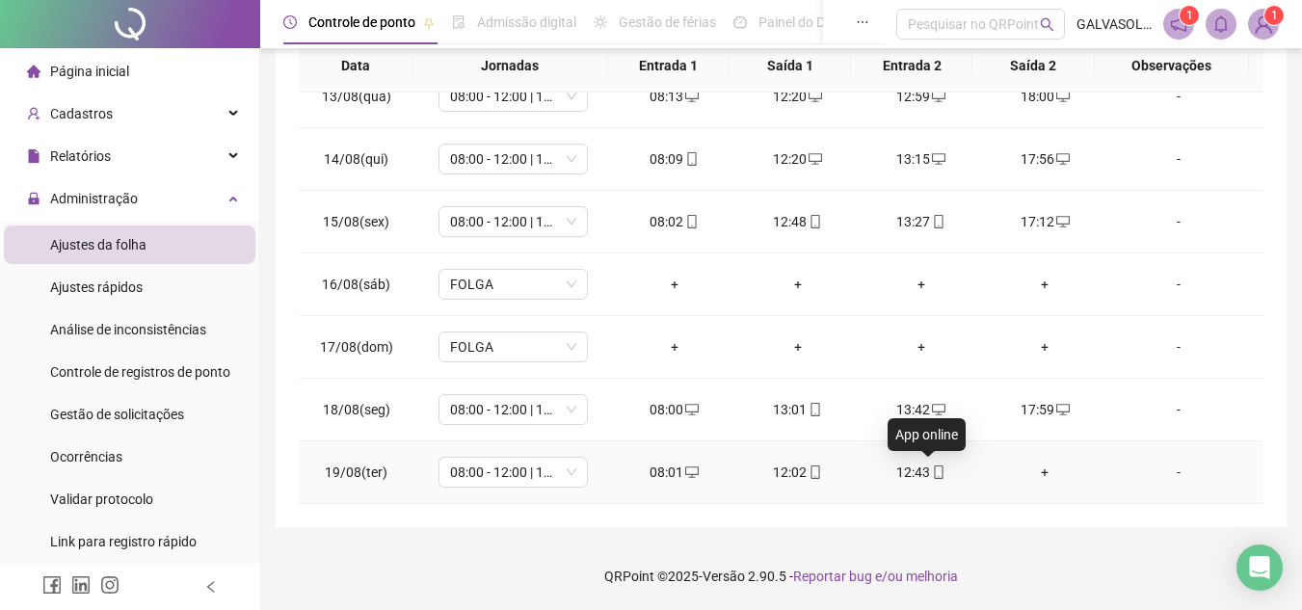
click at [935, 472] on icon "mobile" at bounding box center [939, 472] width 9 height 13
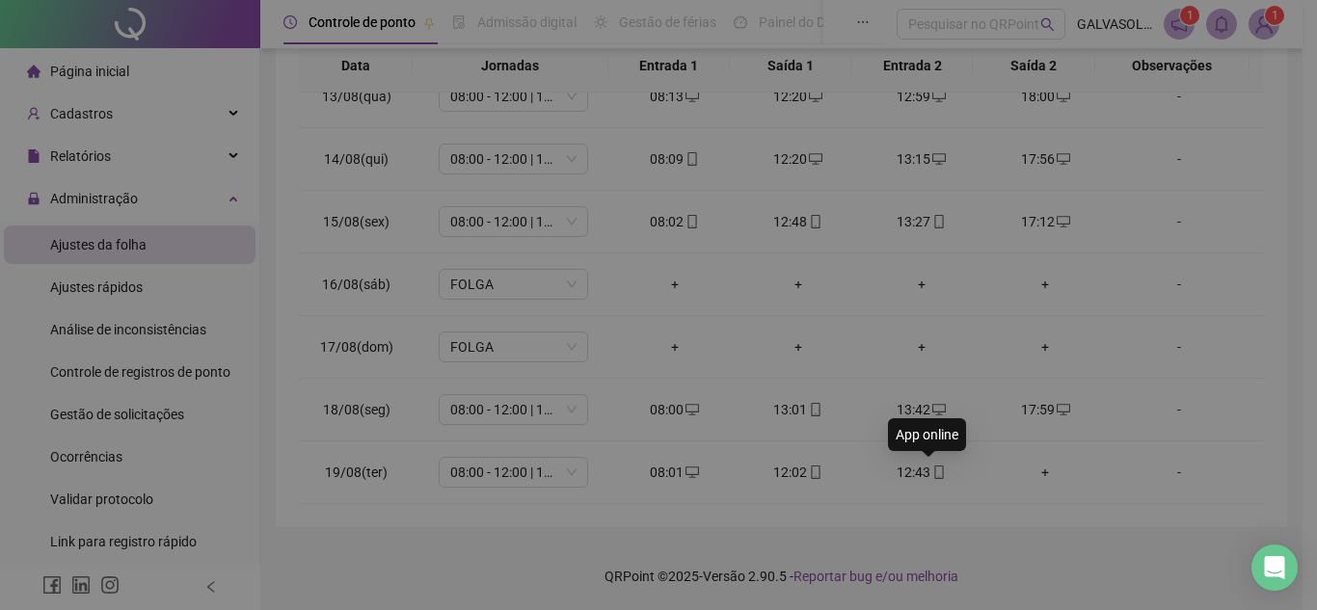
type input "**********"
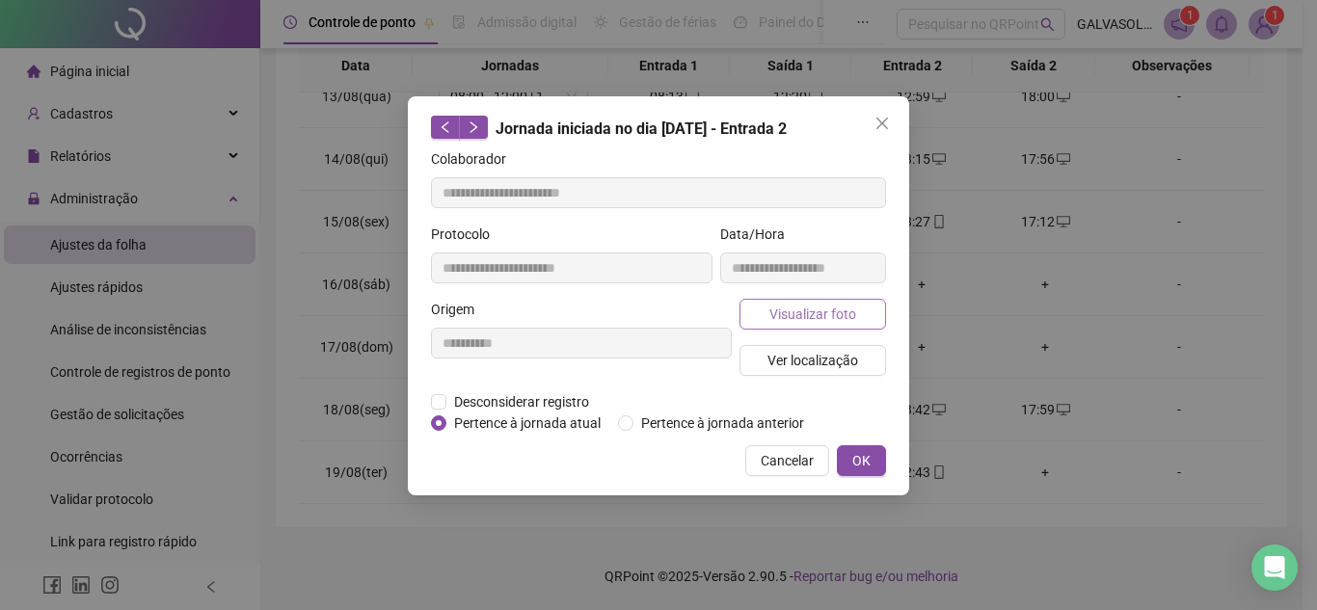
click at [823, 320] on span "Visualizar foto" at bounding box center [812, 314] width 87 height 21
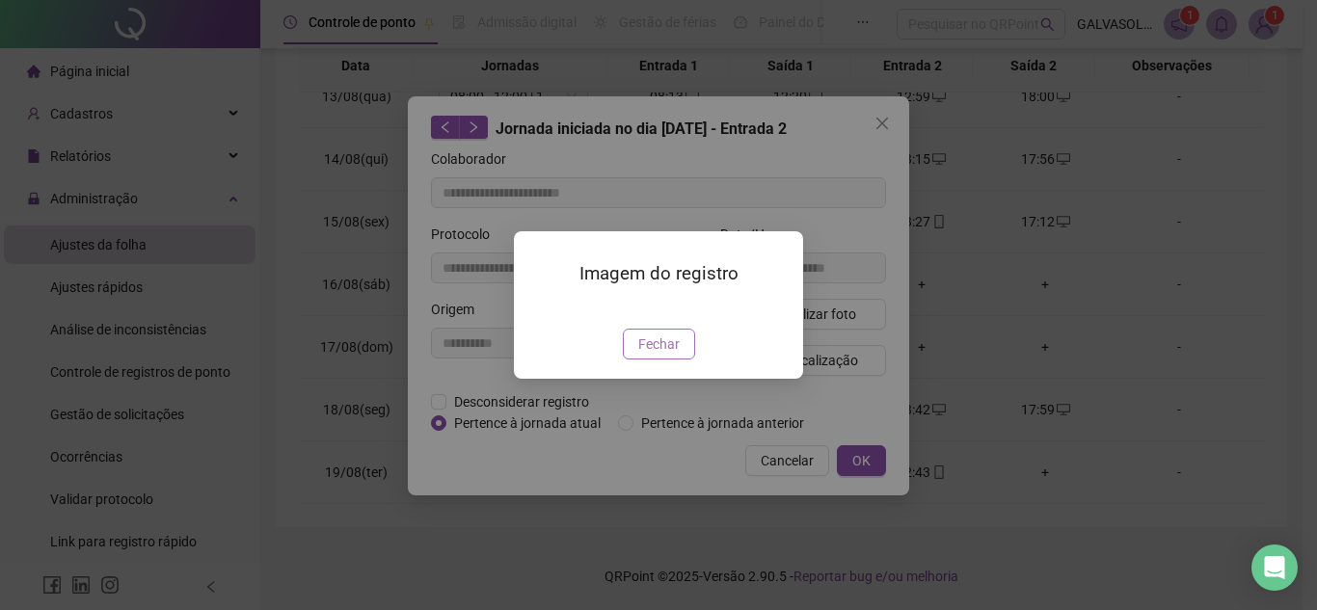
click at [665, 355] on span "Fechar" at bounding box center [658, 343] width 41 height 21
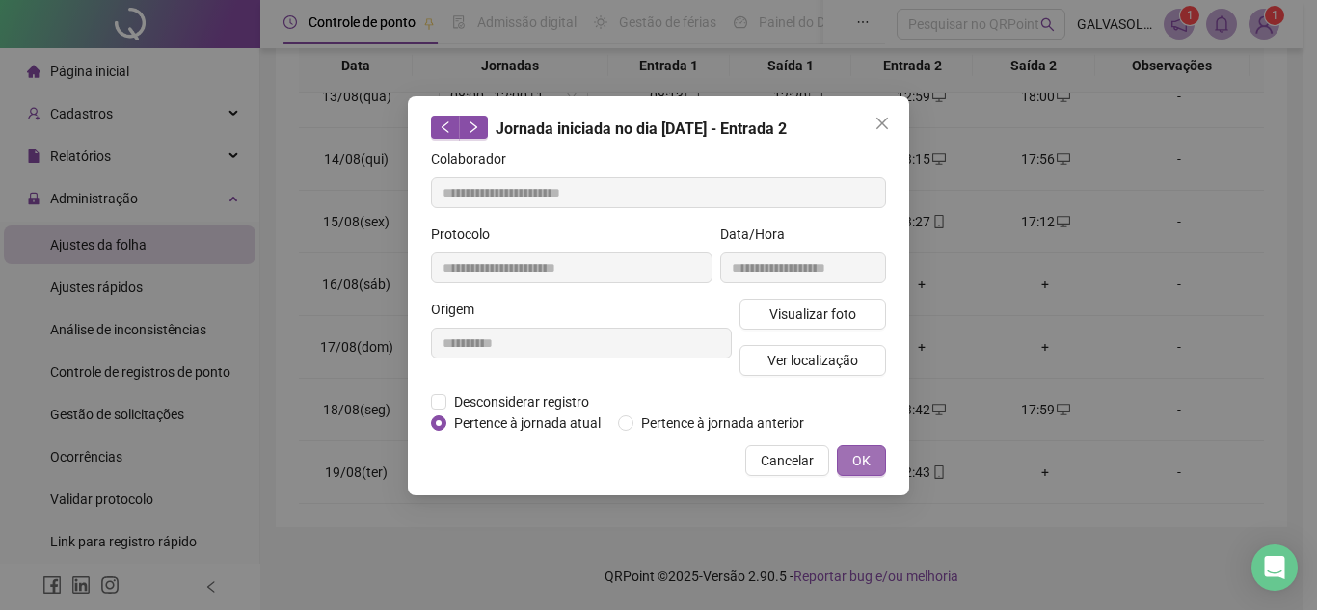
click at [857, 464] on span "OK" at bounding box center [861, 460] width 18 height 21
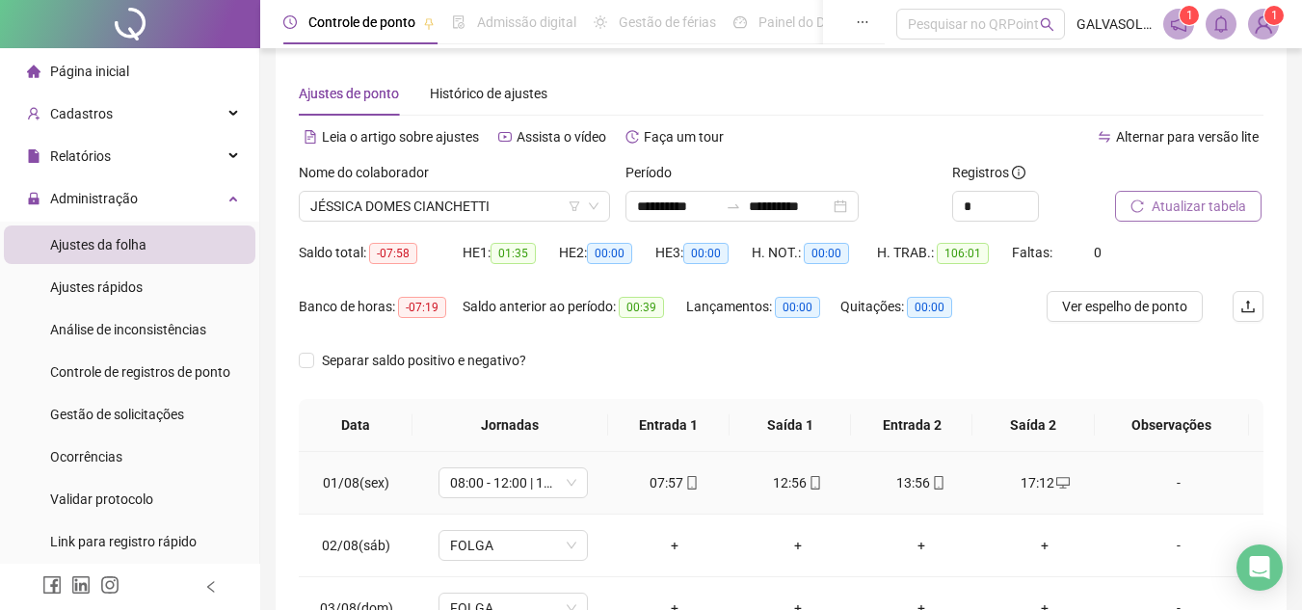
scroll to position [0, 0]
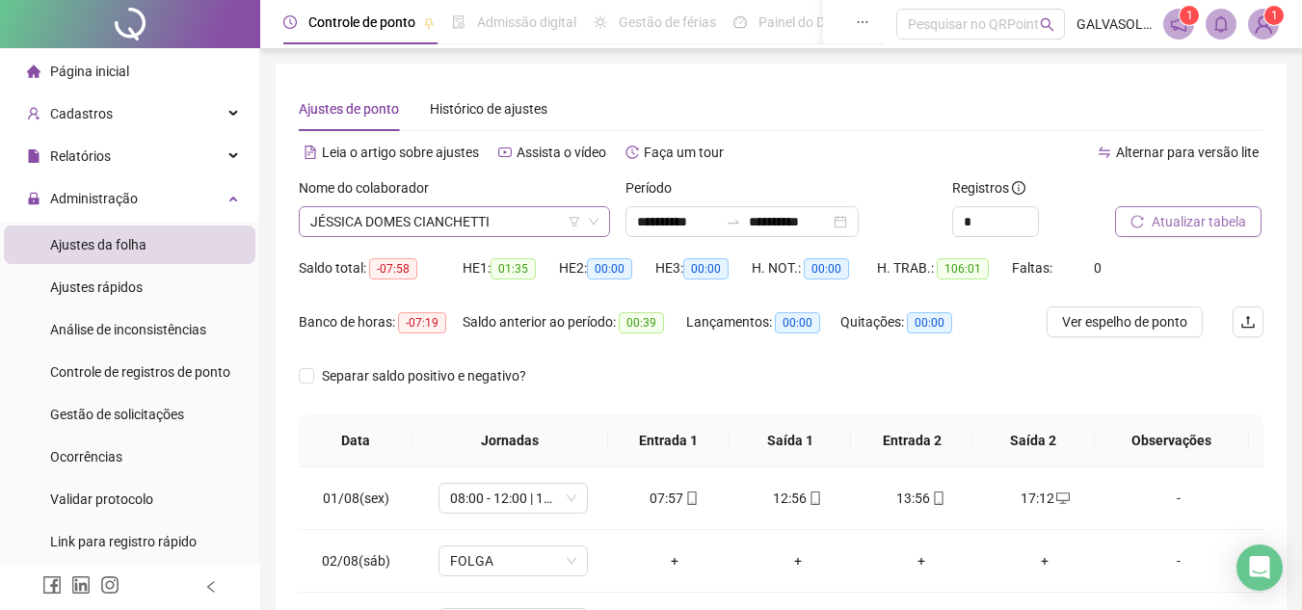
click at [508, 228] on span "JÉSSICA DOMES CIANCHETTI" at bounding box center [454, 221] width 288 height 29
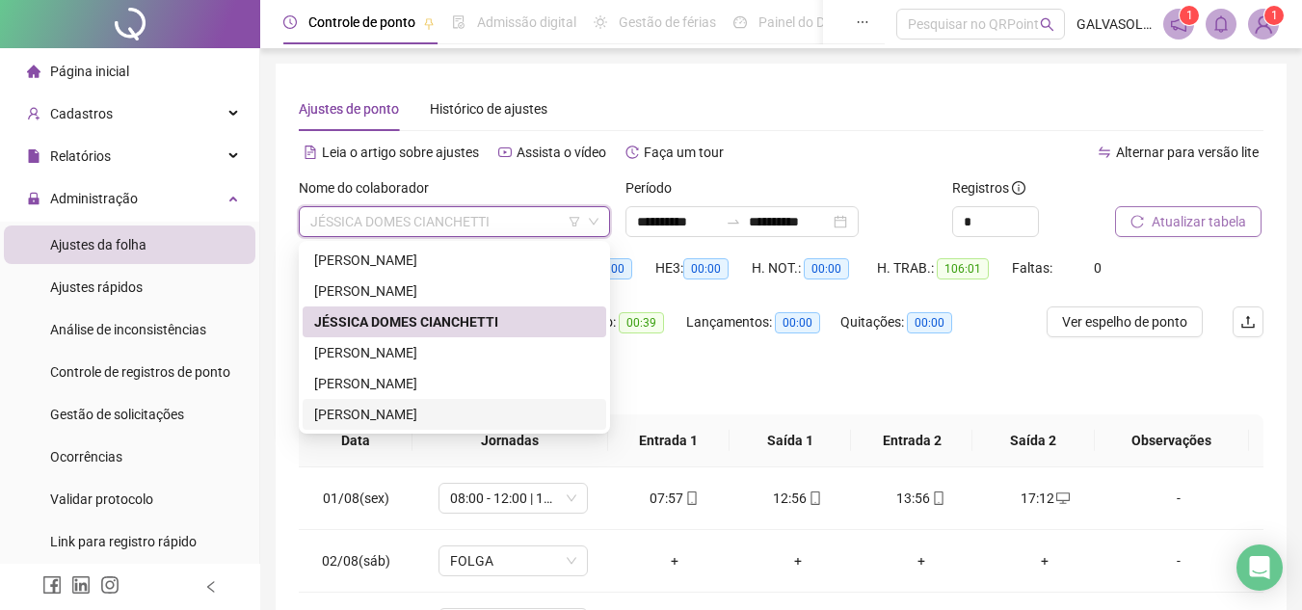
click at [381, 410] on div "[PERSON_NAME]" at bounding box center [454, 414] width 280 height 21
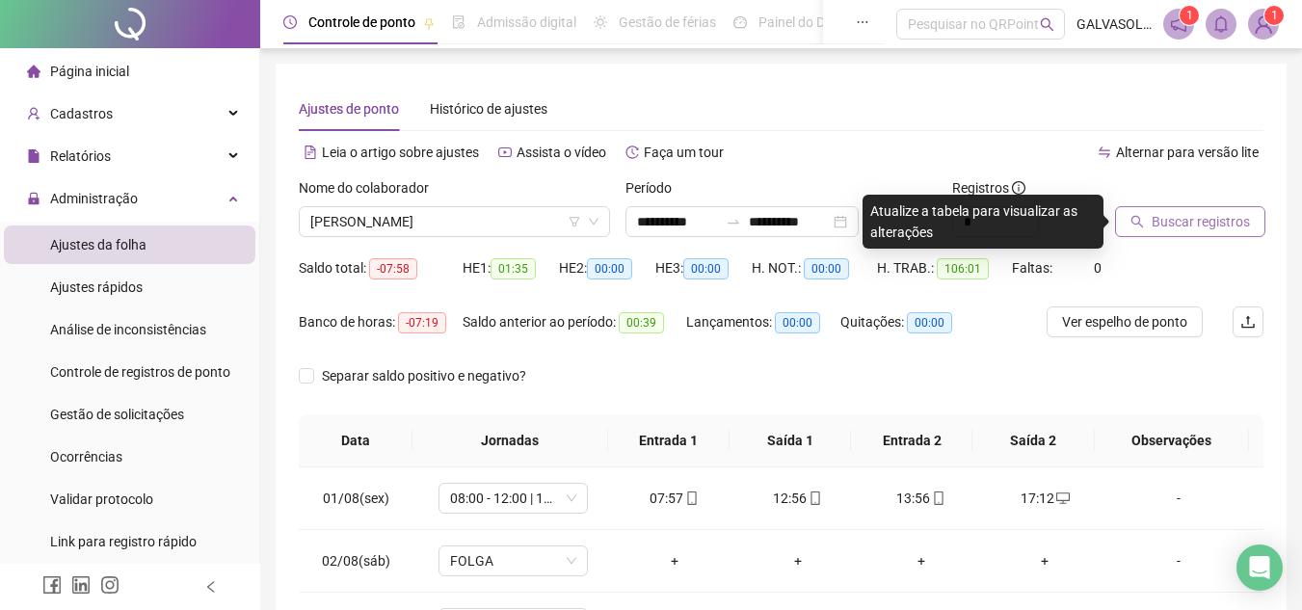
click at [1222, 225] on span "Buscar registros" at bounding box center [1201, 221] width 98 height 21
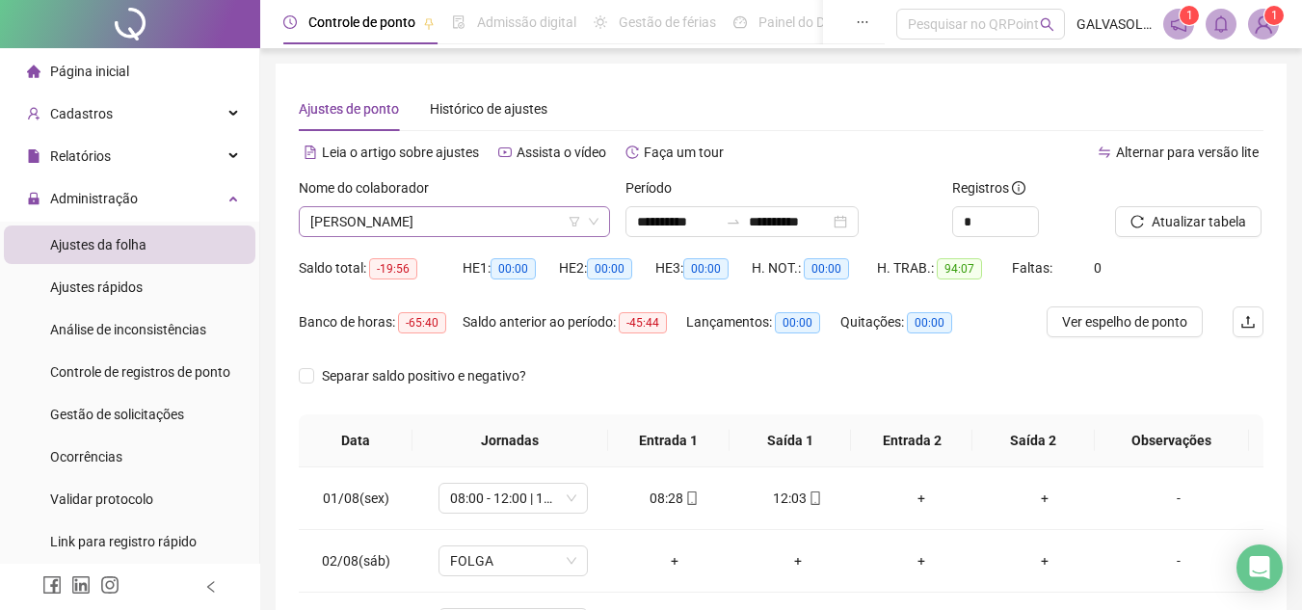
click at [489, 222] on span "[PERSON_NAME]" at bounding box center [454, 221] width 288 height 29
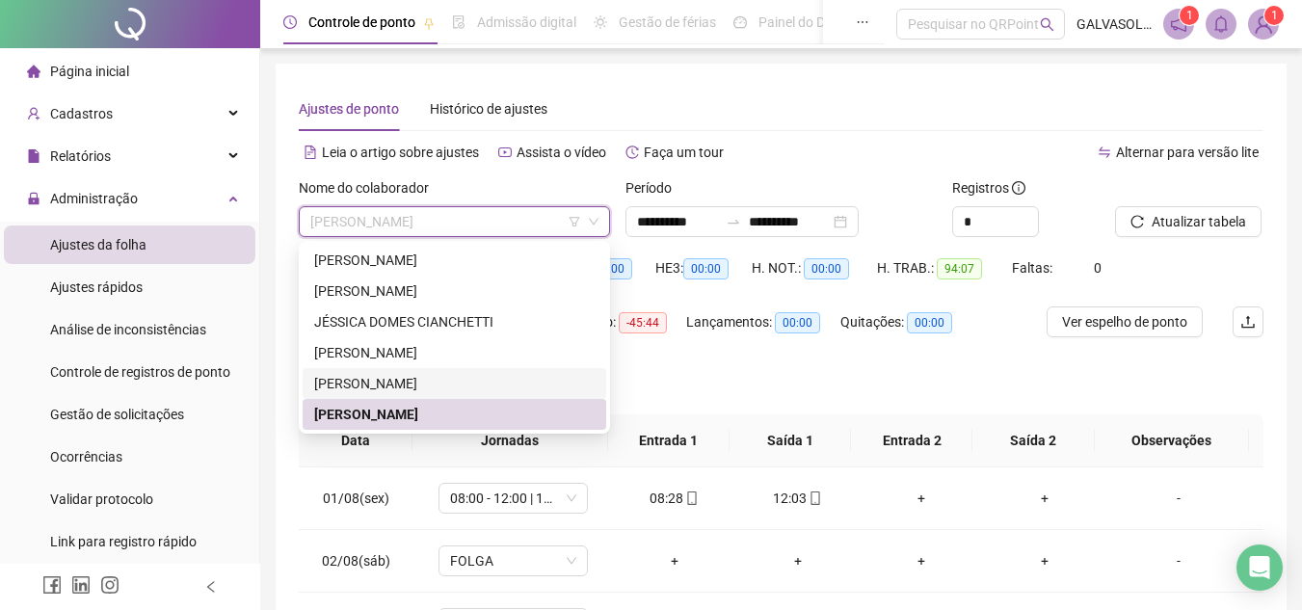
click at [375, 378] on div "[PERSON_NAME]" at bounding box center [454, 383] width 280 height 21
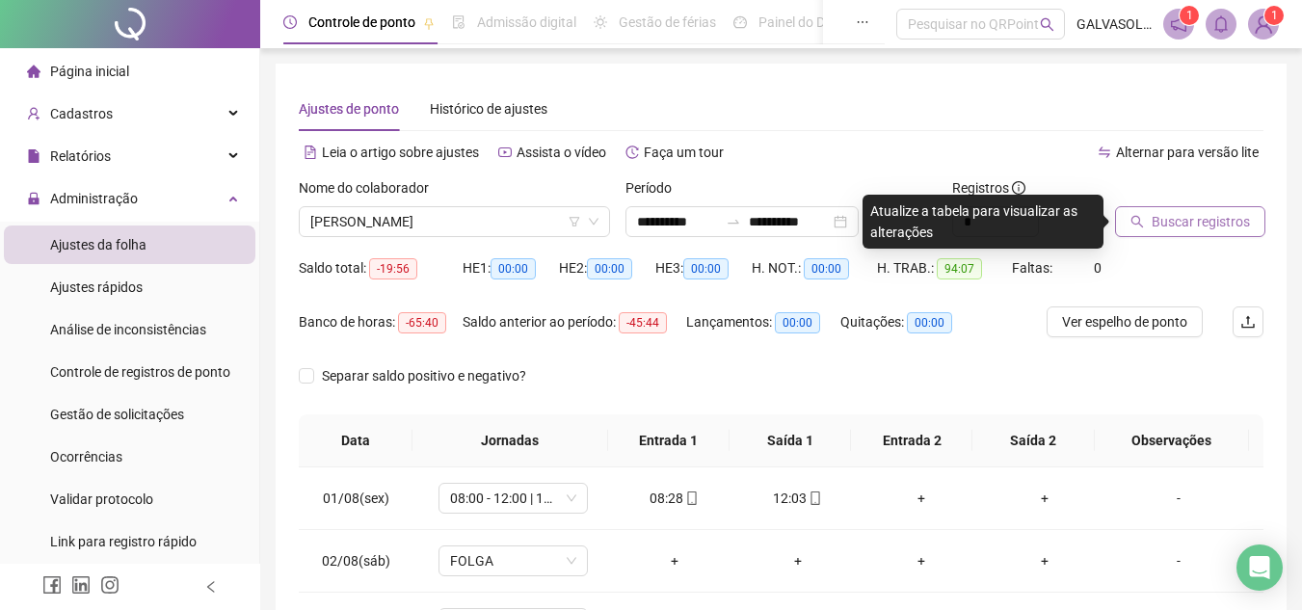
click at [1227, 219] on span "Buscar registros" at bounding box center [1201, 221] width 98 height 21
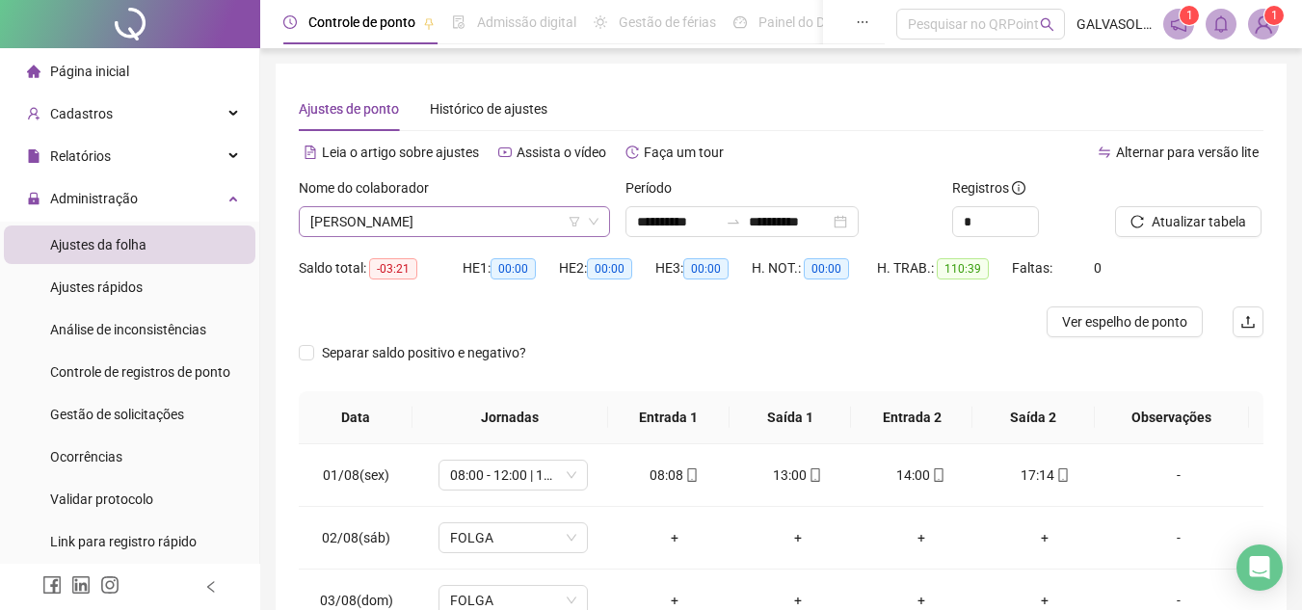
click at [510, 226] on span "[PERSON_NAME]" at bounding box center [454, 221] width 288 height 29
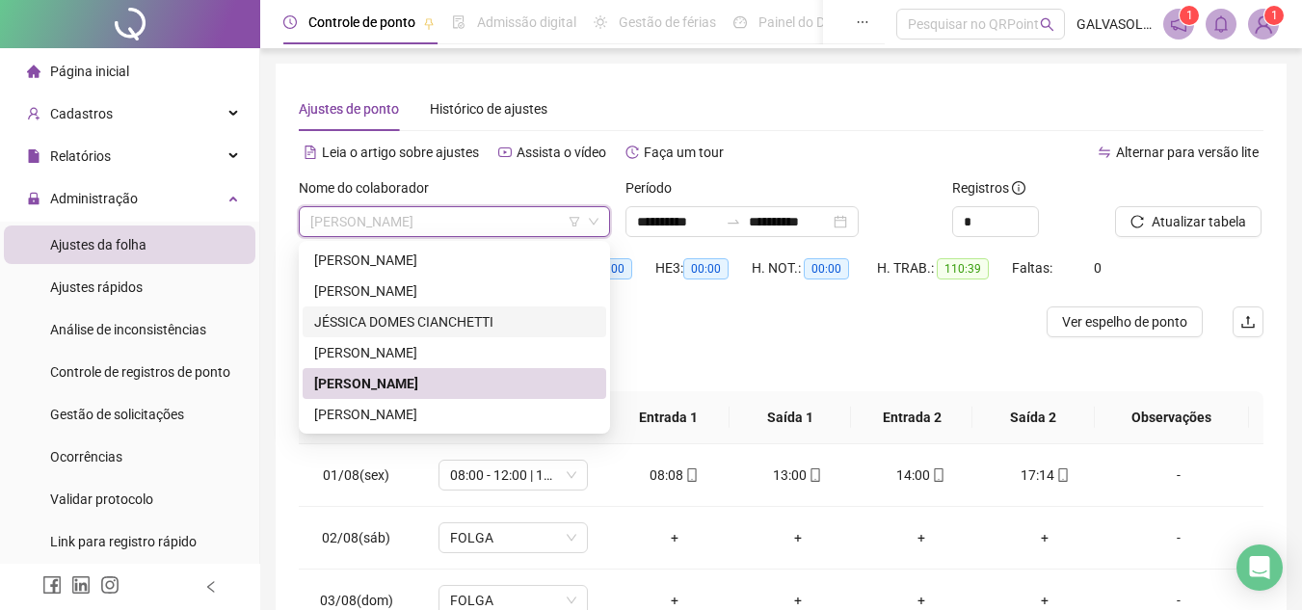
click at [399, 318] on div "JÉSSICA DOMES CIANCHETTI" at bounding box center [454, 321] width 280 height 21
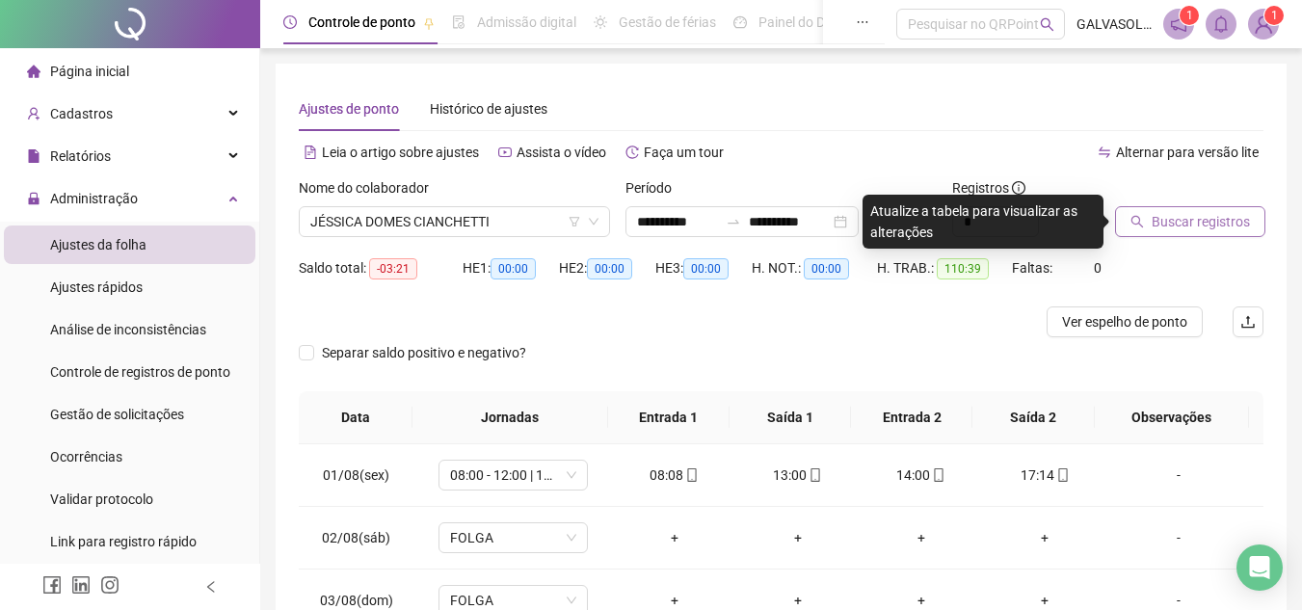
click at [1196, 227] on span "Buscar registros" at bounding box center [1201, 221] width 98 height 21
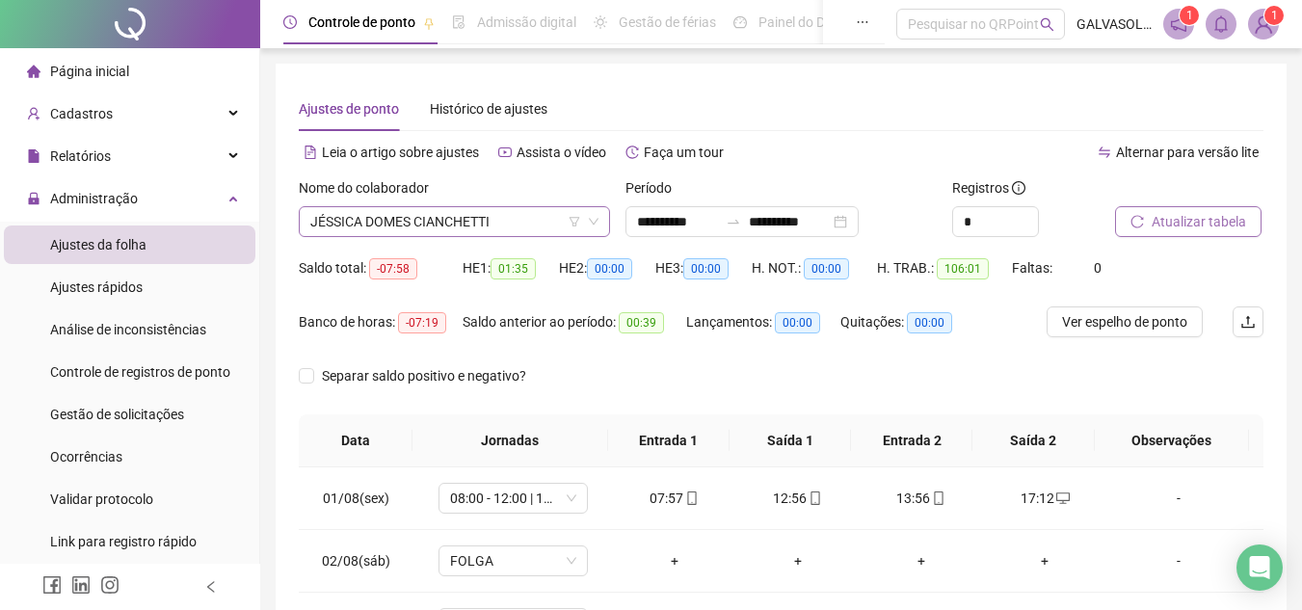
click at [501, 217] on span "JÉSSICA DOMES CIANCHETTI" at bounding box center [454, 221] width 288 height 29
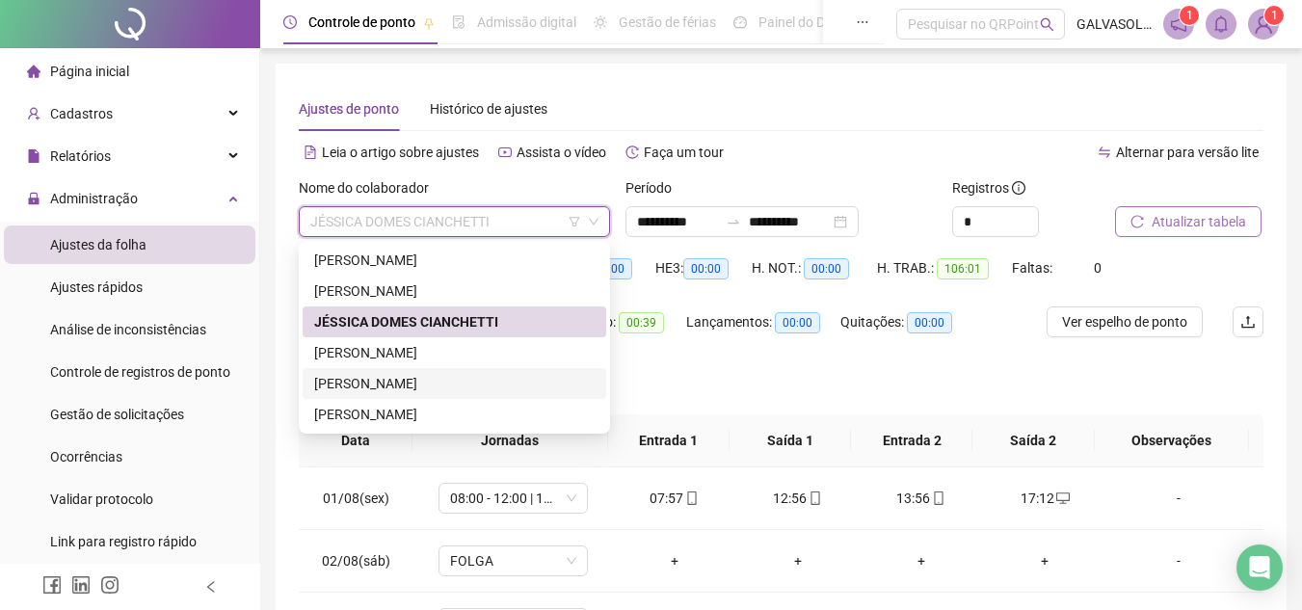
click at [385, 377] on div "[PERSON_NAME]" at bounding box center [454, 383] width 280 height 21
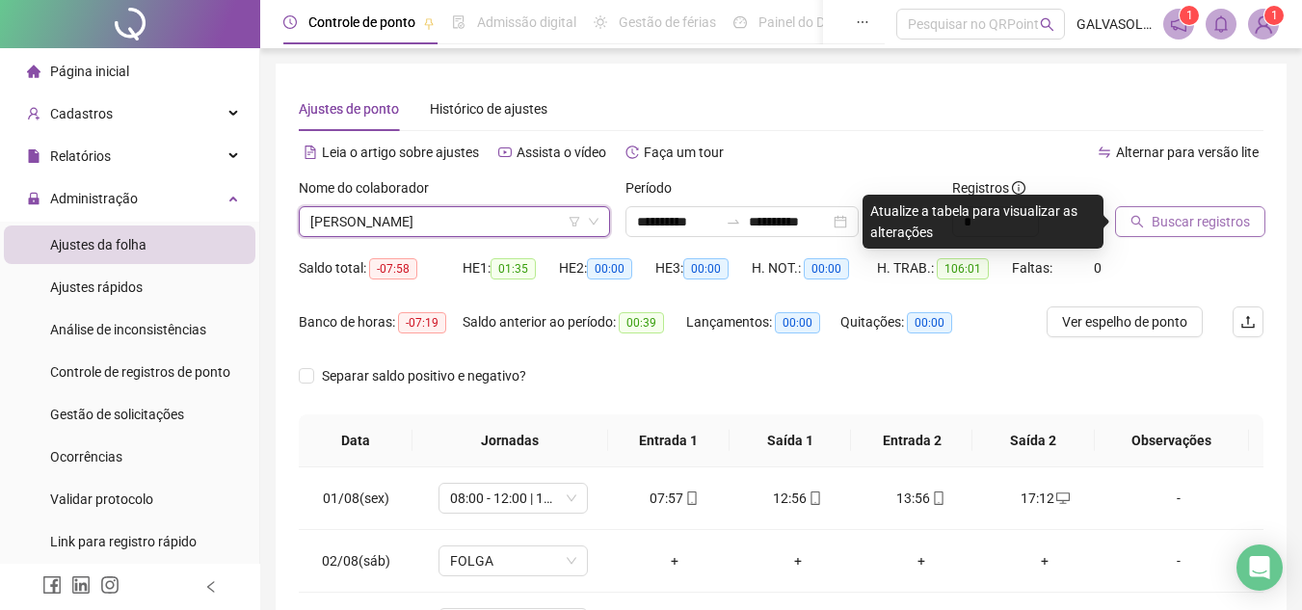
click at [1216, 226] on span "Buscar registros" at bounding box center [1201, 221] width 98 height 21
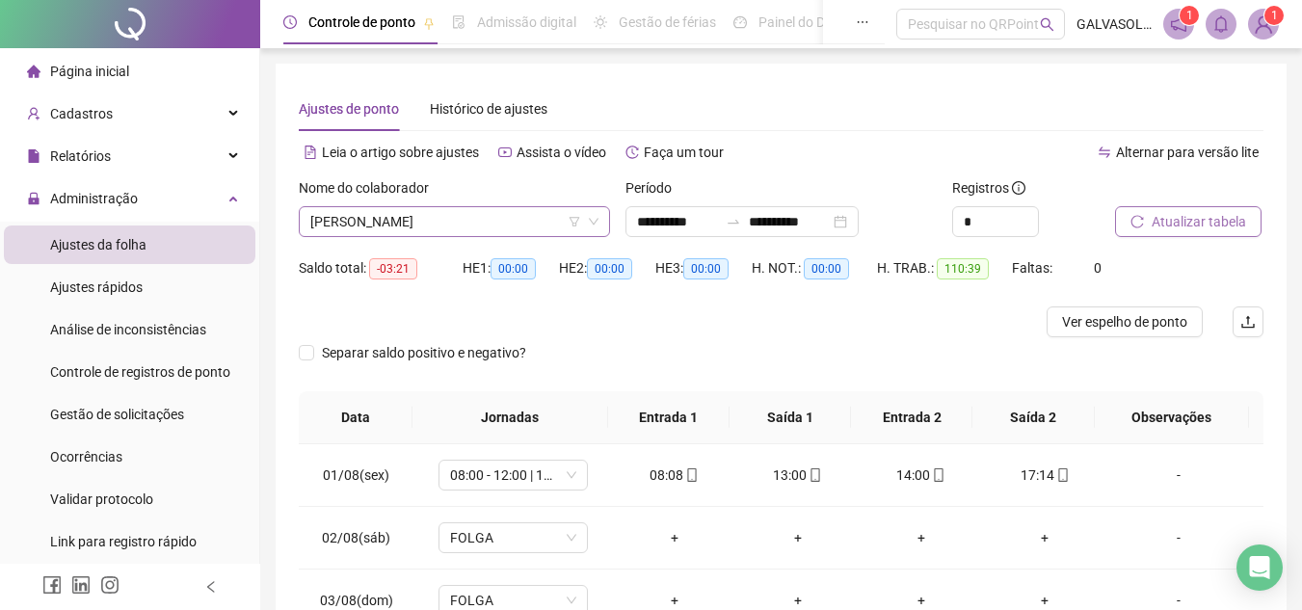
click at [535, 214] on span "[PERSON_NAME]" at bounding box center [454, 221] width 288 height 29
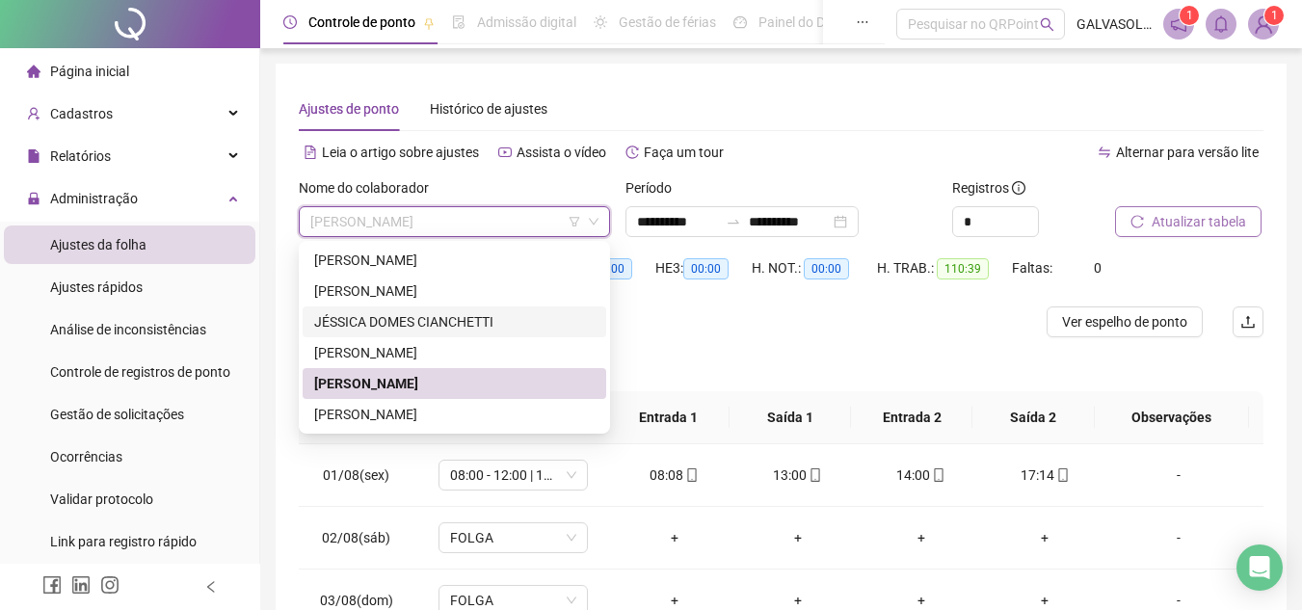
click at [435, 323] on div "JÉSSICA DOMES CIANCHETTI" at bounding box center [454, 321] width 280 height 21
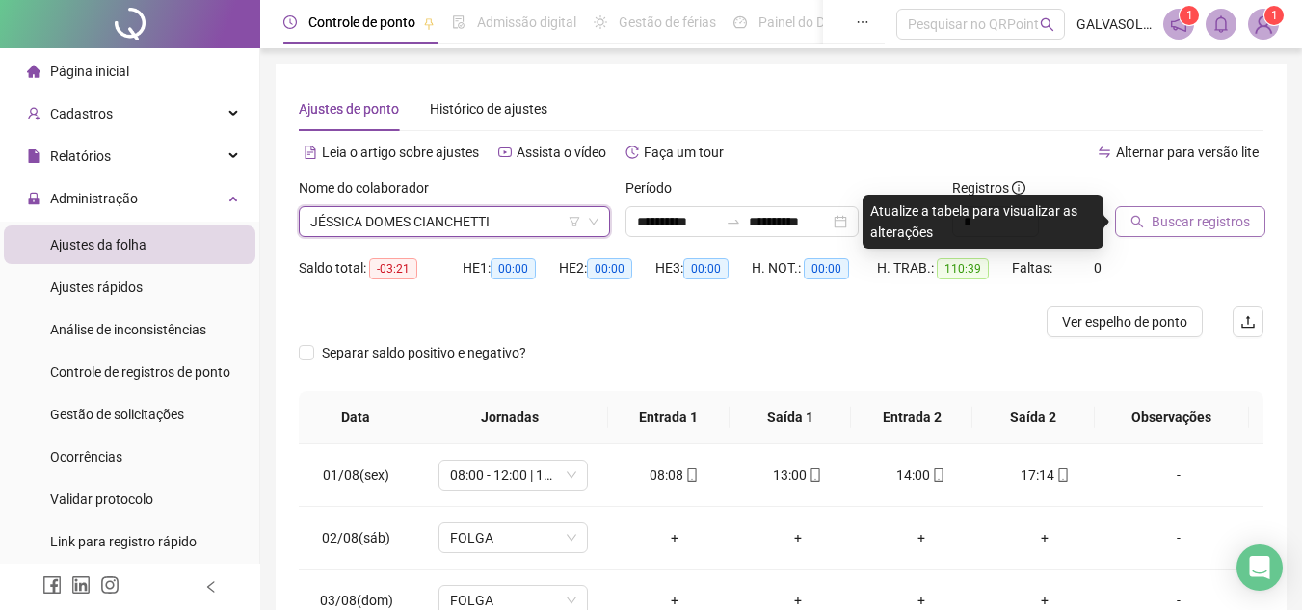
click at [1170, 224] on span "Buscar registros" at bounding box center [1201, 221] width 98 height 21
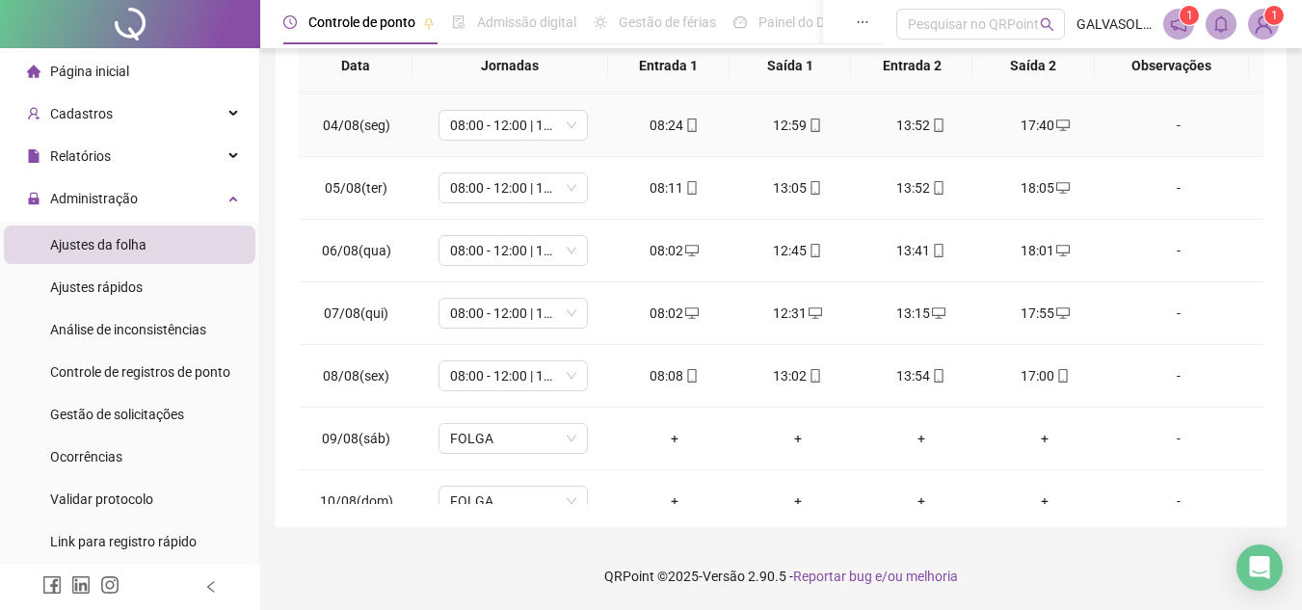
scroll to position [193, 0]
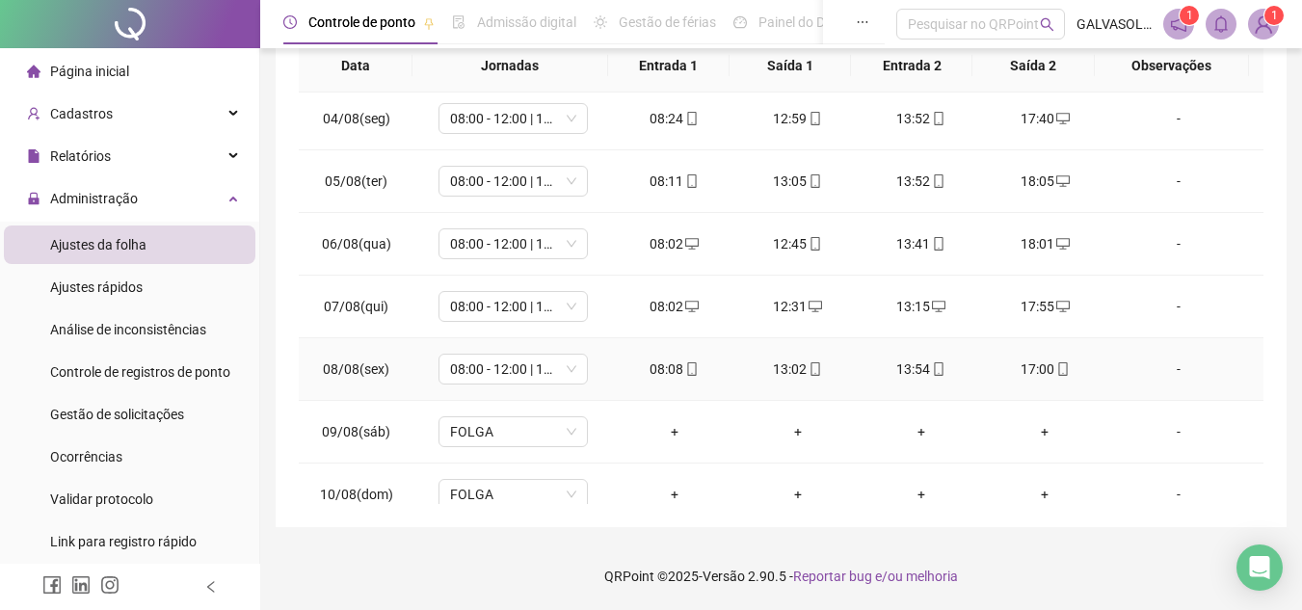
click at [1056, 370] on icon "mobile" at bounding box center [1062, 368] width 13 height 13
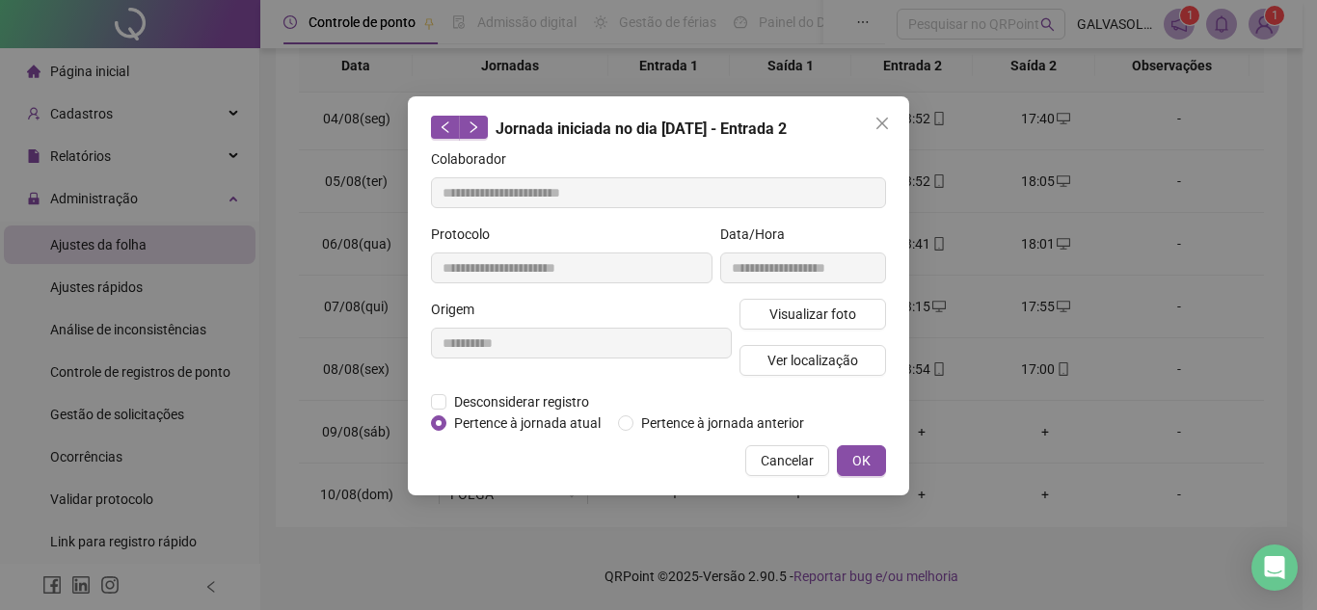
type input "**********"
click at [794, 310] on span "Visualizar foto" at bounding box center [812, 314] width 87 height 21
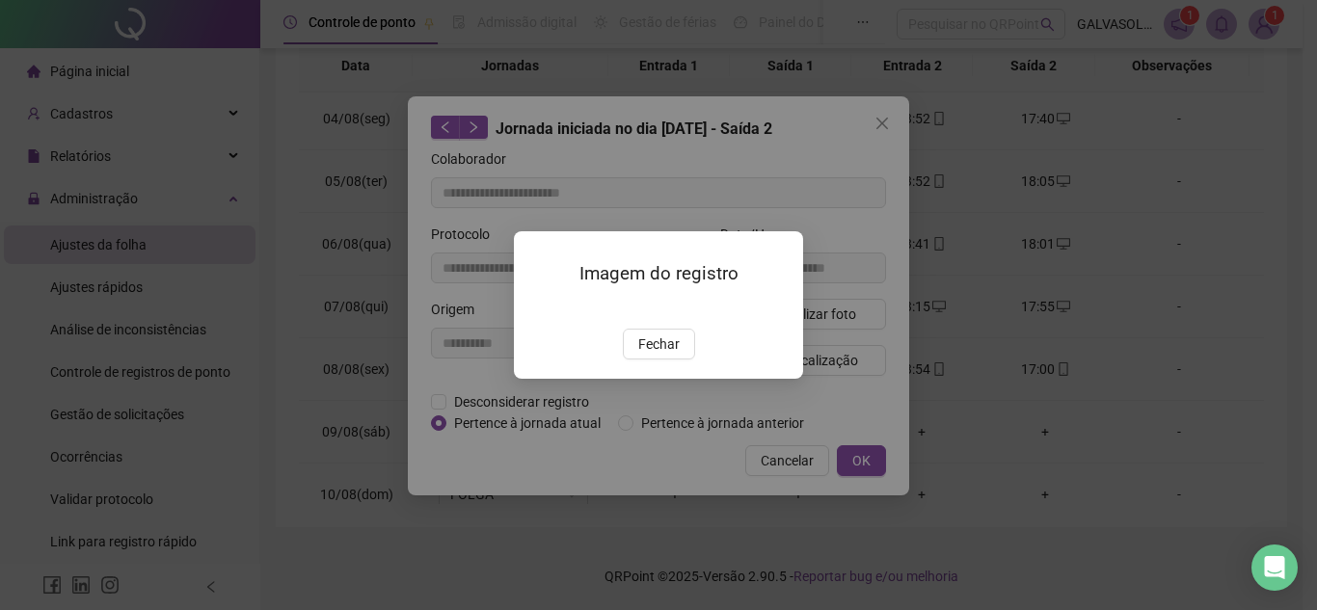
drag, startPoint x: 654, startPoint y: 454, endPoint x: 673, endPoint y: 442, distance: 21.7
click at [658, 355] on span "Fechar" at bounding box center [658, 343] width 41 height 21
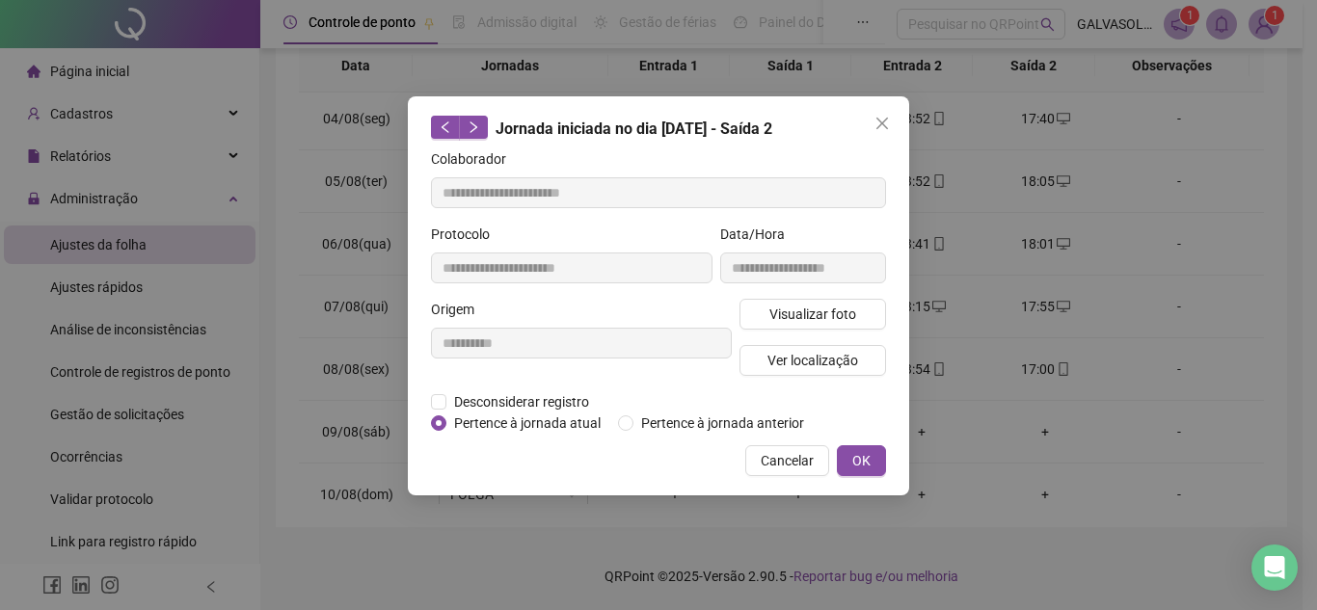
click at [860, 457] on span "OK" at bounding box center [861, 460] width 18 height 21
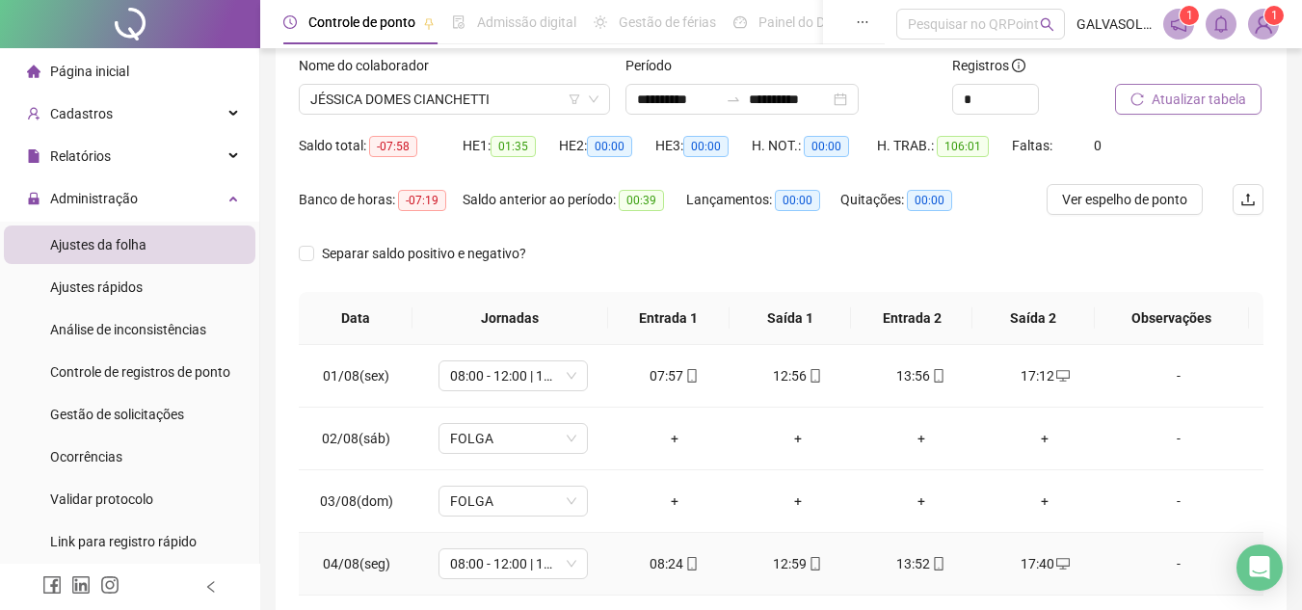
scroll to position [0, 0]
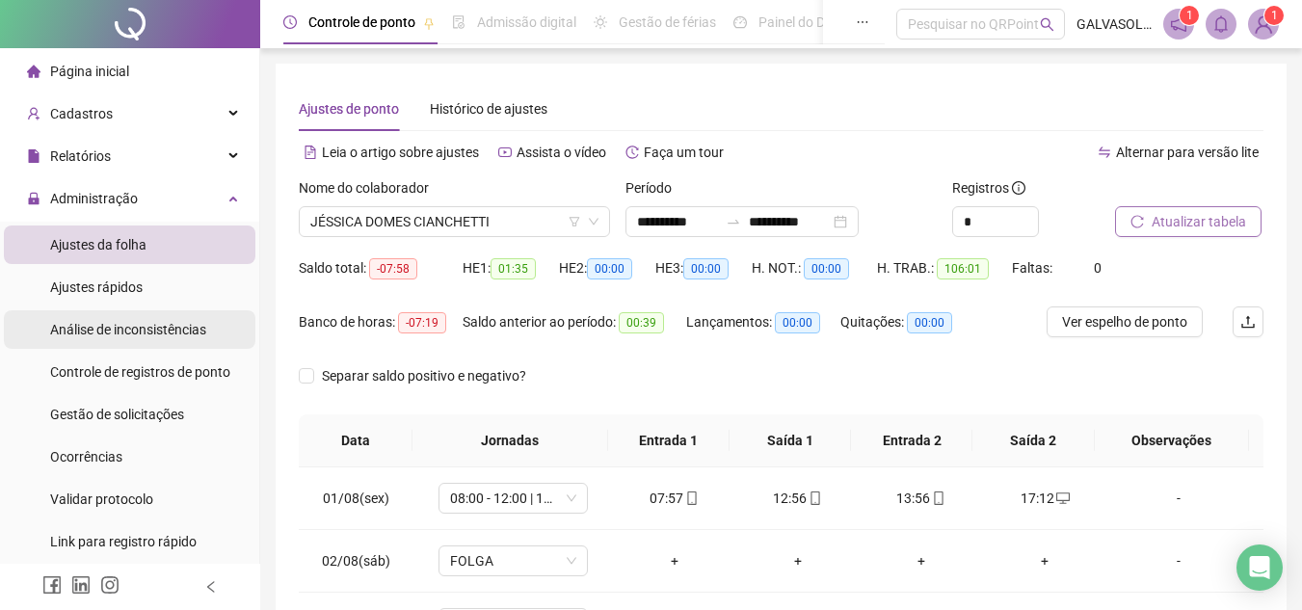
click at [126, 330] on span "Análise de inconsistências" at bounding box center [128, 329] width 156 height 15
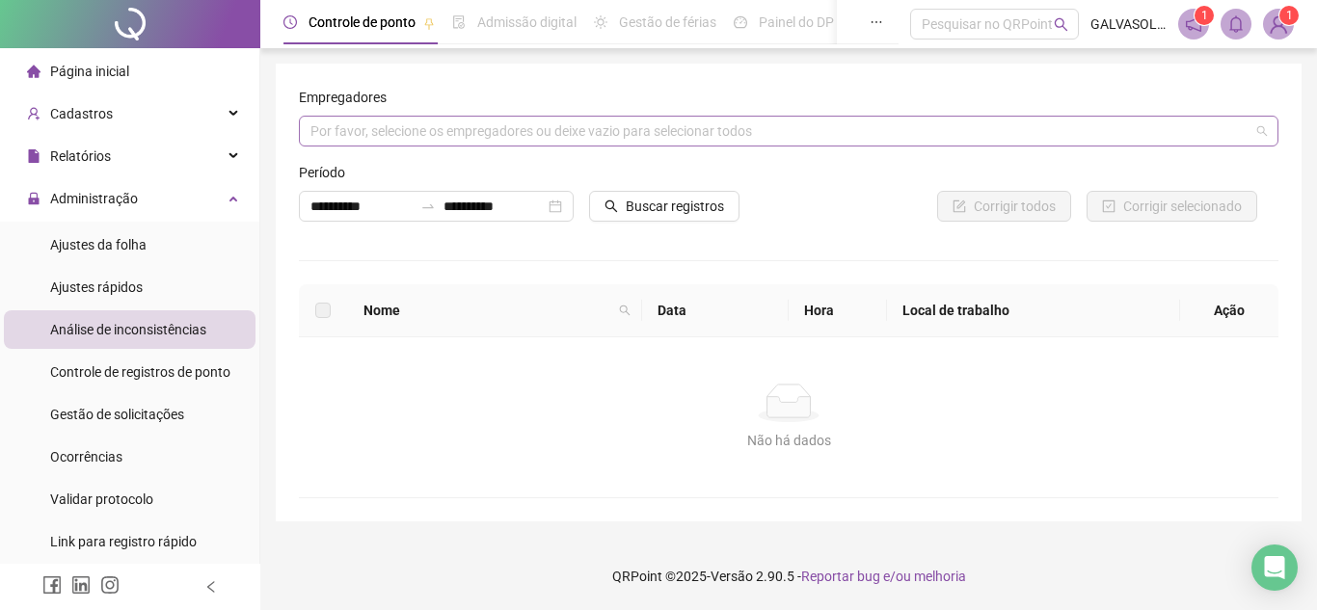
click at [1173, 139] on div "Por favor, selecione os empregadores ou deixe vazio para selecionar todos" at bounding box center [788, 131] width 979 height 31
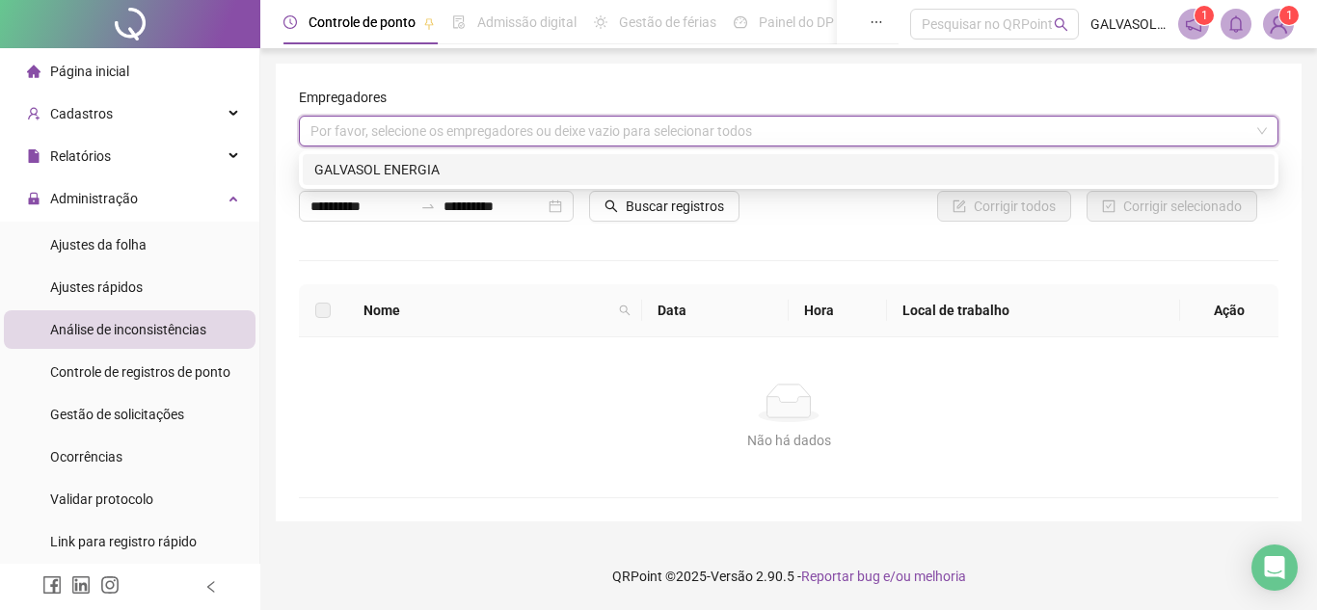
click at [512, 260] on div at bounding box center [788, 260] width 979 height 1
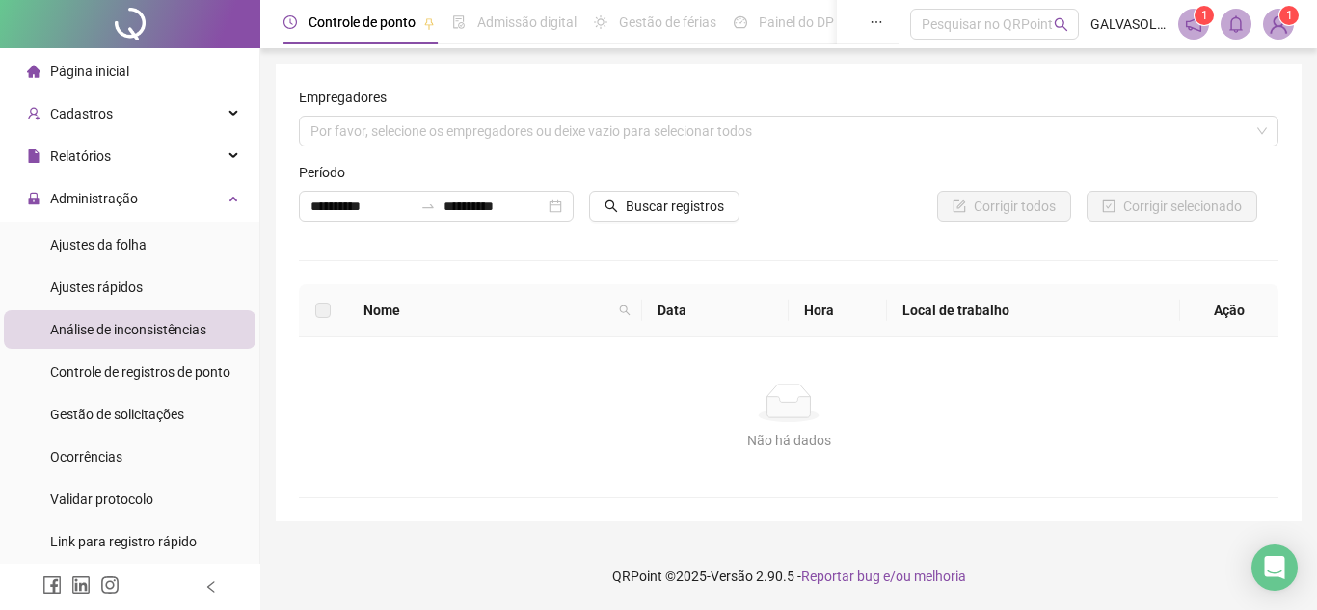
click at [143, 64] on li "Página inicial" at bounding box center [130, 71] width 252 height 39
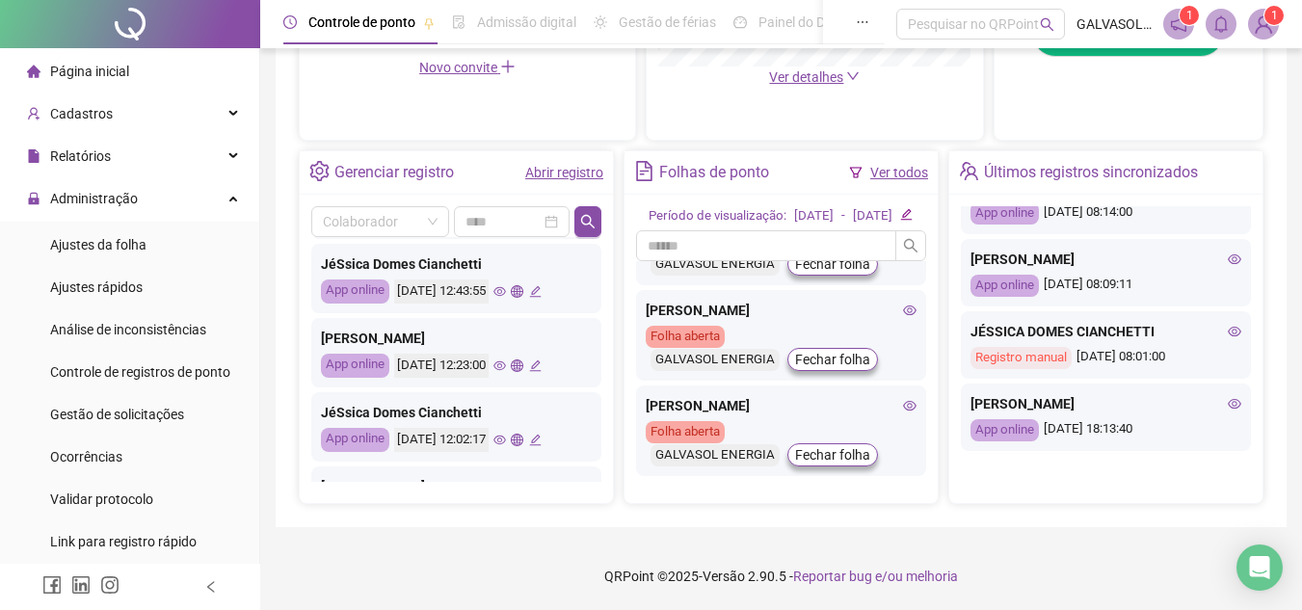
scroll to position [578, 0]
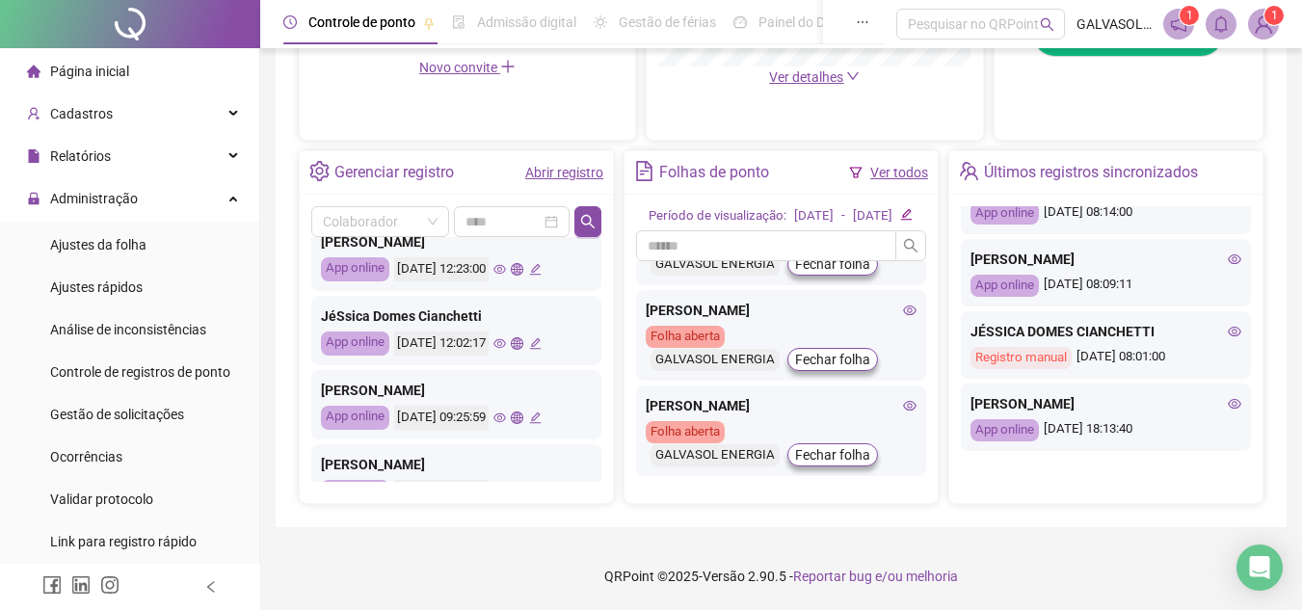
click at [506, 337] on icon "eye" at bounding box center [499, 343] width 13 height 13
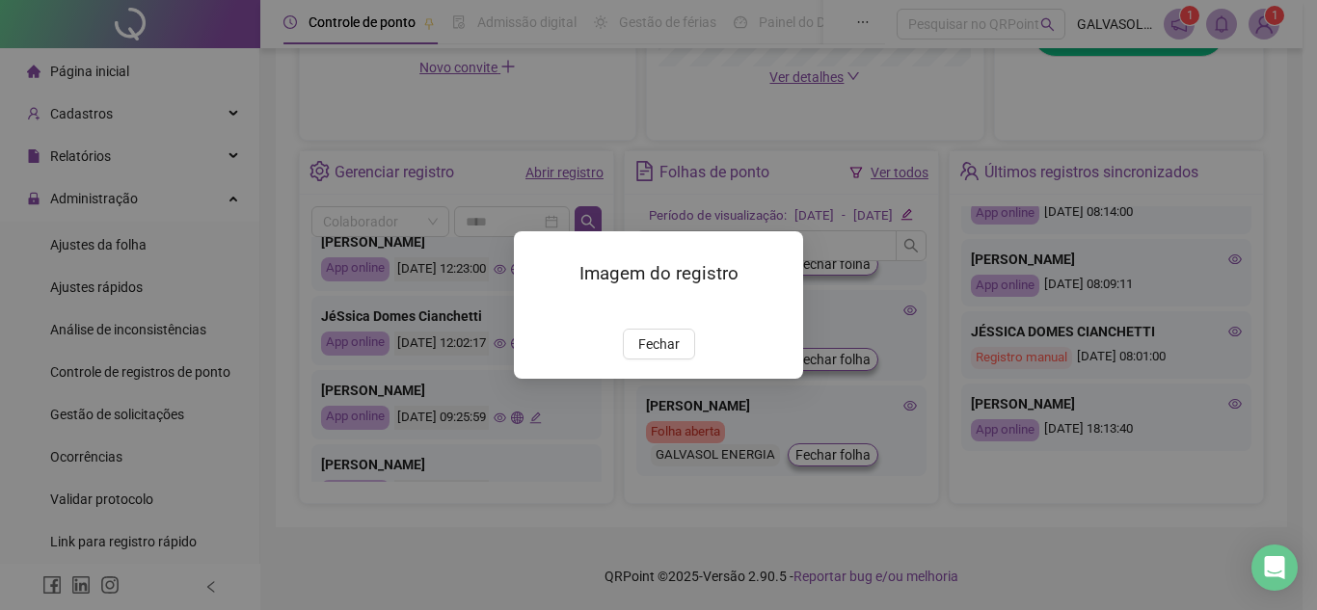
click at [641, 355] on span "Fechar" at bounding box center [658, 343] width 41 height 21
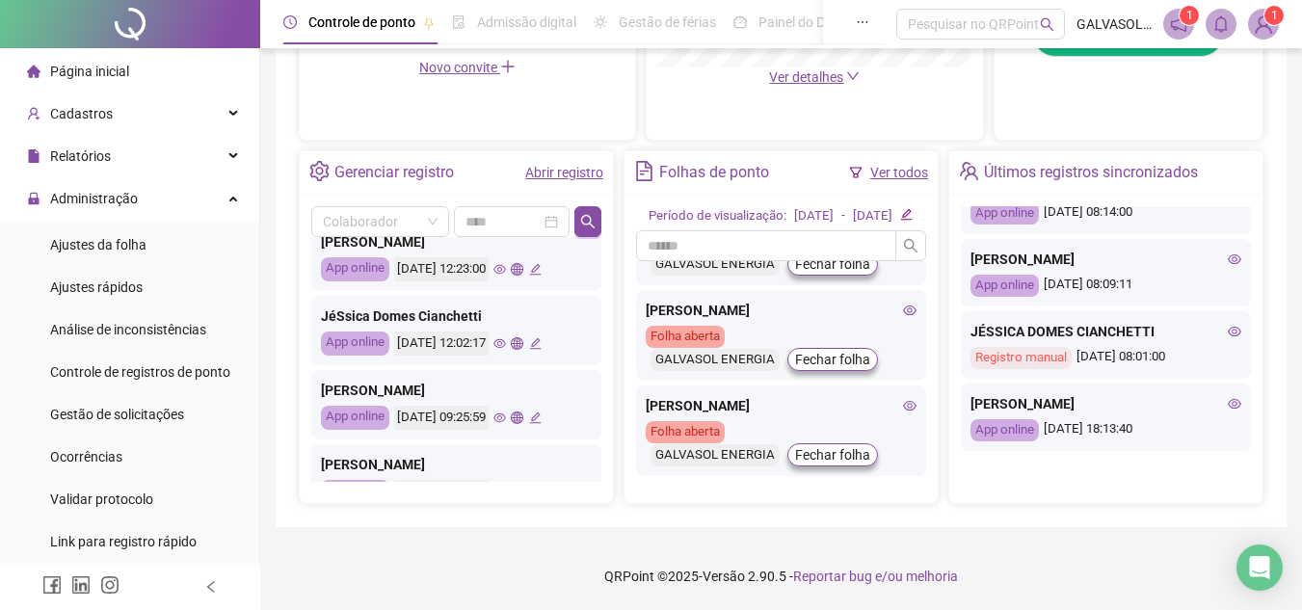
click at [506, 412] on icon "eye" at bounding box center [499, 418] width 13 height 13
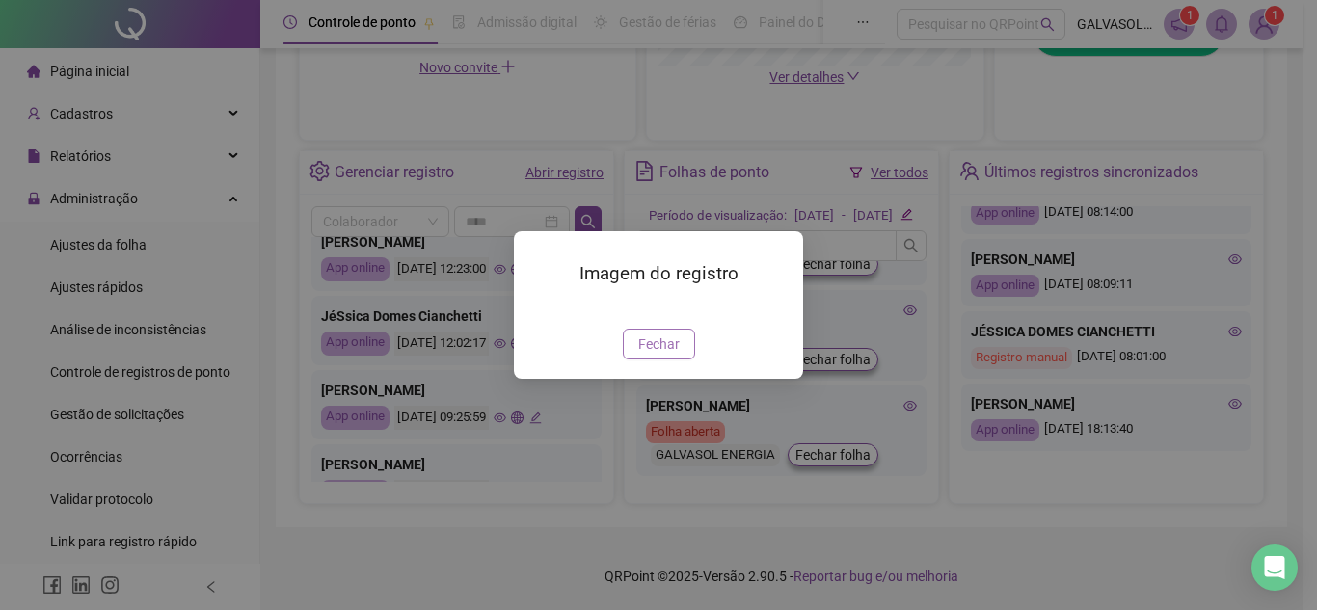
click at [641, 355] on span "Fechar" at bounding box center [658, 343] width 41 height 21
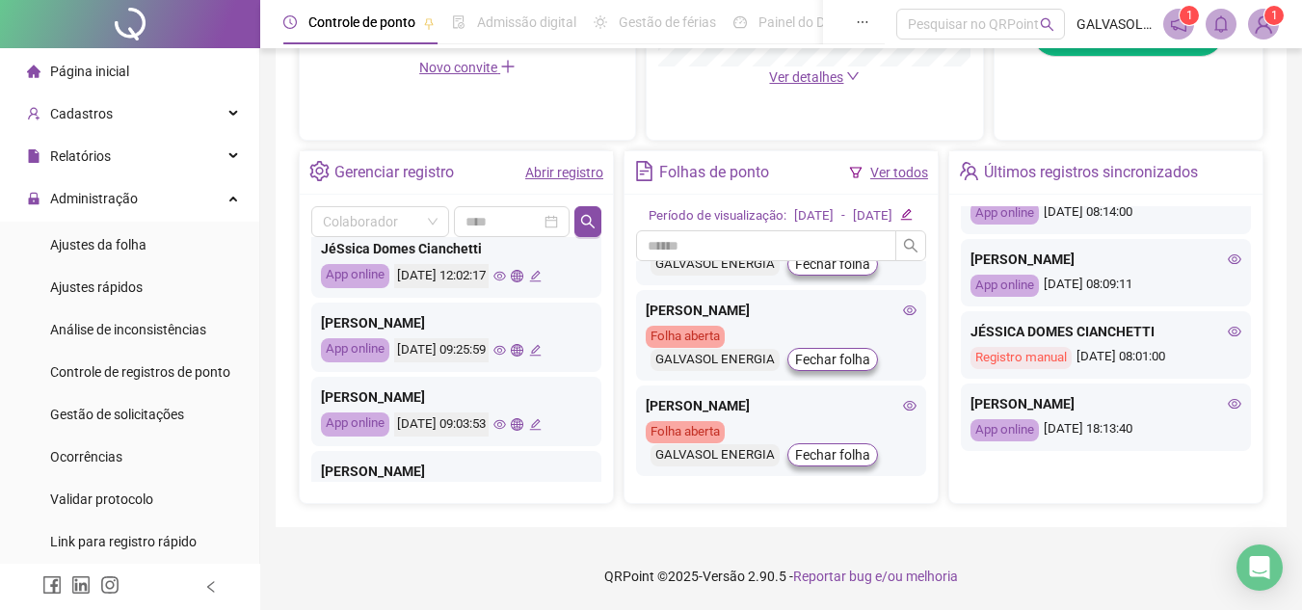
scroll to position [675, 0]
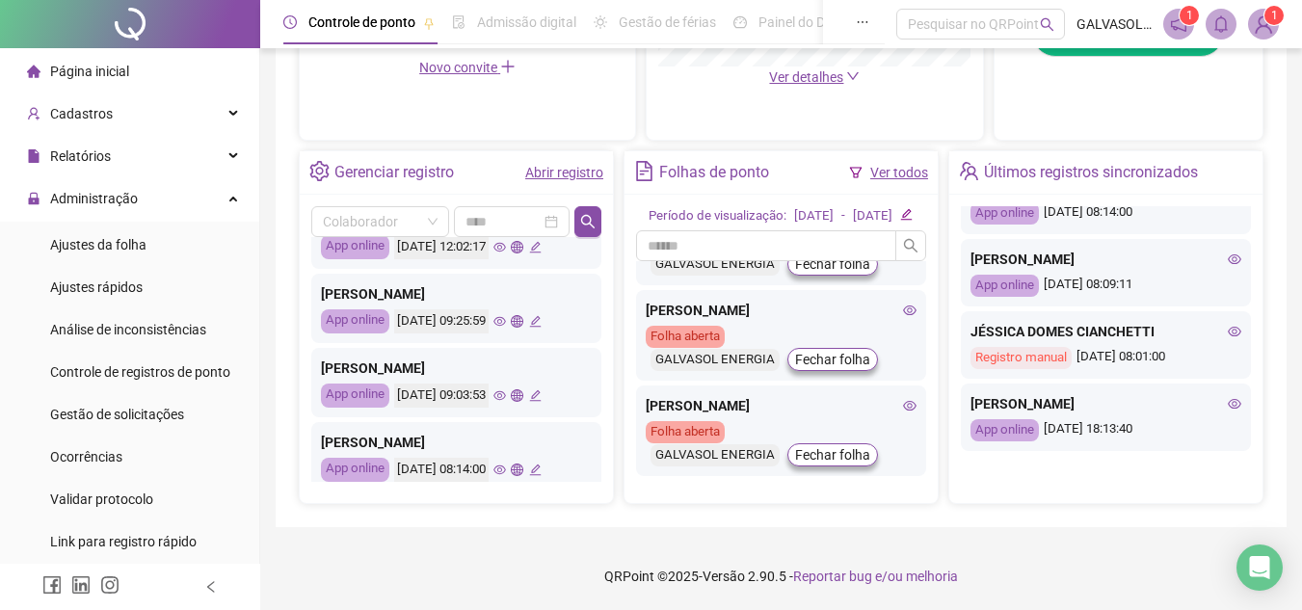
click at [506, 389] on icon "eye" at bounding box center [499, 395] width 13 height 13
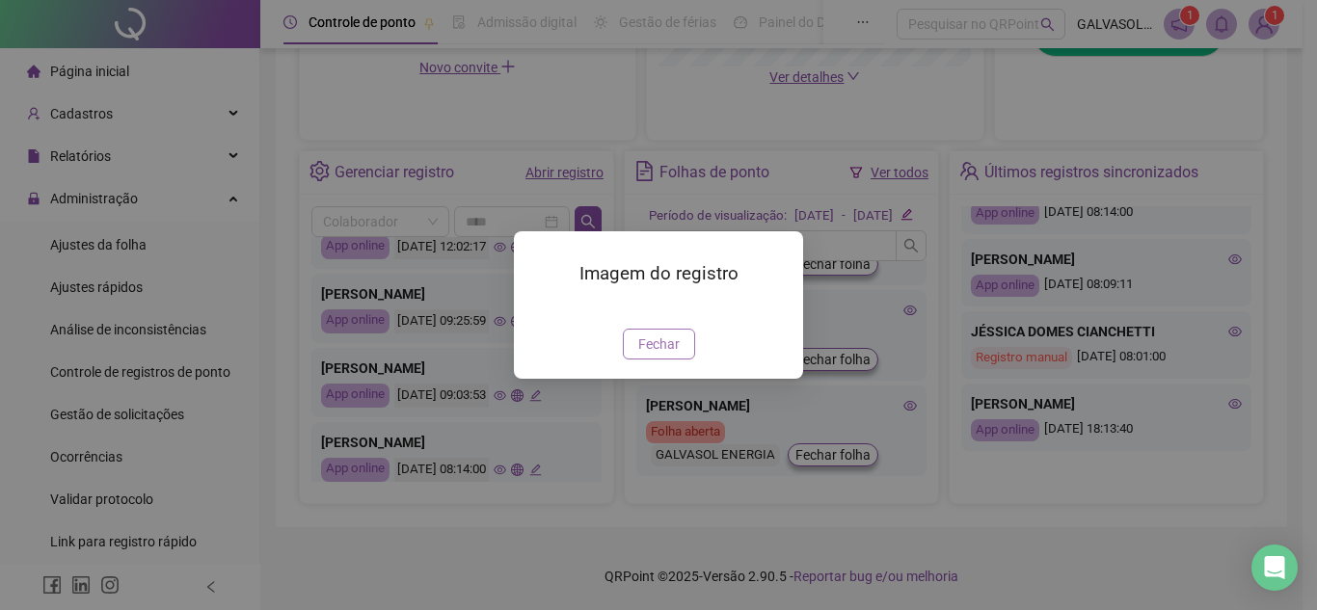
click at [656, 355] on span "Fechar" at bounding box center [658, 343] width 41 height 21
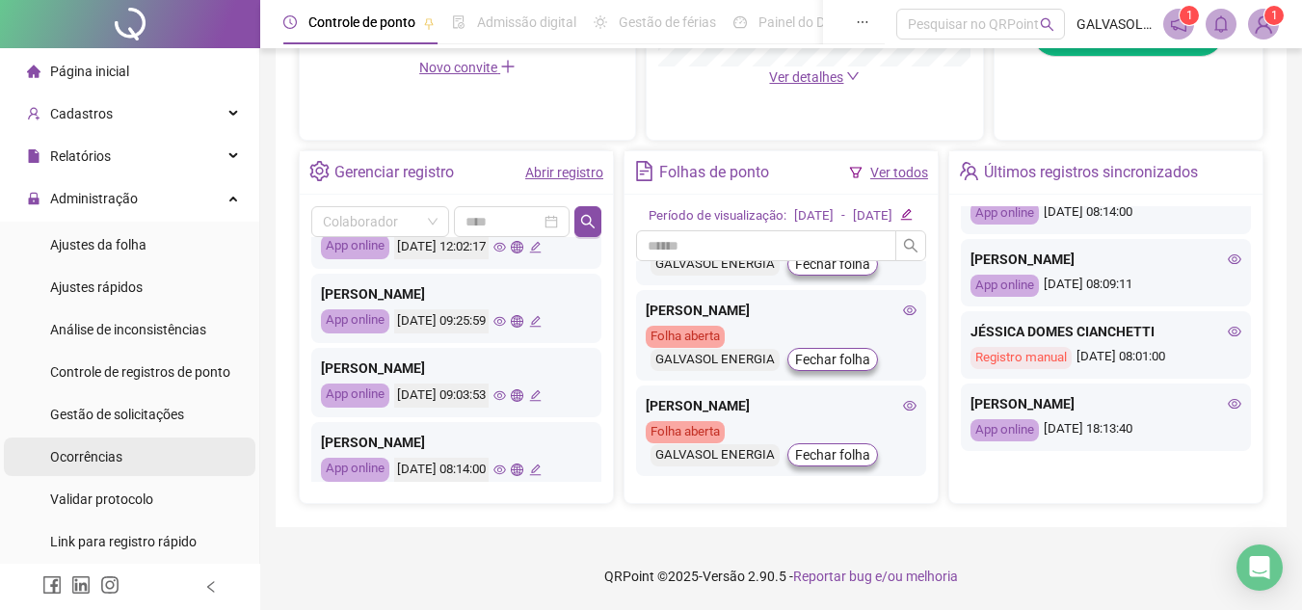
click at [92, 449] on span "Ocorrências" at bounding box center [86, 456] width 72 height 15
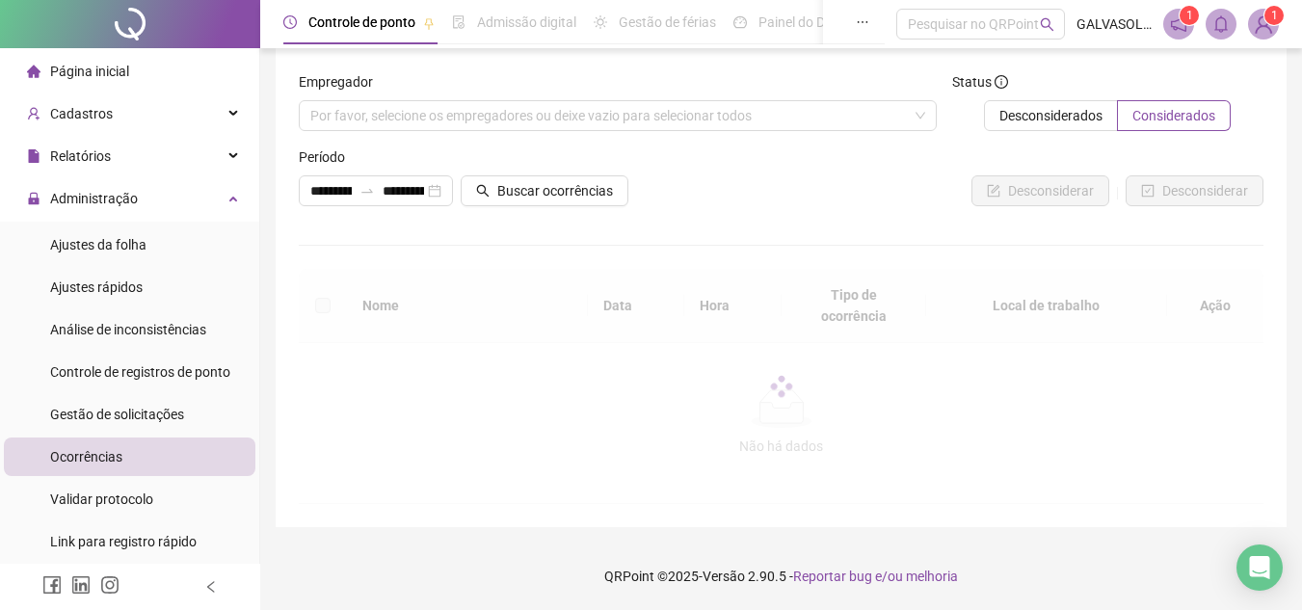
scroll to position [15, 0]
click at [68, 413] on span "Gestão de solicitações" at bounding box center [117, 414] width 134 height 15
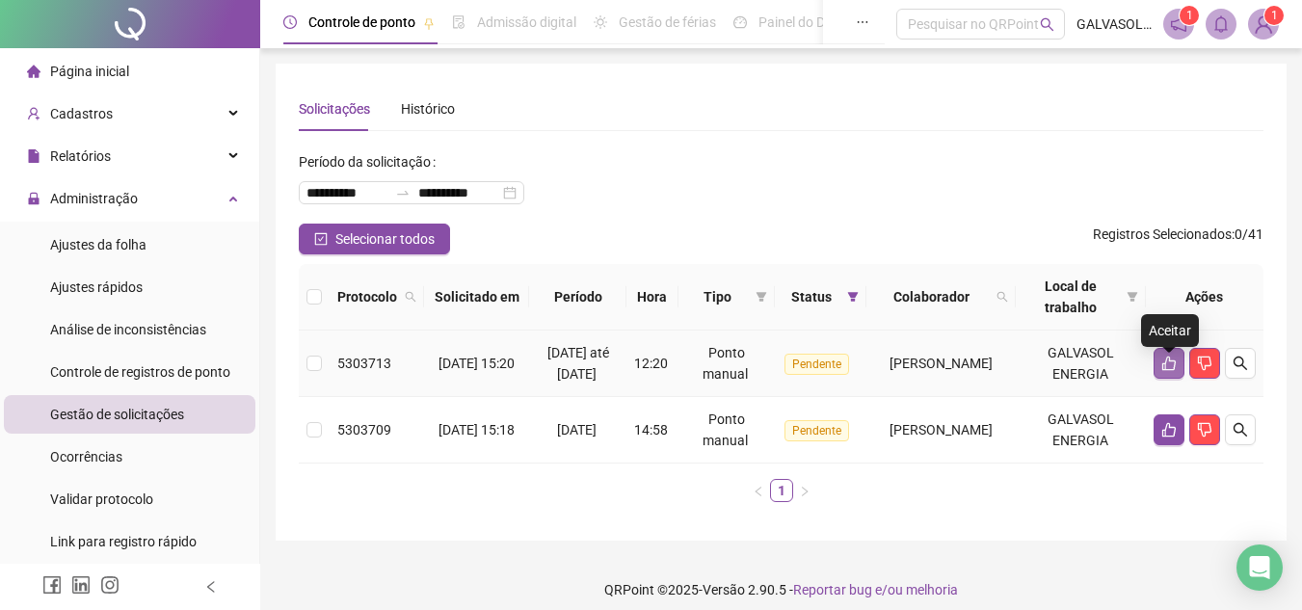
click at [1169, 370] on icon "like" at bounding box center [1168, 364] width 13 height 14
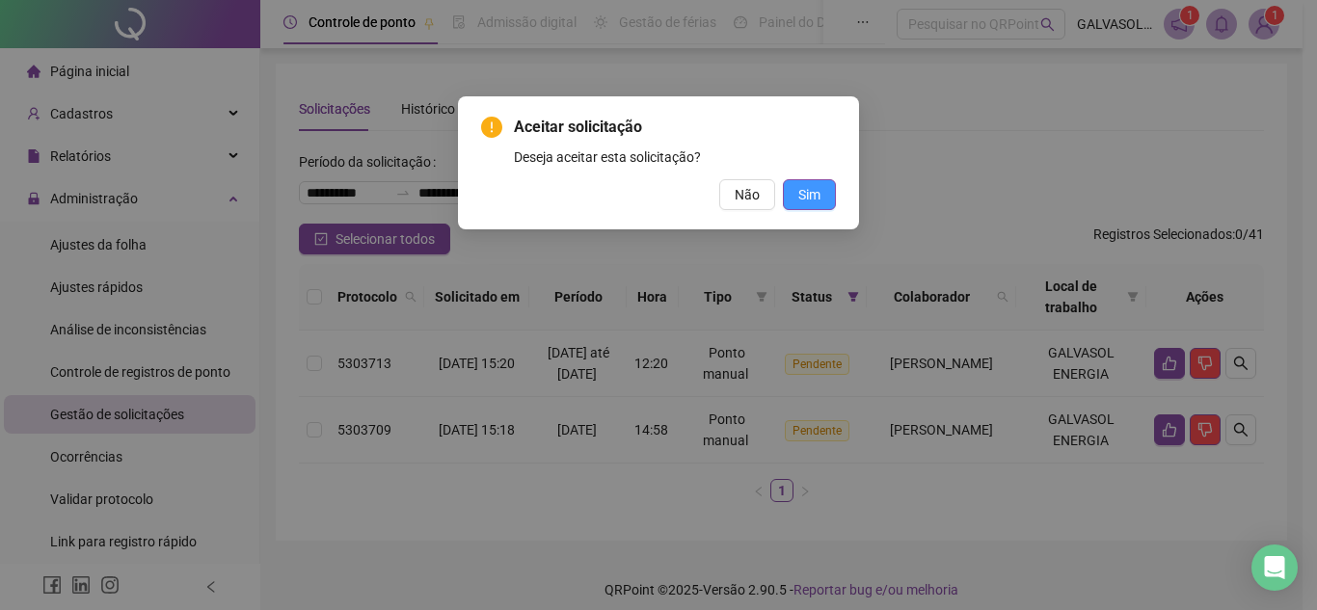
click at [815, 194] on span "Sim" at bounding box center [809, 194] width 22 height 21
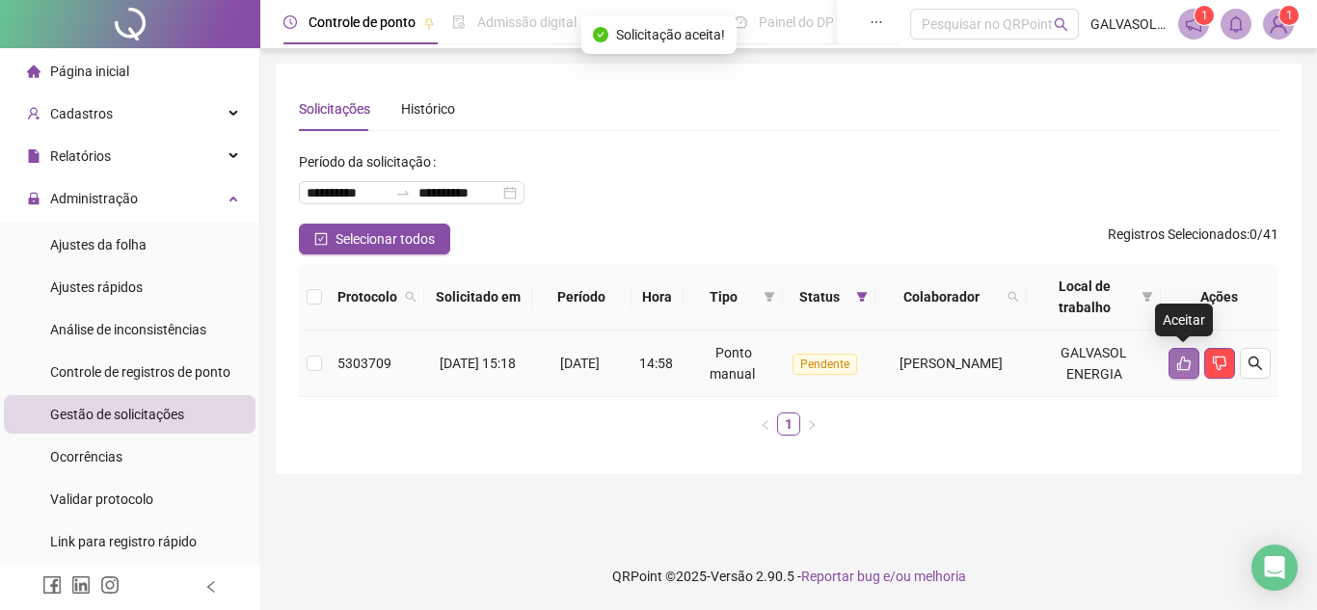
click at [1184, 361] on icon "like" at bounding box center [1183, 364] width 13 height 14
click at [1185, 359] on icon "like" at bounding box center [1183, 364] width 13 height 14
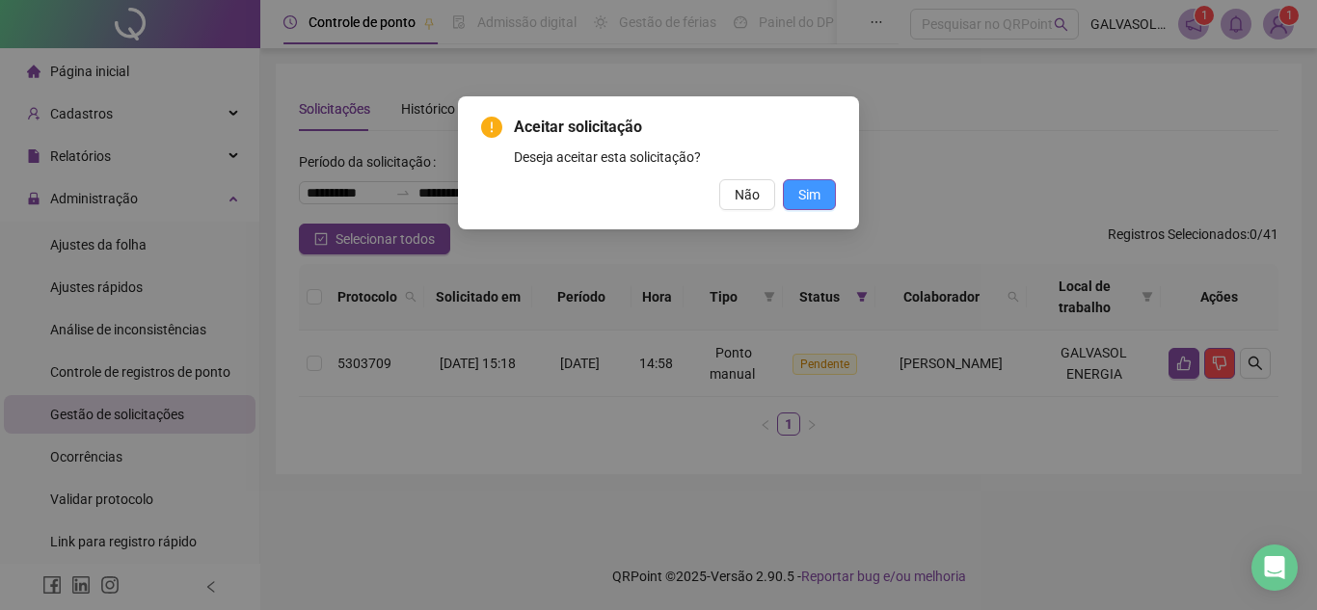
click at [809, 189] on span "Sim" at bounding box center [809, 194] width 22 height 21
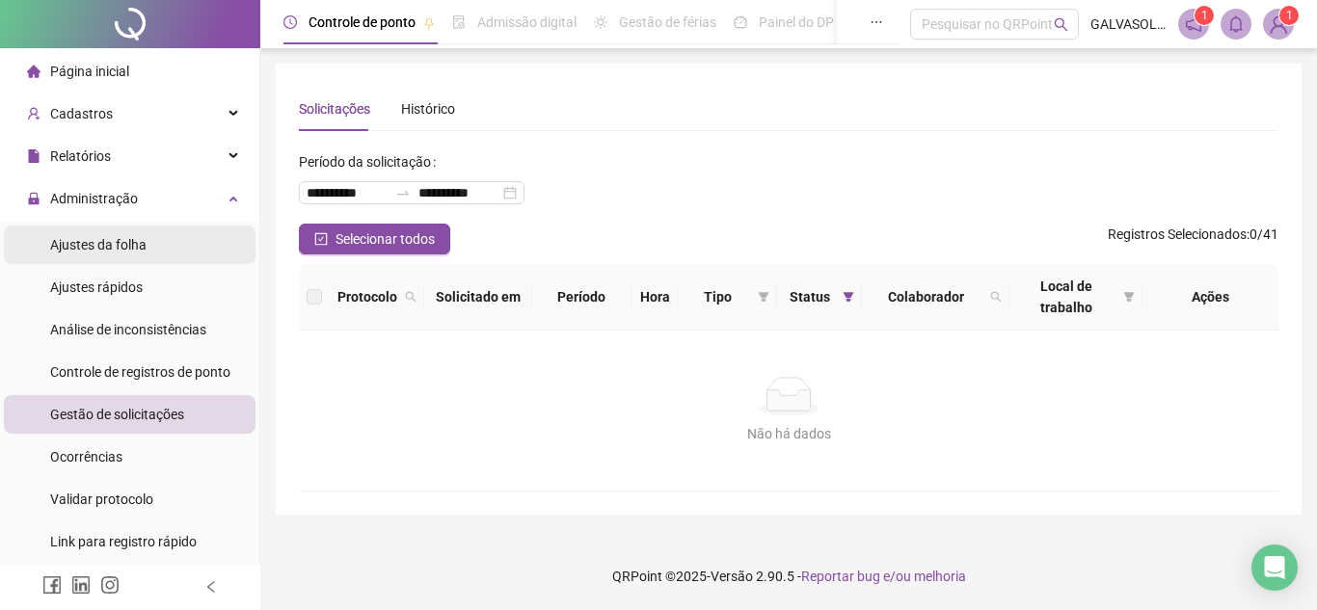
click at [57, 238] on span "Ajustes da folha" at bounding box center [98, 244] width 96 height 15
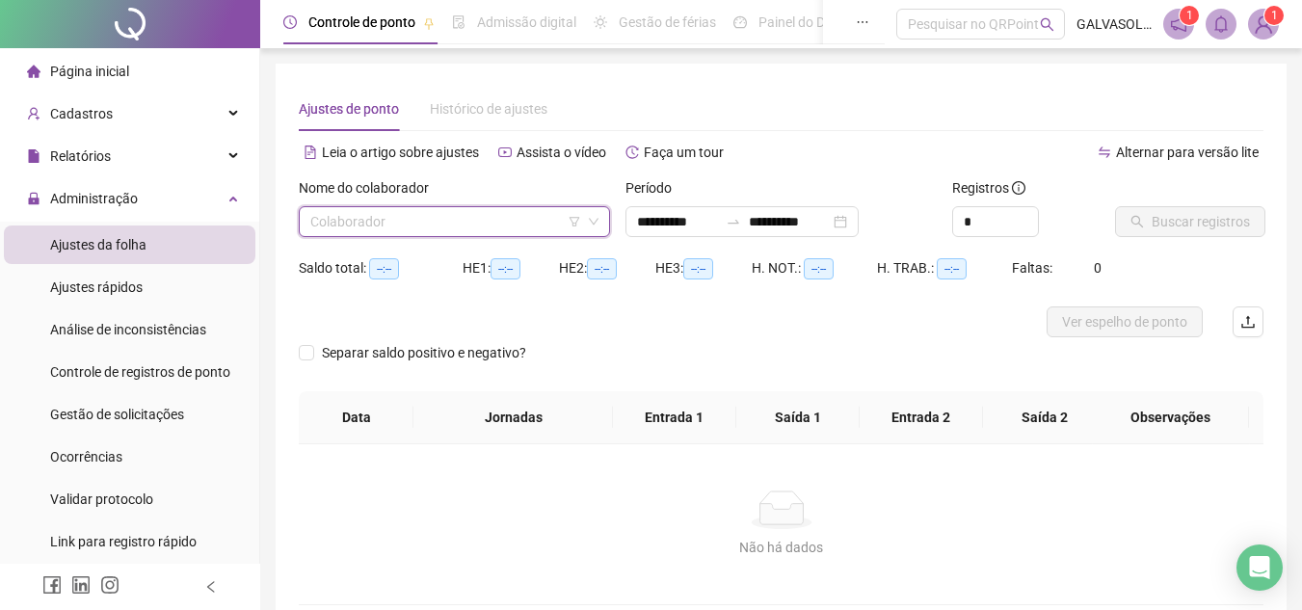
click at [439, 224] on input "search" at bounding box center [445, 221] width 271 height 29
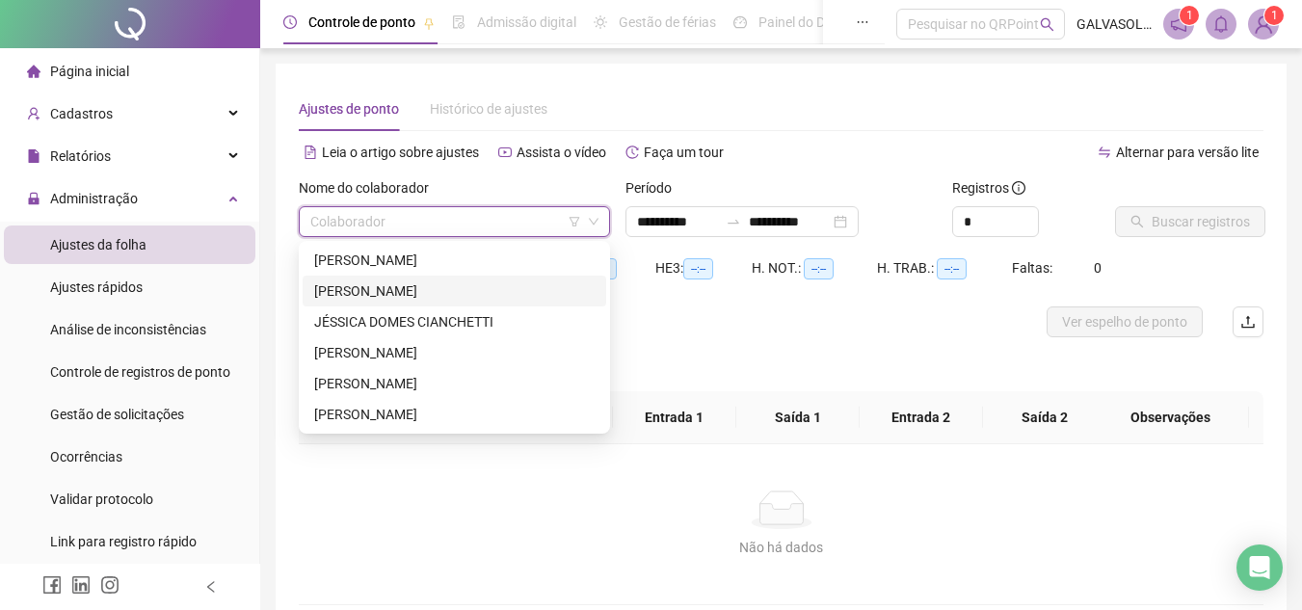
click at [410, 289] on div "[PERSON_NAME]" at bounding box center [454, 290] width 280 height 21
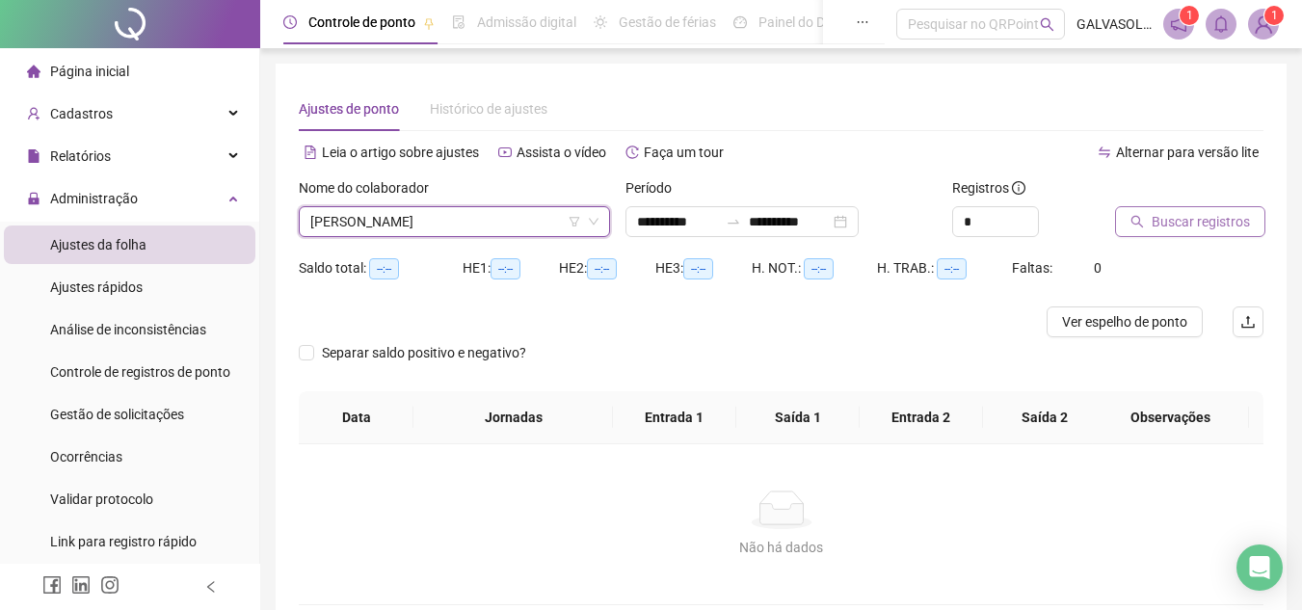
click at [1189, 211] on span "Buscar registros" at bounding box center [1201, 221] width 98 height 21
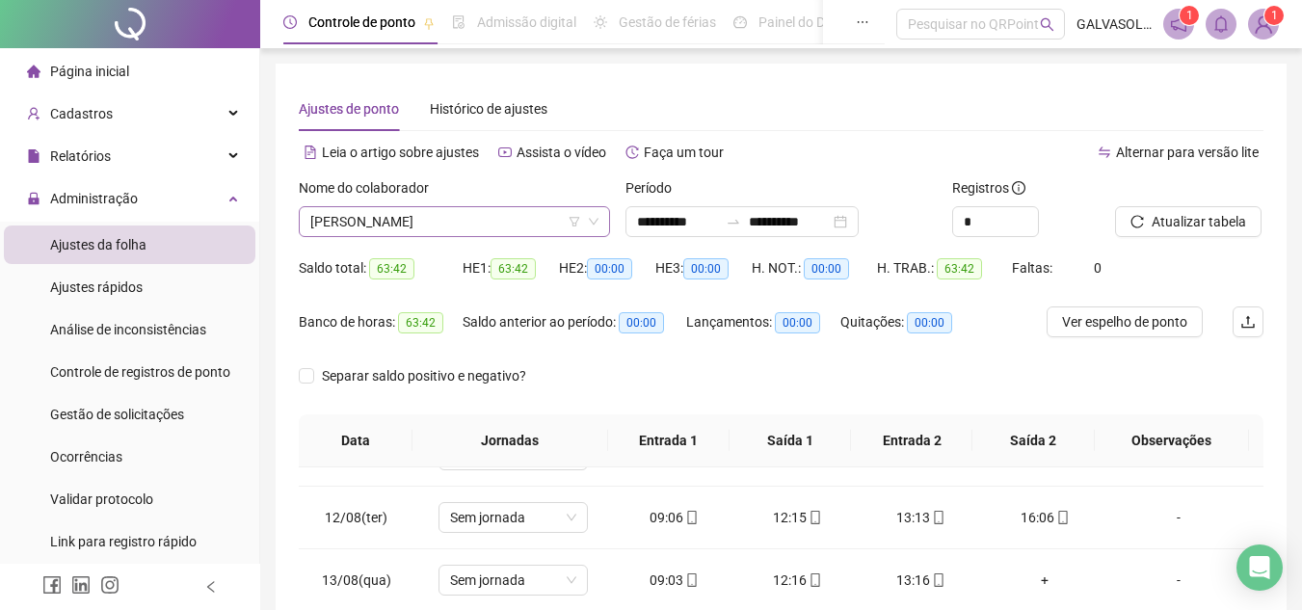
click at [536, 227] on span "[PERSON_NAME]" at bounding box center [454, 221] width 288 height 29
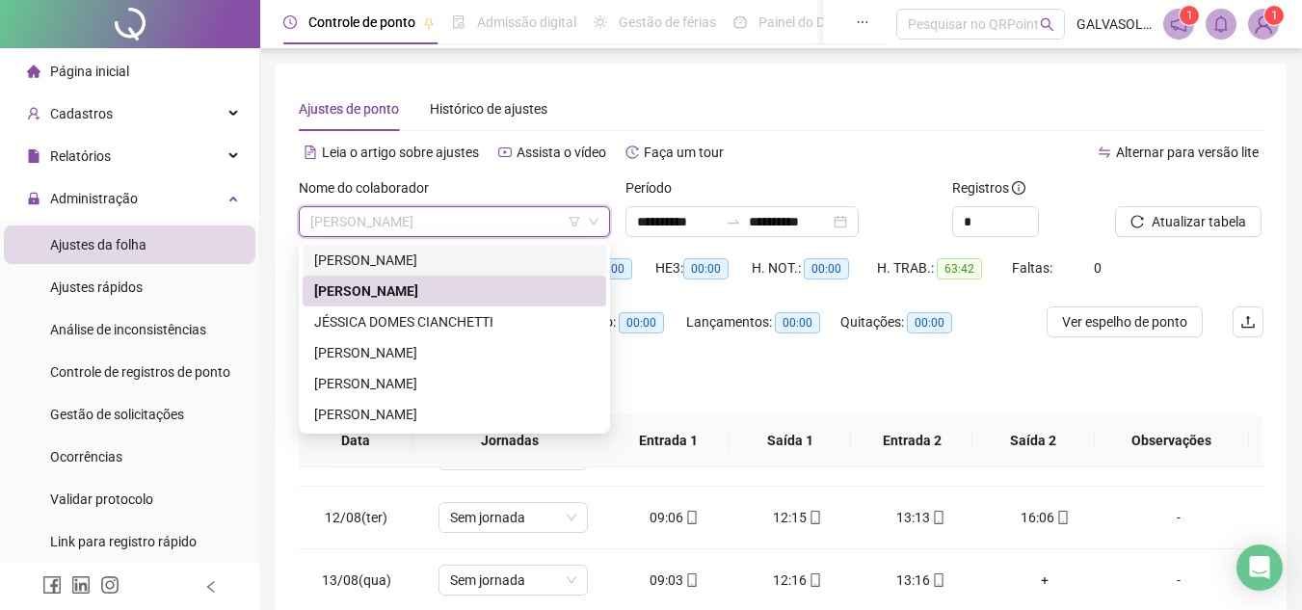
click at [410, 258] on div "[PERSON_NAME]" at bounding box center [454, 260] width 280 height 21
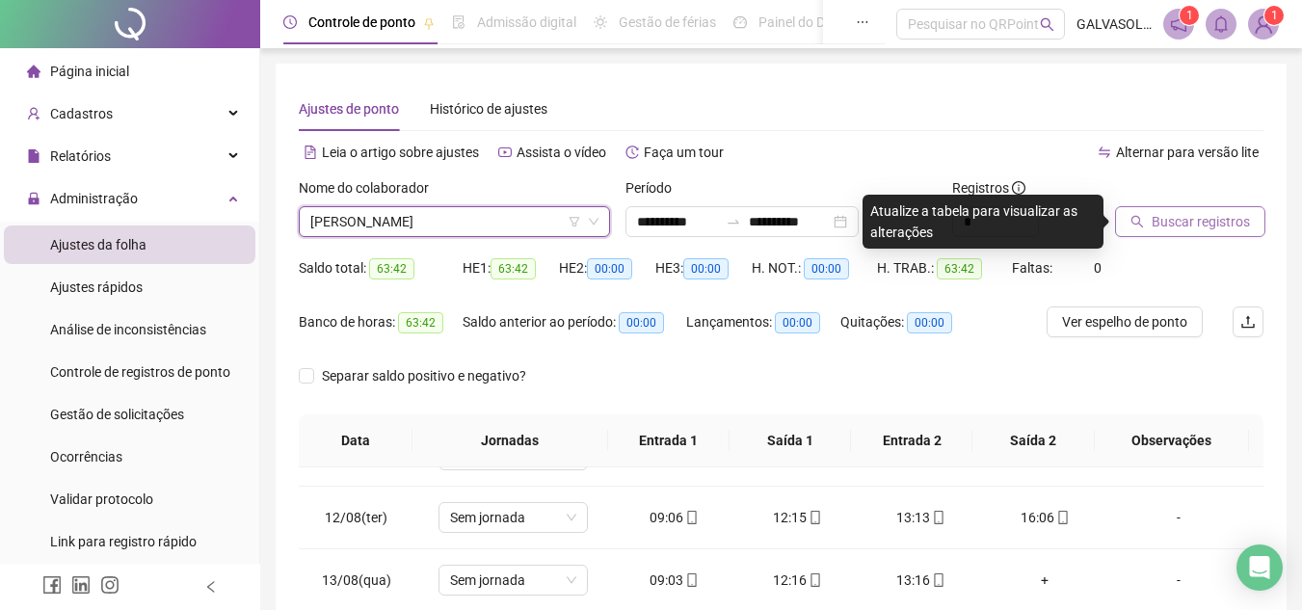
click at [1175, 222] on span "Buscar registros" at bounding box center [1201, 221] width 98 height 21
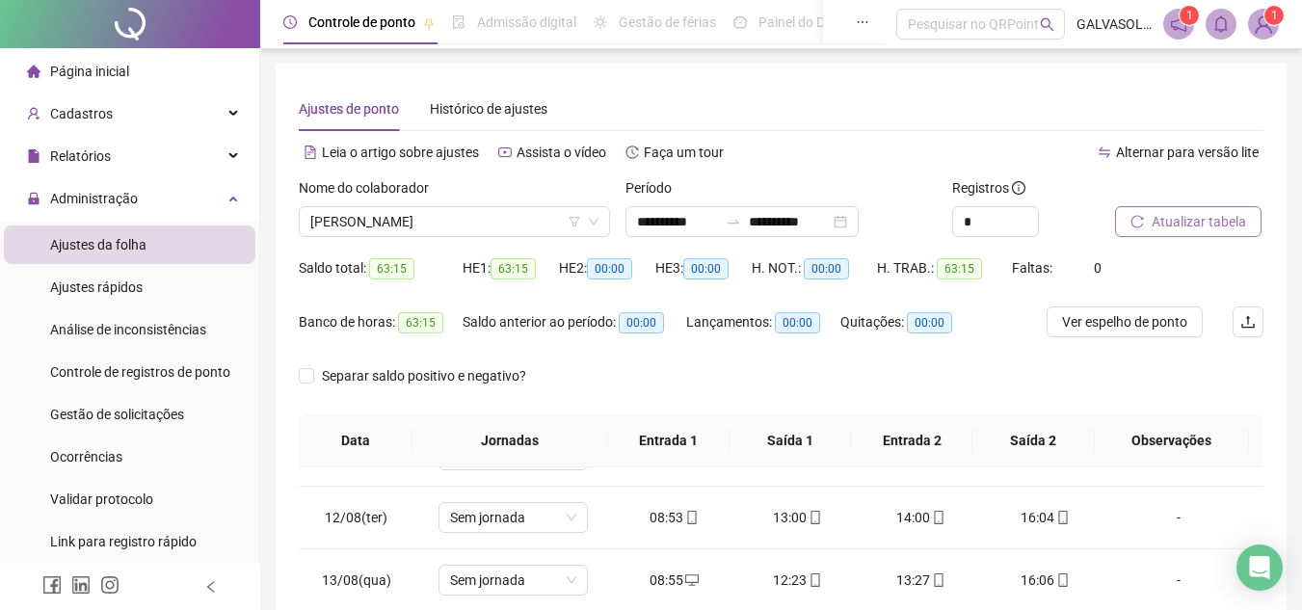
click at [1204, 210] on button "Atualizar tabela" at bounding box center [1188, 221] width 146 height 31
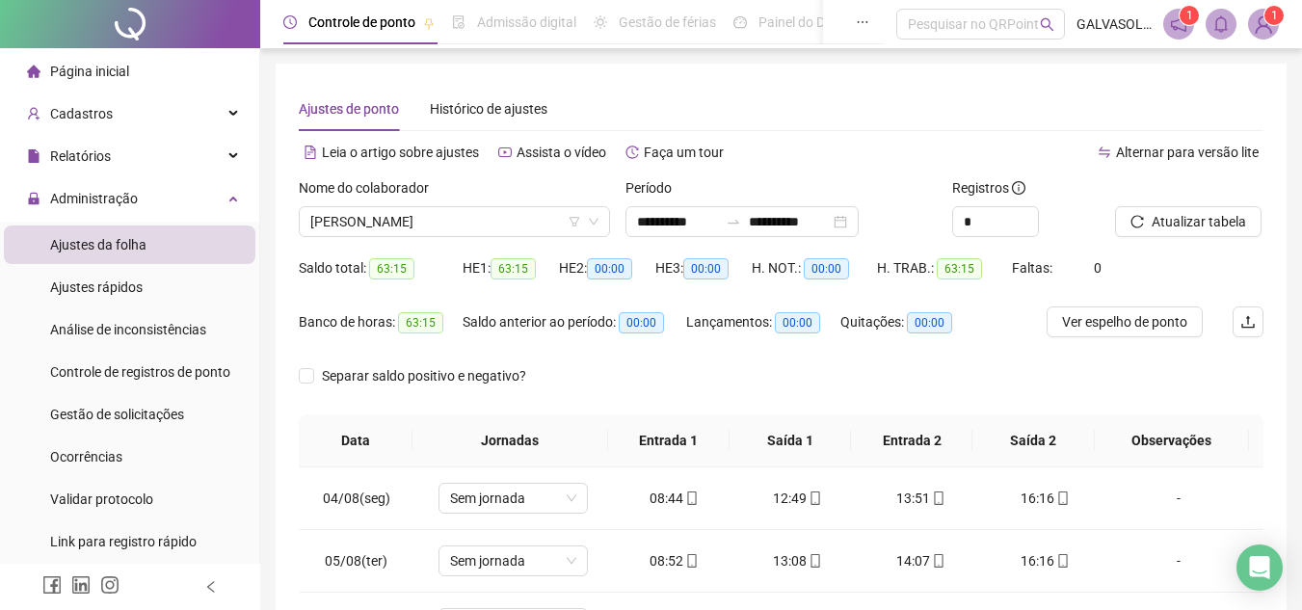
click at [594, 385] on div "Separar saldo positivo e negativo?" at bounding box center [781, 387] width 965 height 54
click at [536, 219] on span "[PERSON_NAME]" at bounding box center [454, 221] width 288 height 29
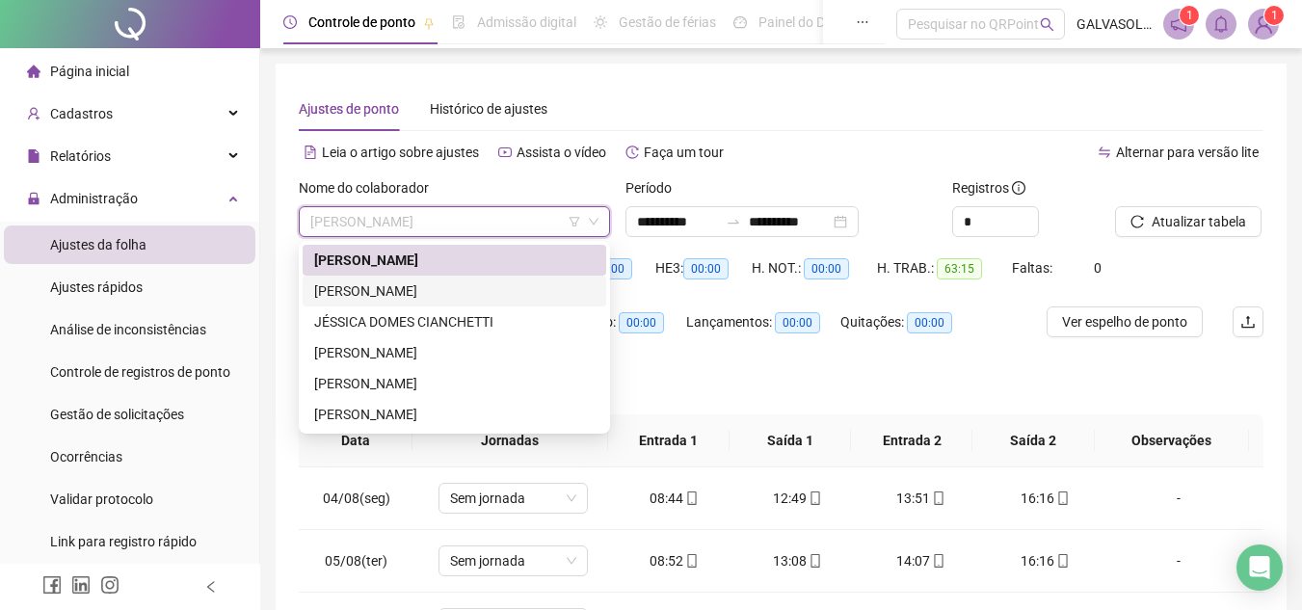
click at [398, 281] on div "[PERSON_NAME]" at bounding box center [454, 290] width 280 height 21
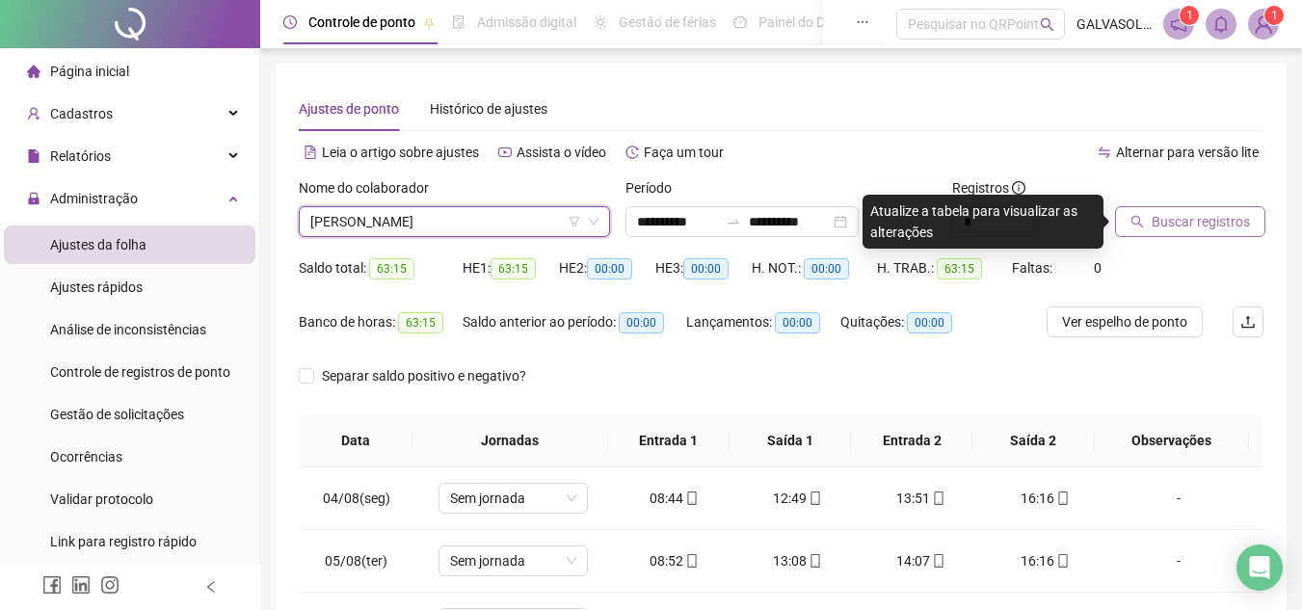
click at [1205, 221] on span "Buscar registros" at bounding box center [1201, 221] width 98 height 21
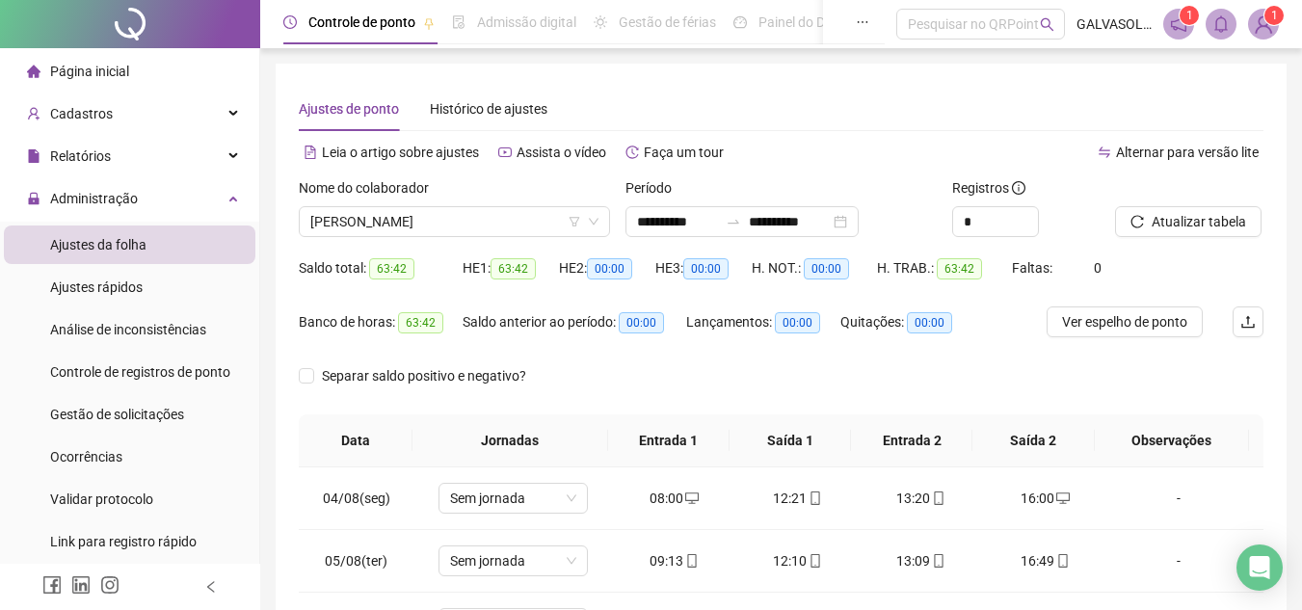
click at [386, 348] on div "Banco de horas: 63:42" at bounding box center [381, 333] width 164 height 54
click at [493, 218] on span "[PERSON_NAME]" at bounding box center [454, 221] width 288 height 29
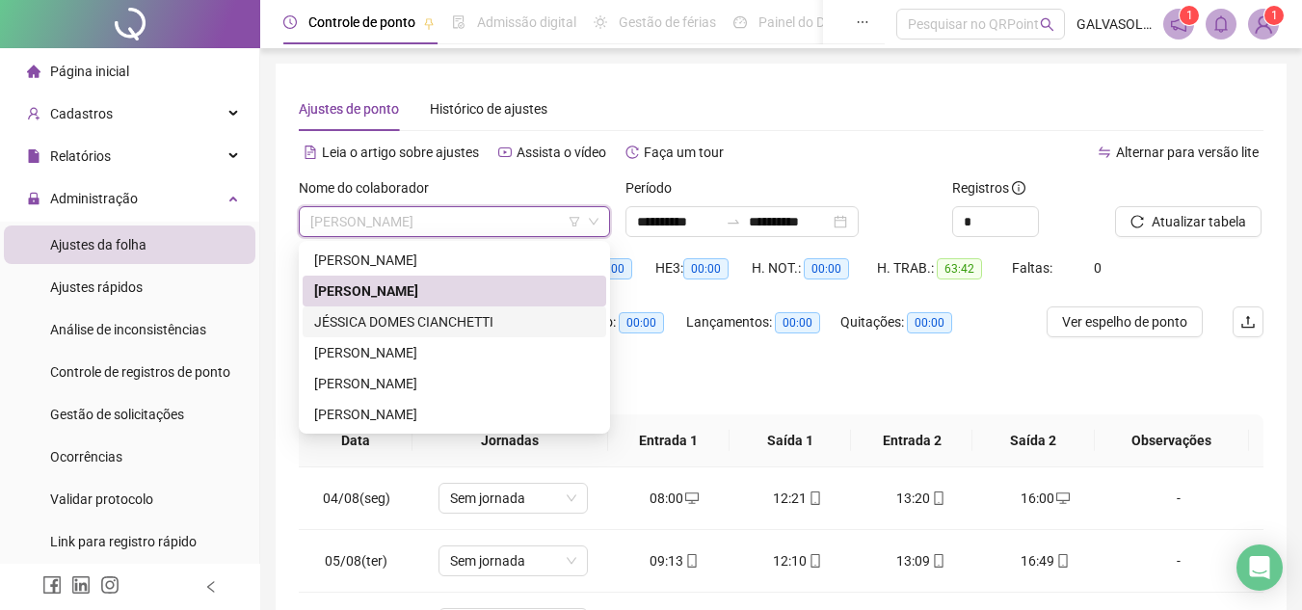
click at [418, 317] on div "JÉSSICA DOMES CIANCHETTI" at bounding box center [454, 321] width 280 height 21
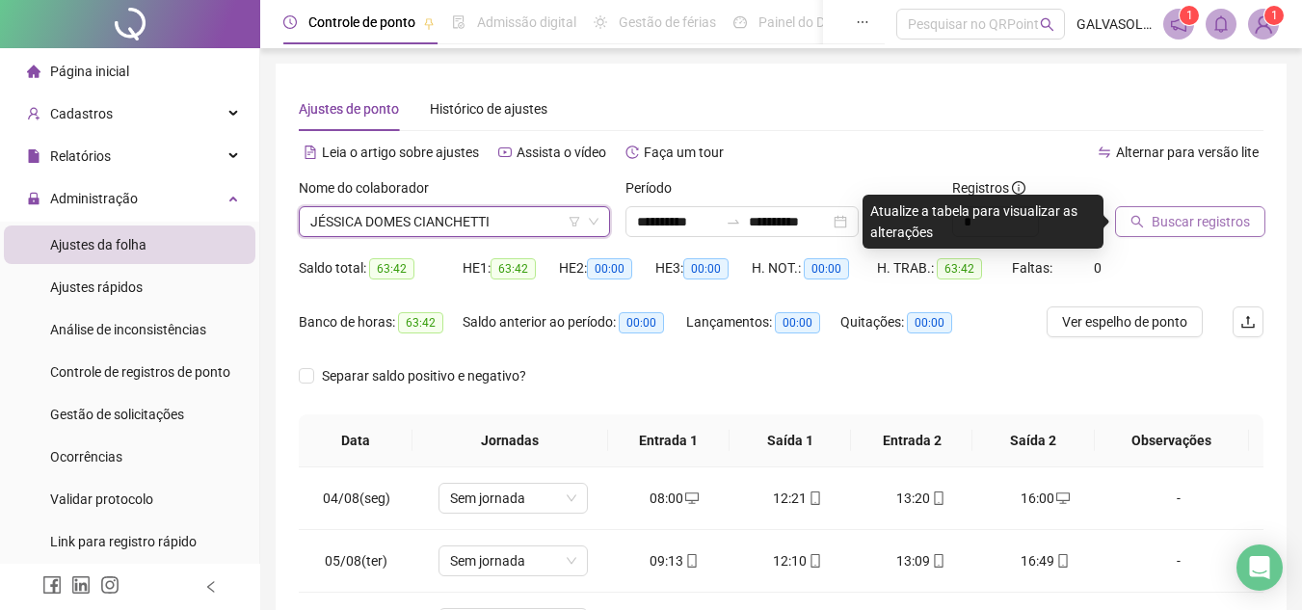
click at [1228, 224] on span "Buscar registros" at bounding box center [1201, 221] width 98 height 21
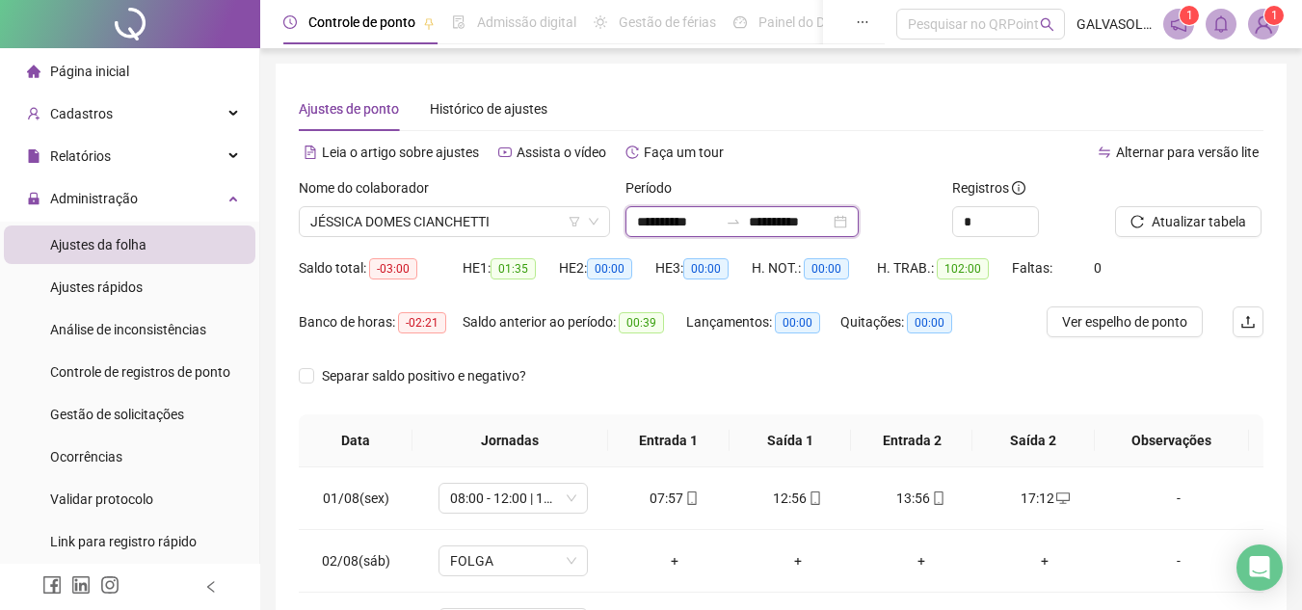
click at [793, 225] on input "**********" at bounding box center [789, 221] width 81 height 21
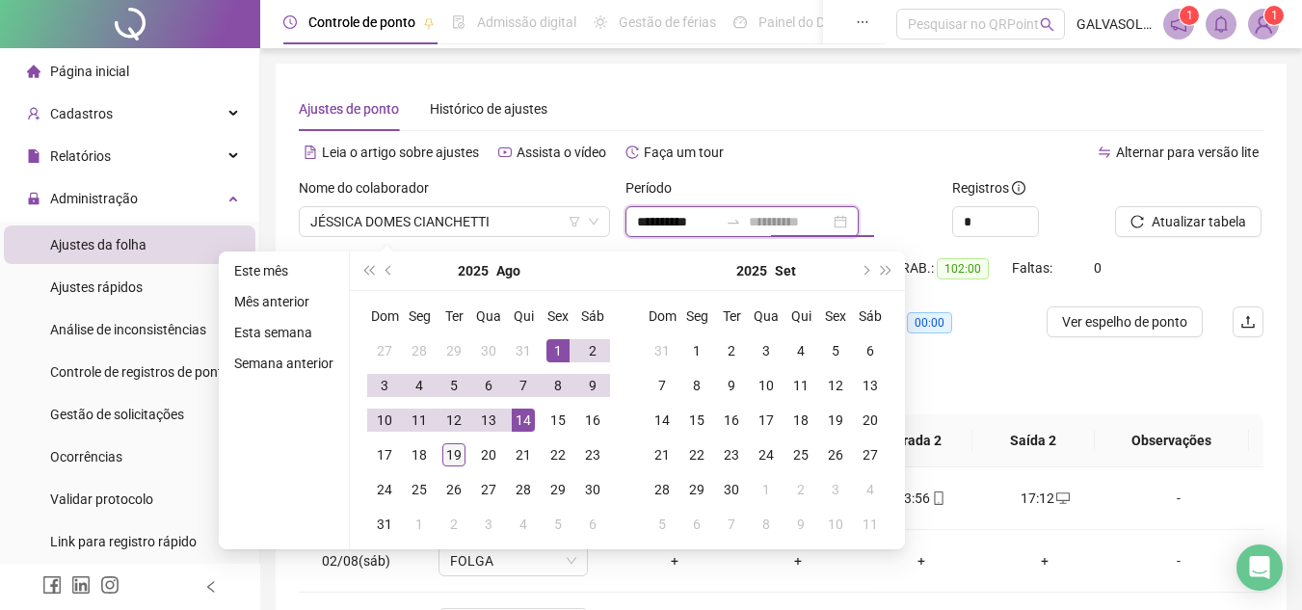
type input "**********"
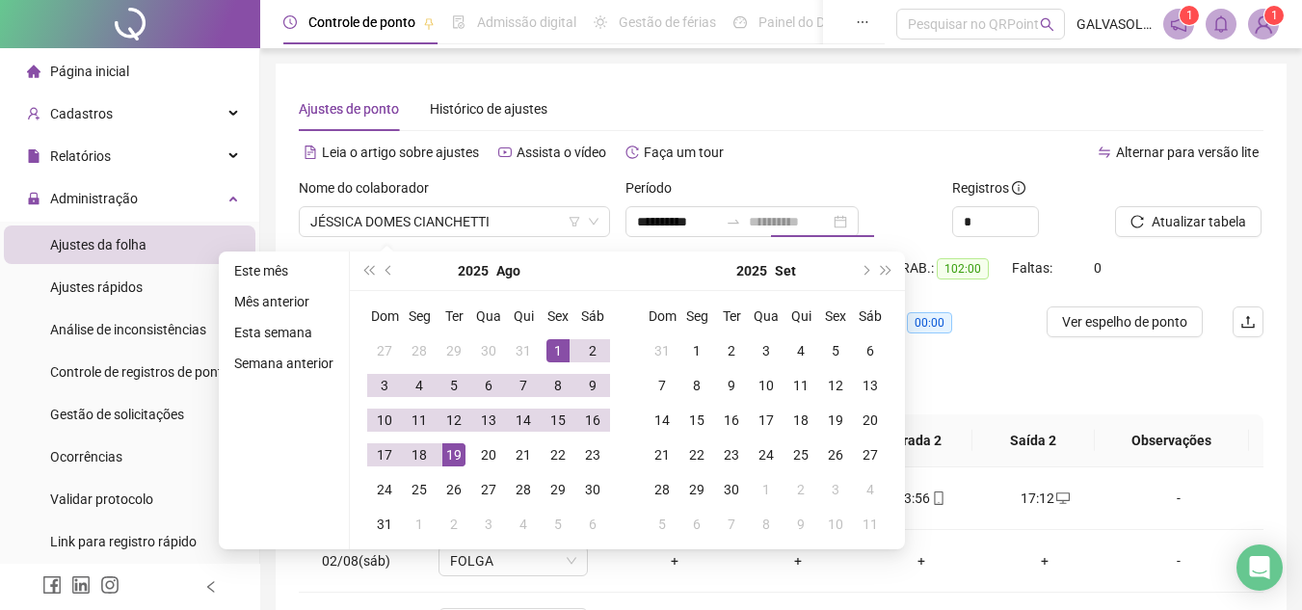
click at [451, 447] on div "19" at bounding box center [453, 454] width 23 height 23
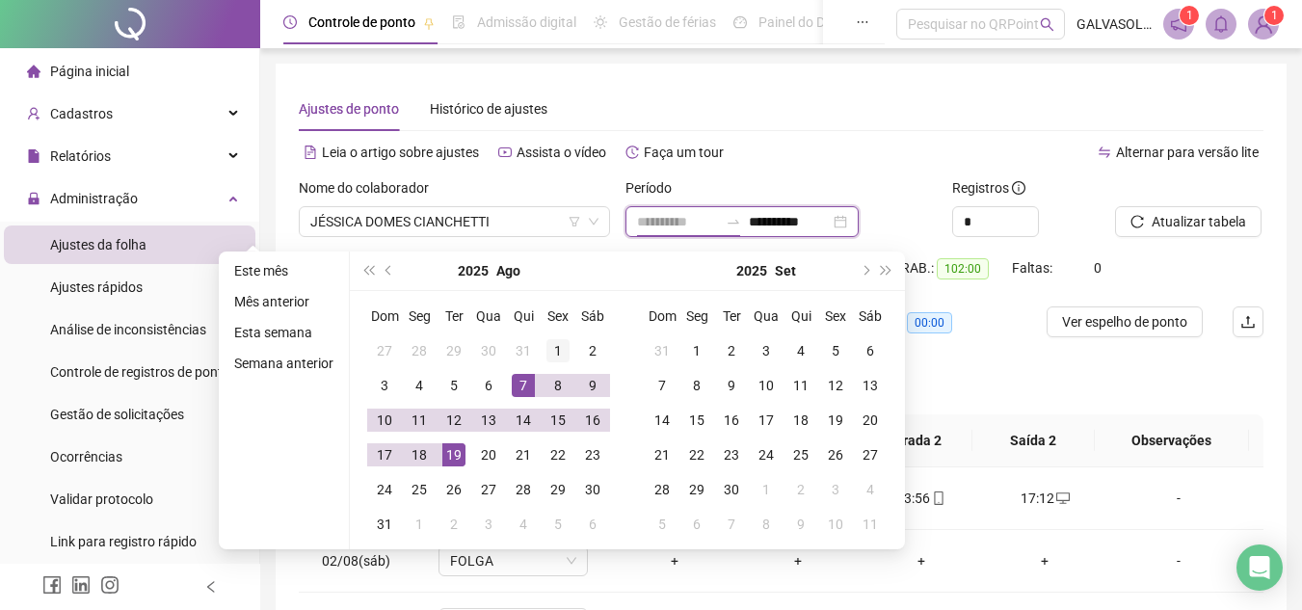
type input "**********"
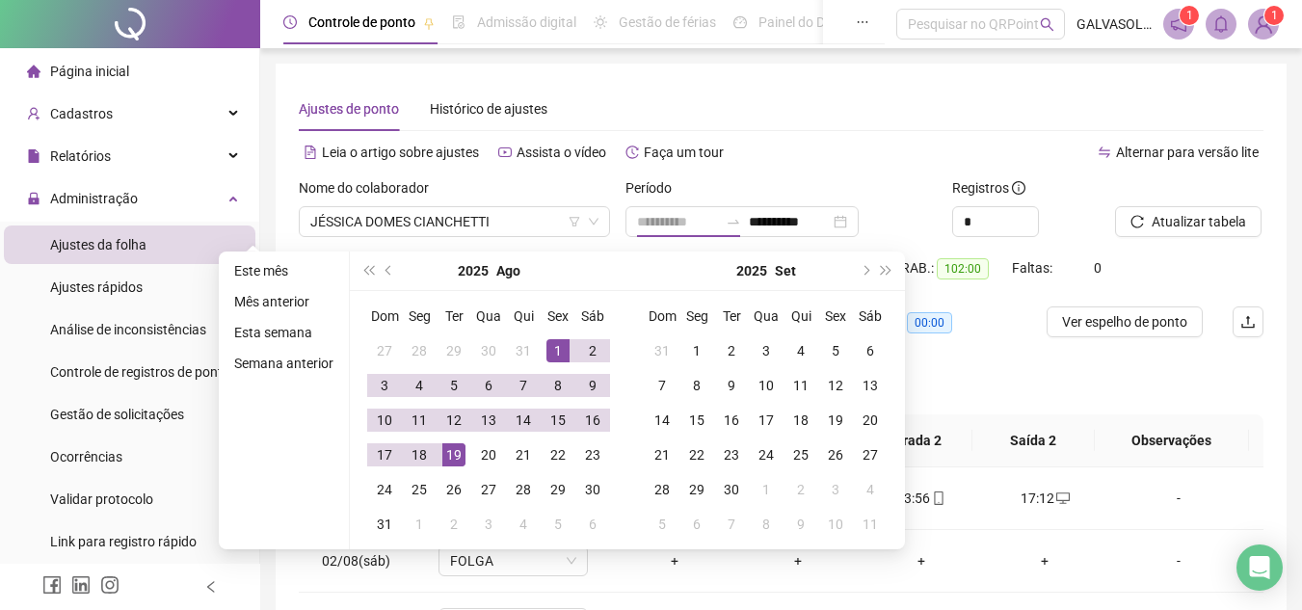
click at [555, 351] on div "1" at bounding box center [557, 350] width 23 height 23
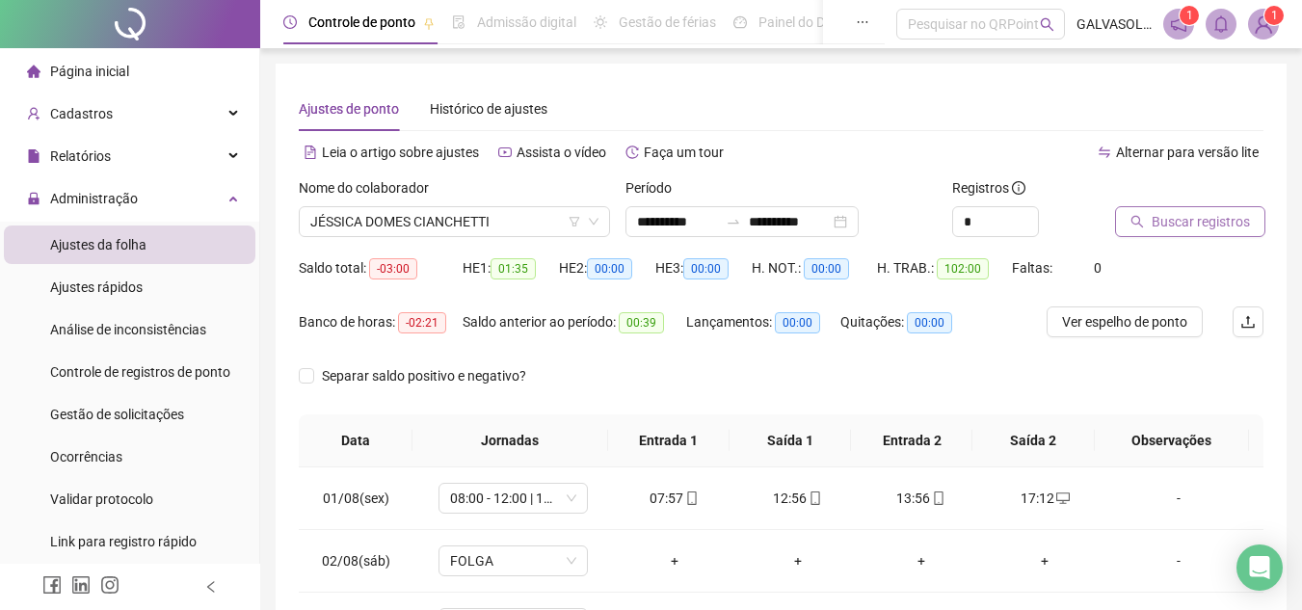
click at [1215, 224] on span "Buscar registros" at bounding box center [1201, 221] width 98 height 21
click at [495, 203] on div "Nome do colaborador" at bounding box center [454, 191] width 311 height 29
click at [495, 220] on span "JÉSSICA DOMES CIANCHETTI" at bounding box center [454, 221] width 288 height 29
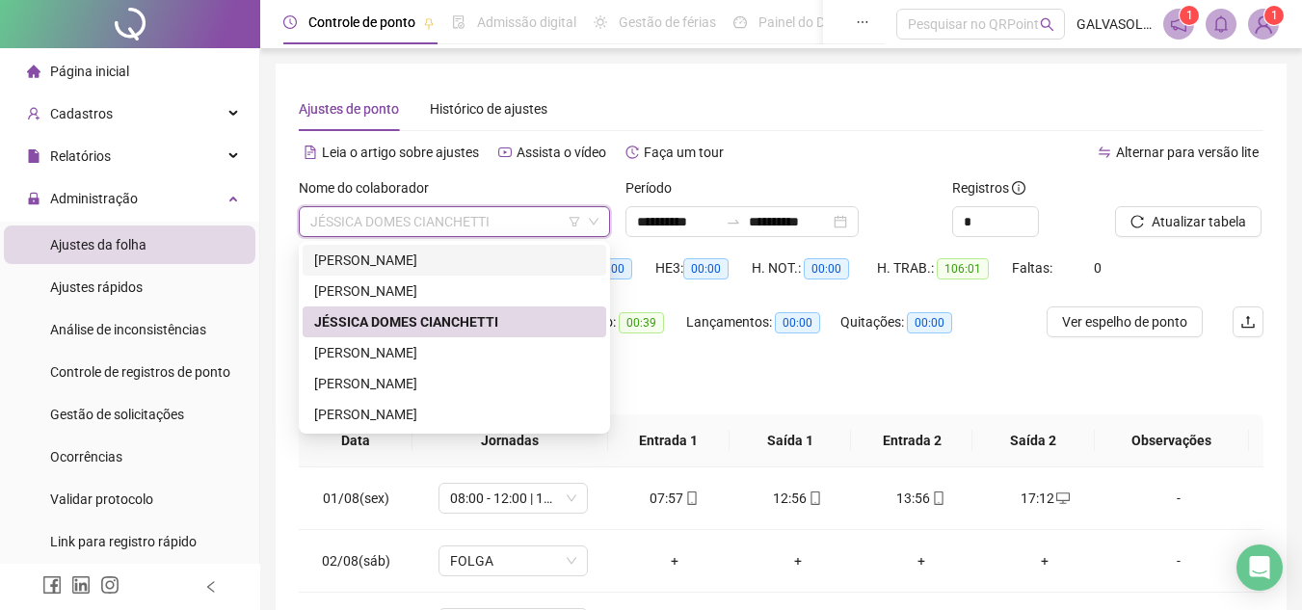
click at [452, 266] on div "[PERSON_NAME]" at bounding box center [454, 260] width 280 height 21
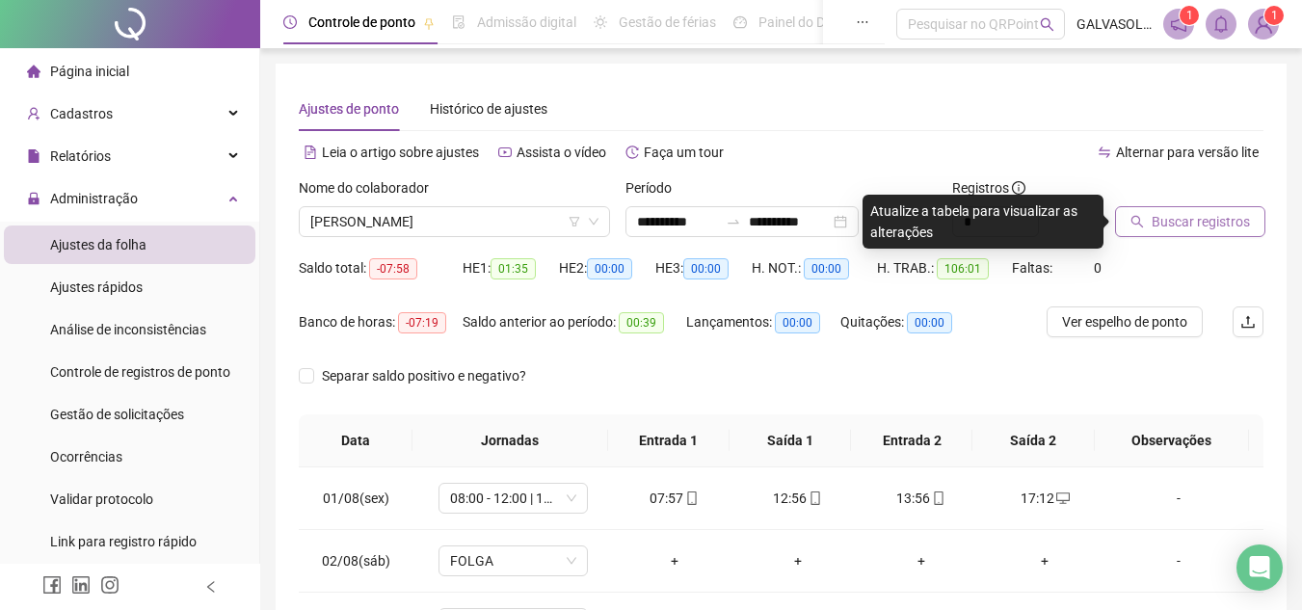
click at [1211, 222] on span "Buscar registros" at bounding box center [1201, 221] width 98 height 21
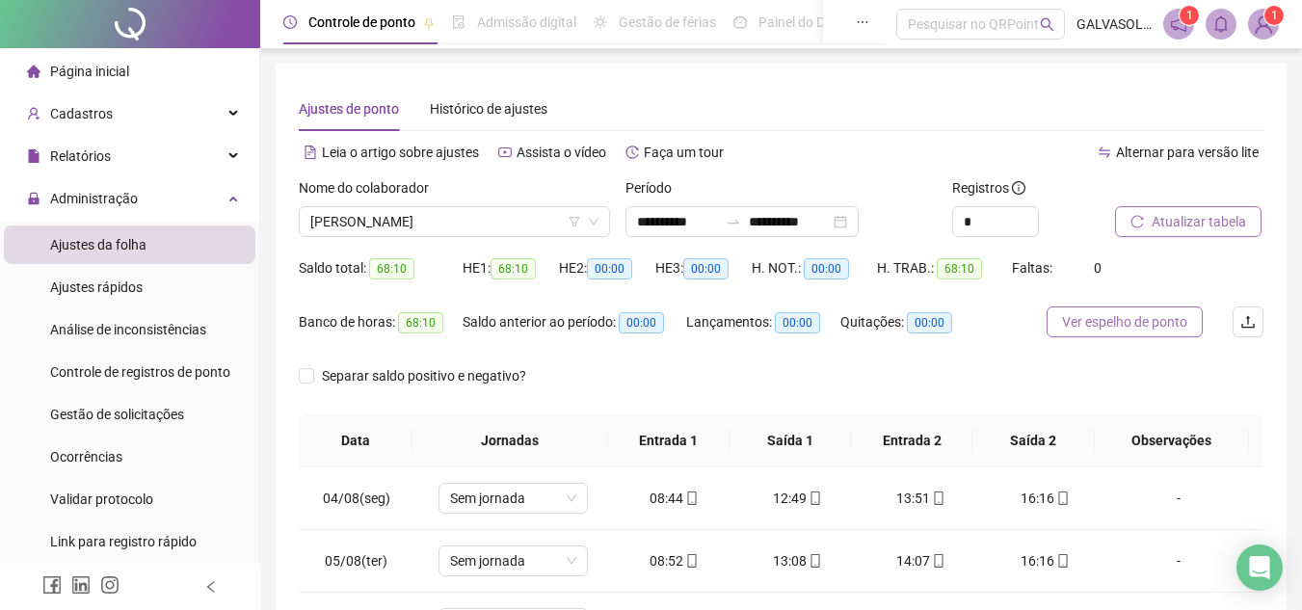
click at [1124, 315] on span "Ver espelho de ponto" at bounding box center [1124, 321] width 125 height 21
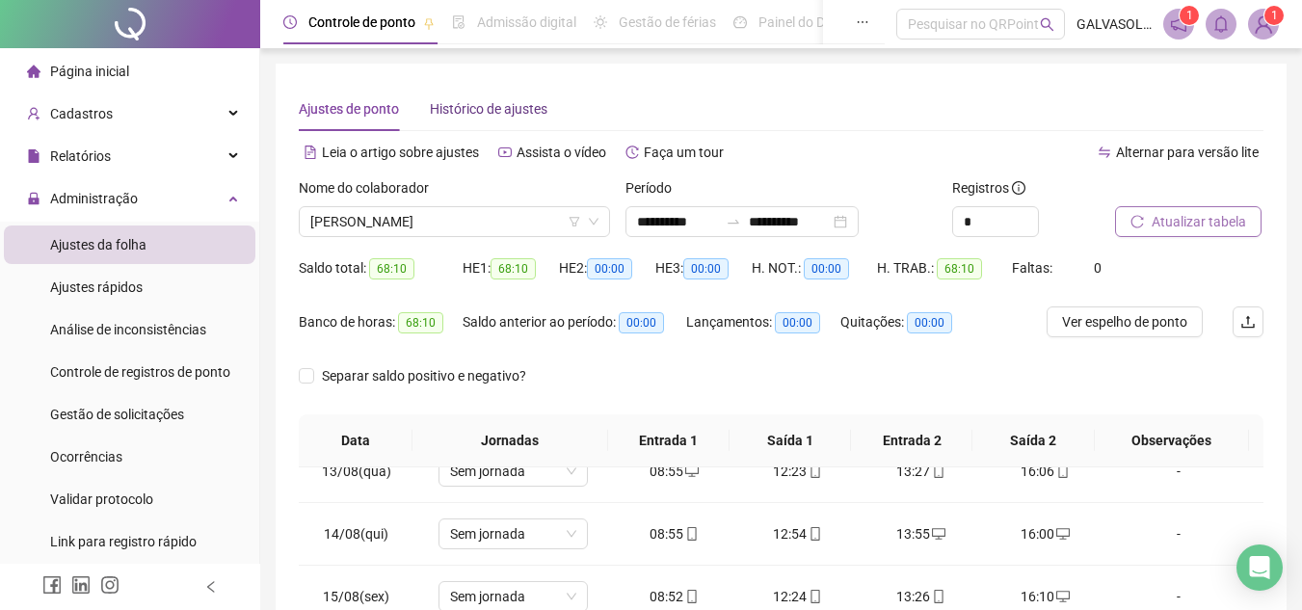
click at [498, 104] on span "Histórico de ajustes" at bounding box center [489, 108] width 118 height 15
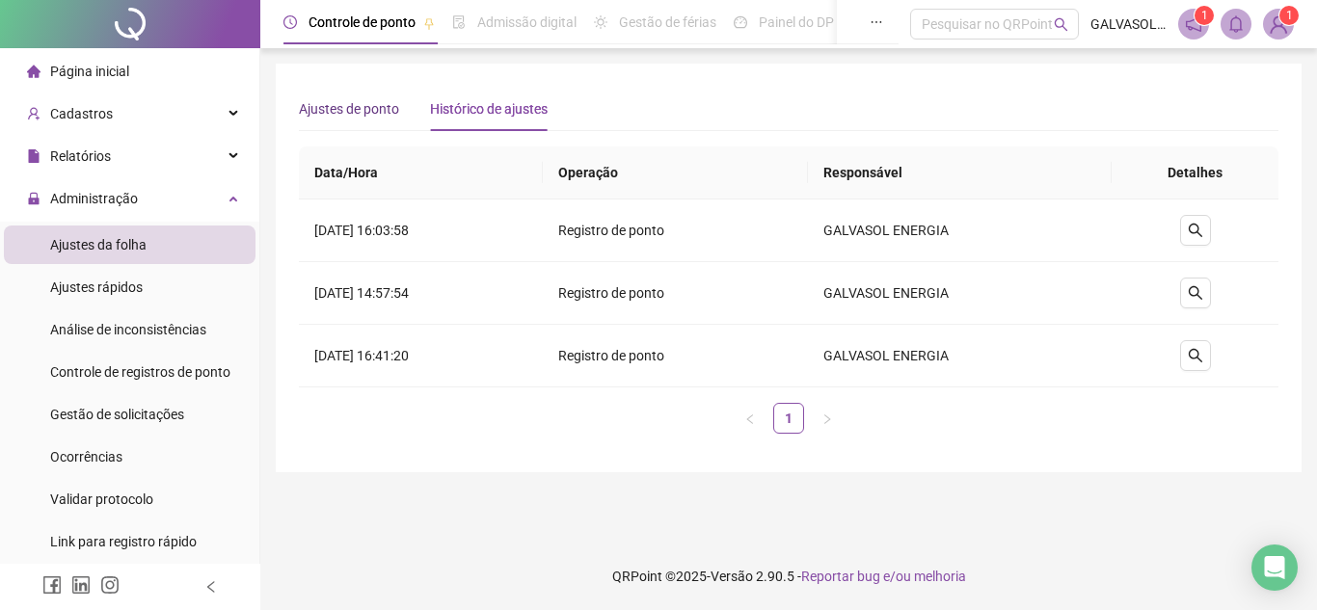
click at [335, 105] on span "Ajustes de ponto" at bounding box center [349, 108] width 100 height 15
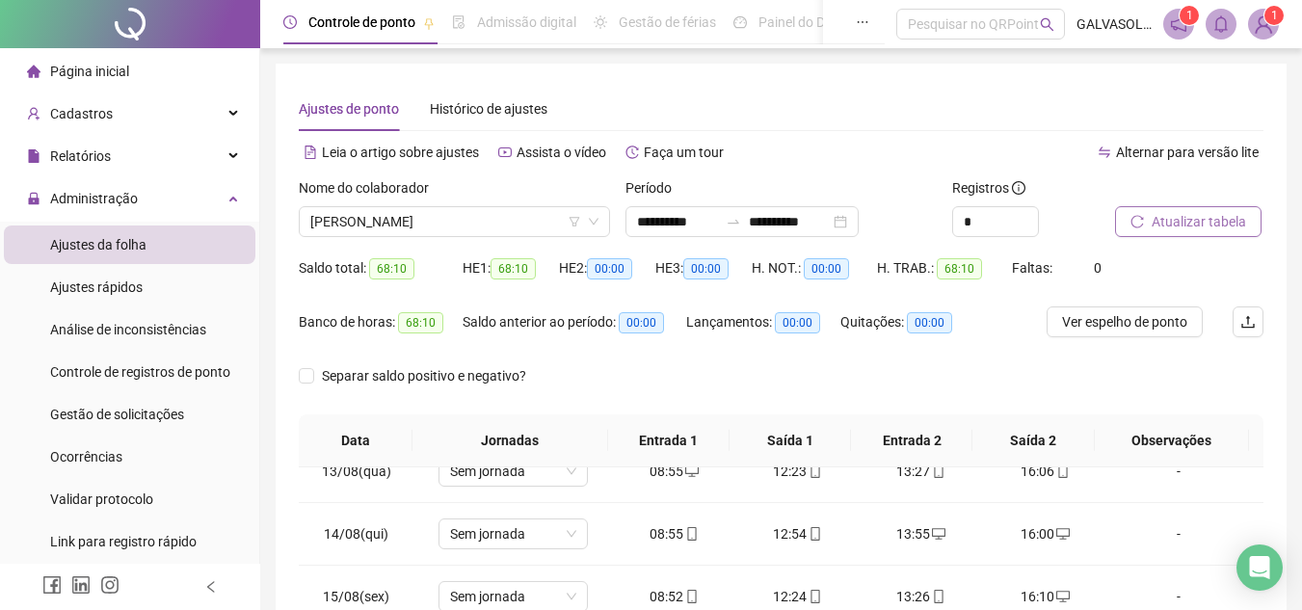
click at [910, 147] on div "Alternar para versão lite" at bounding box center [1023, 152] width 483 height 31
